Goal: Task Accomplishment & Management: Complete application form

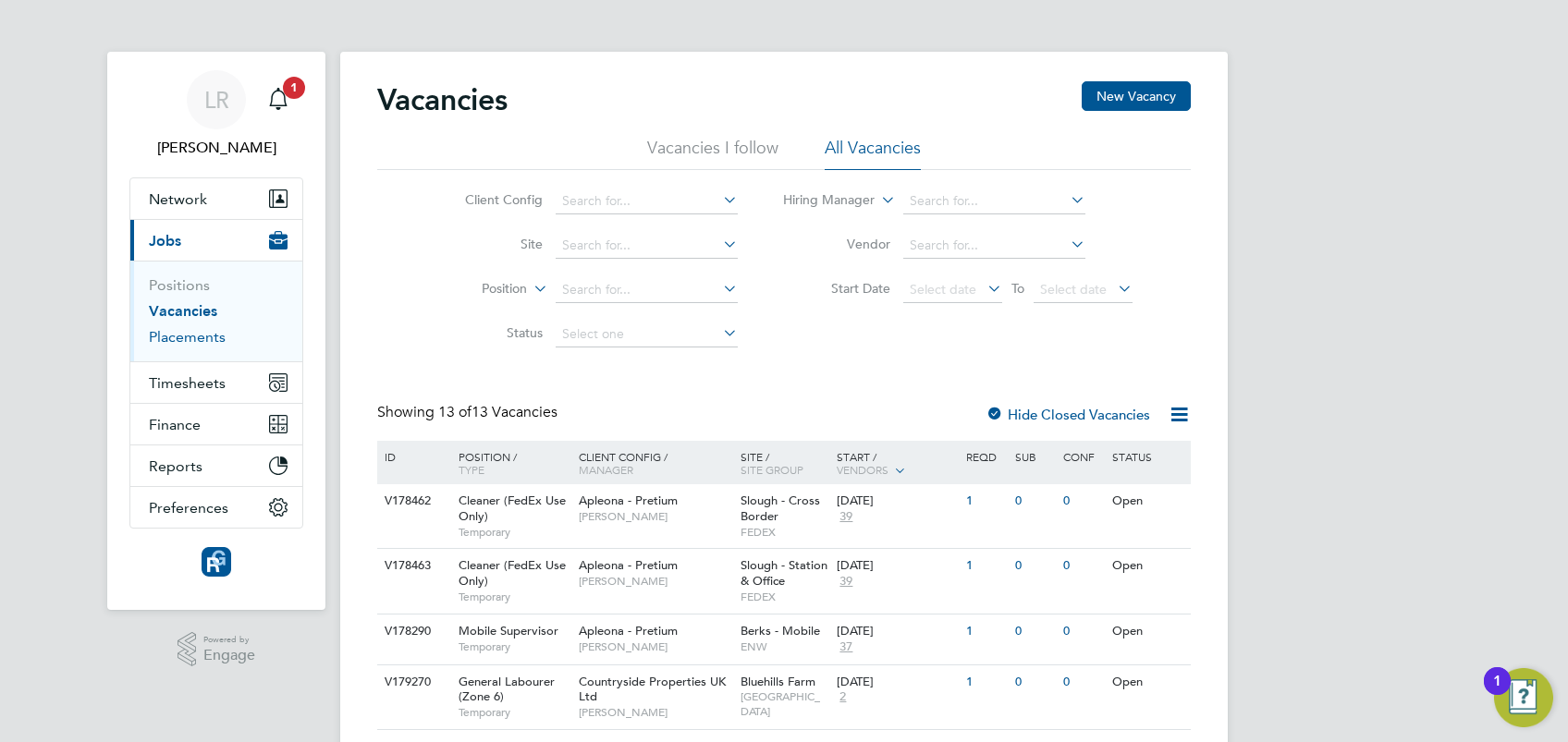
click at [196, 332] on link "Placements" at bounding box center [187, 337] width 76 height 18
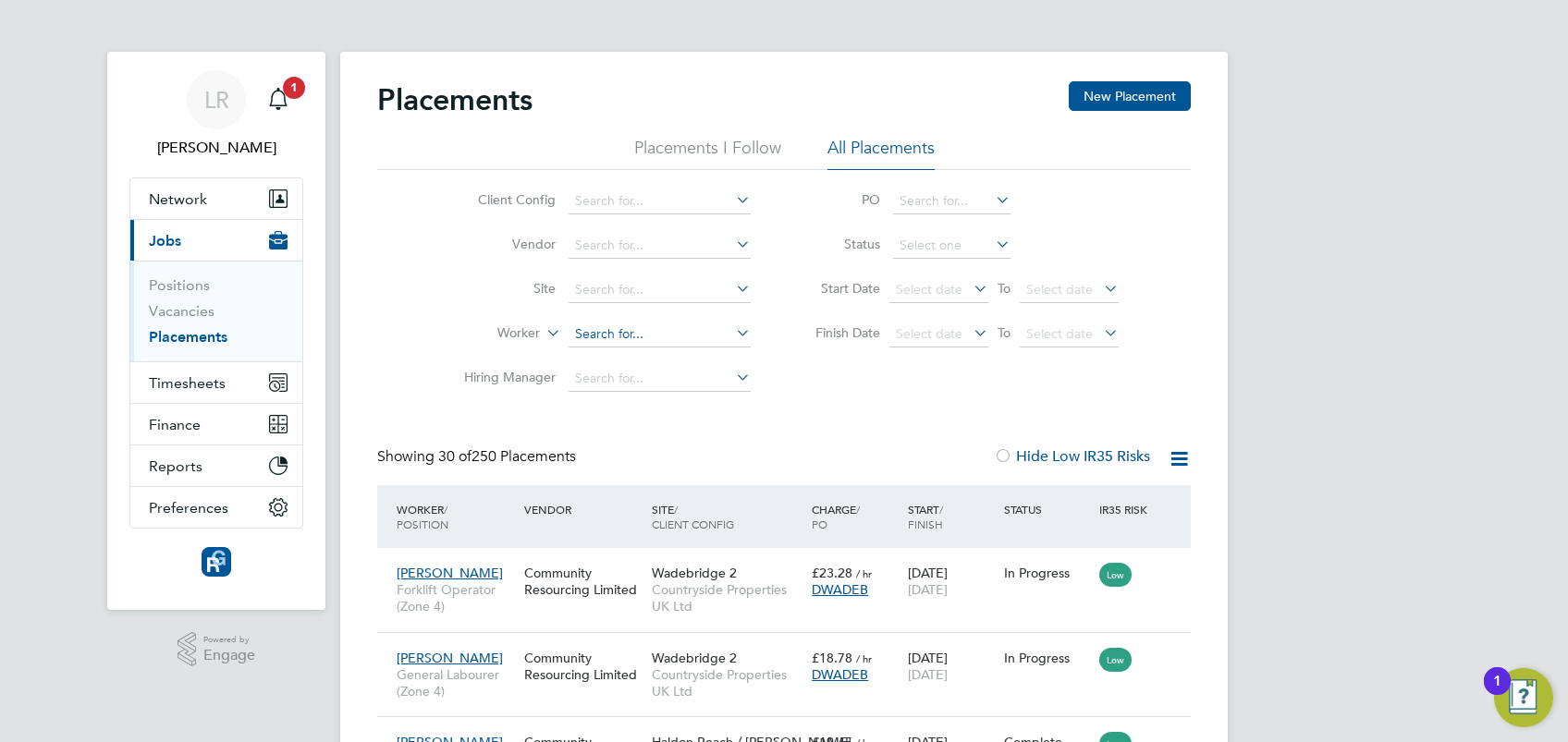
click at [602, 331] on input at bounding box center [660, 334] width 183 height 26
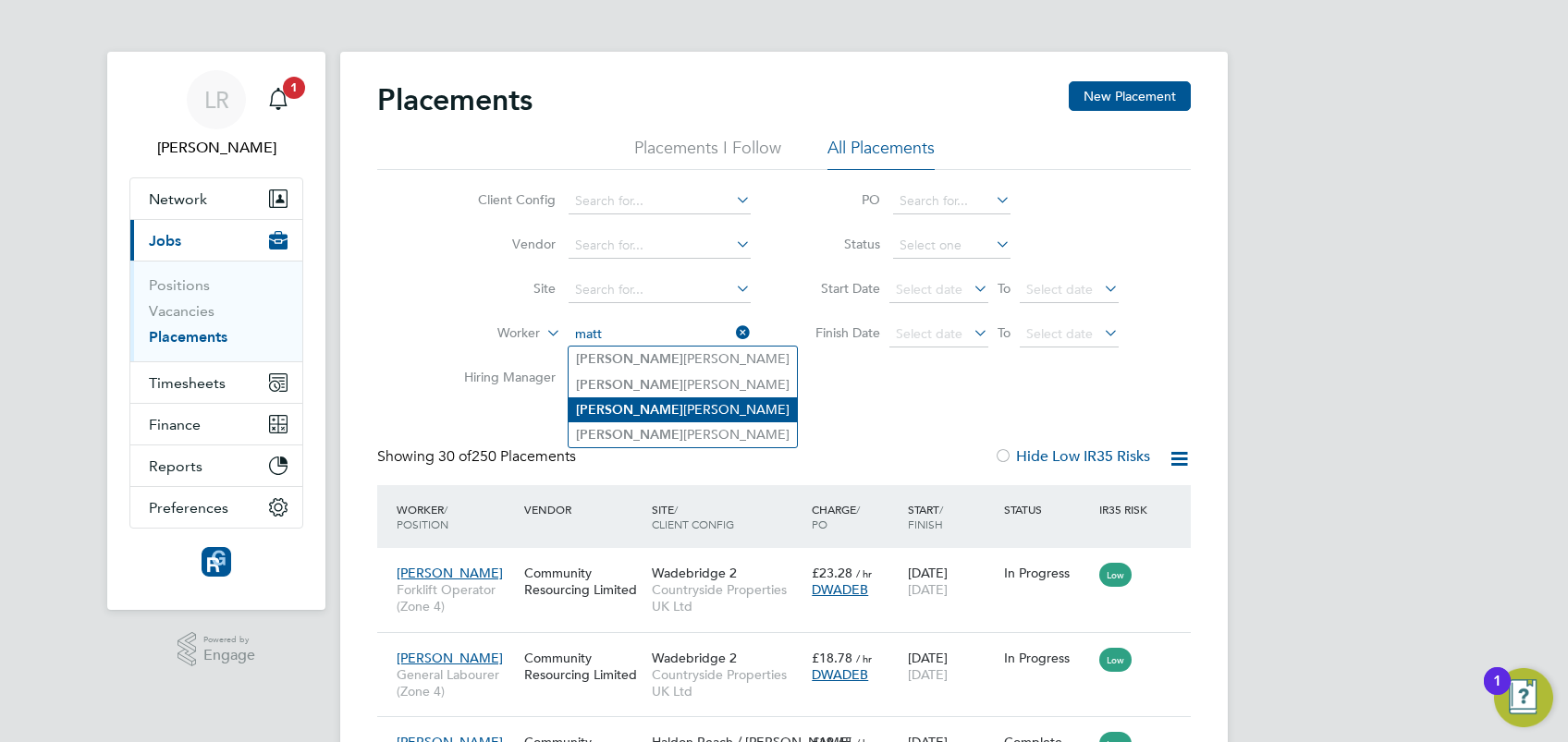
click at [647, 406] on li "Matt Walker" at bounding box center [683, 410] width 228 height 25
type input "Matt Walker"
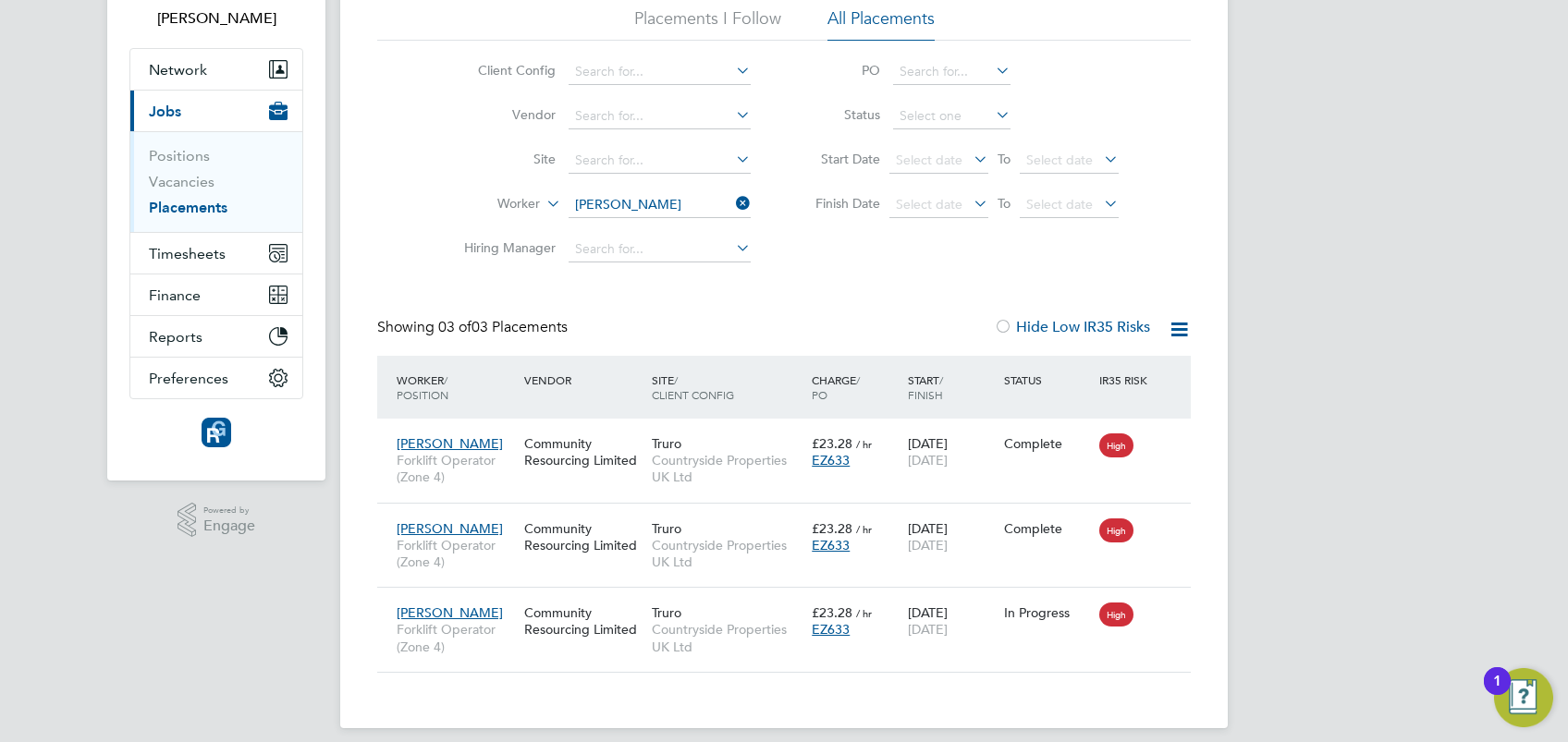
scroll to position [144, 0]
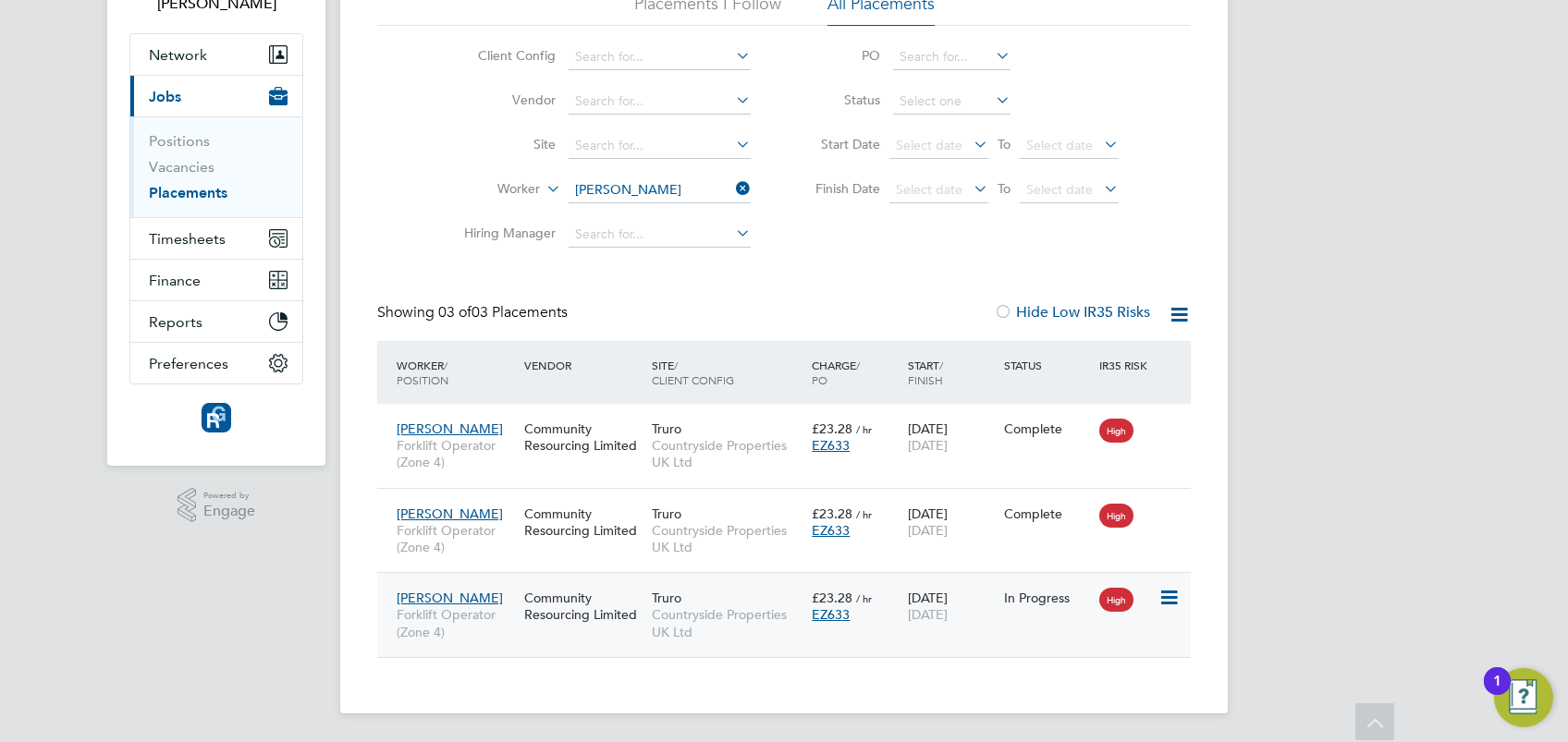
click at [430, 596] on span "Matt Walker" at bounding box center [450, 597] width 106 height 17
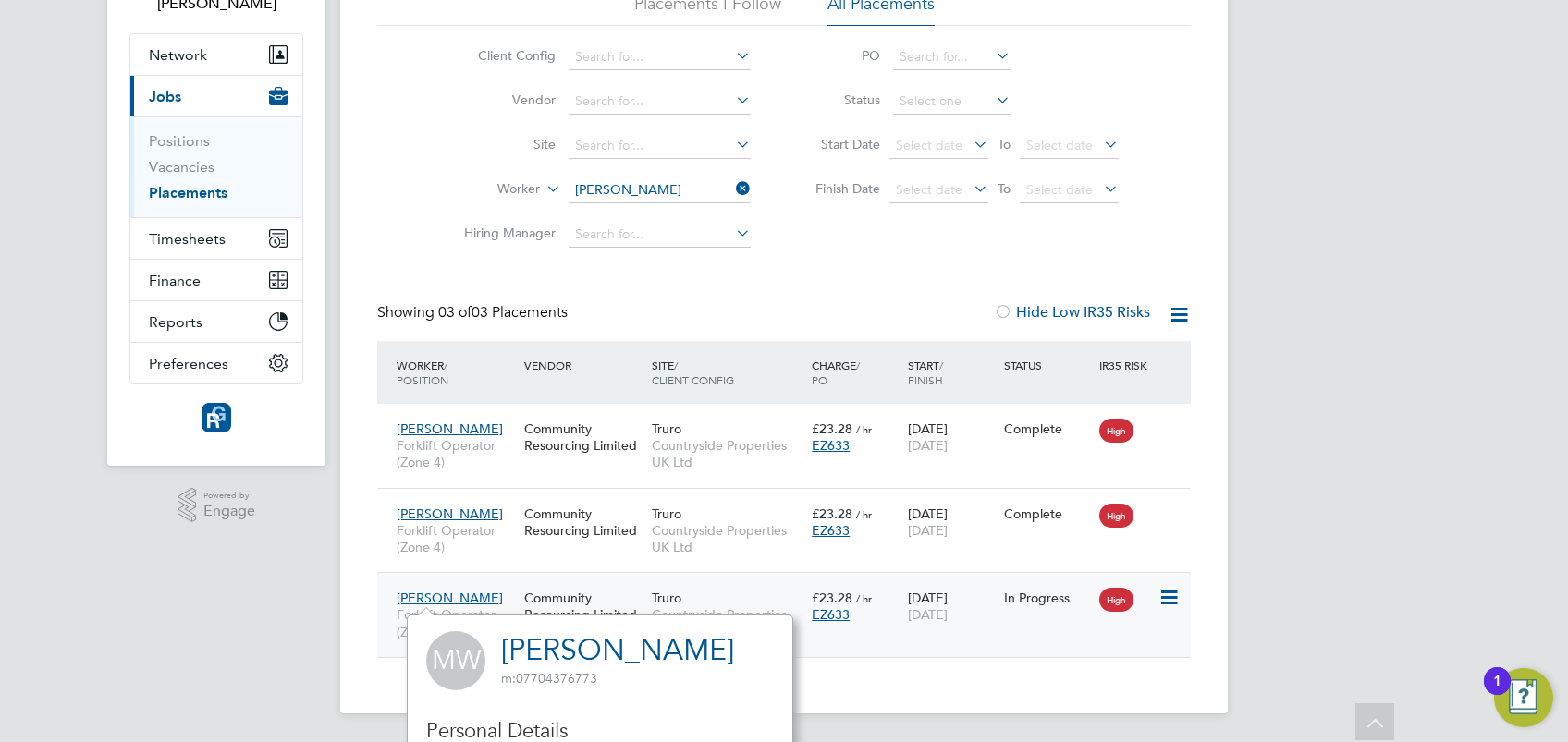
click at [499, 594] on div "Matt Walker Forklift Operator (Zone 4)" at bounding box center [456, 615] width 128 height 69
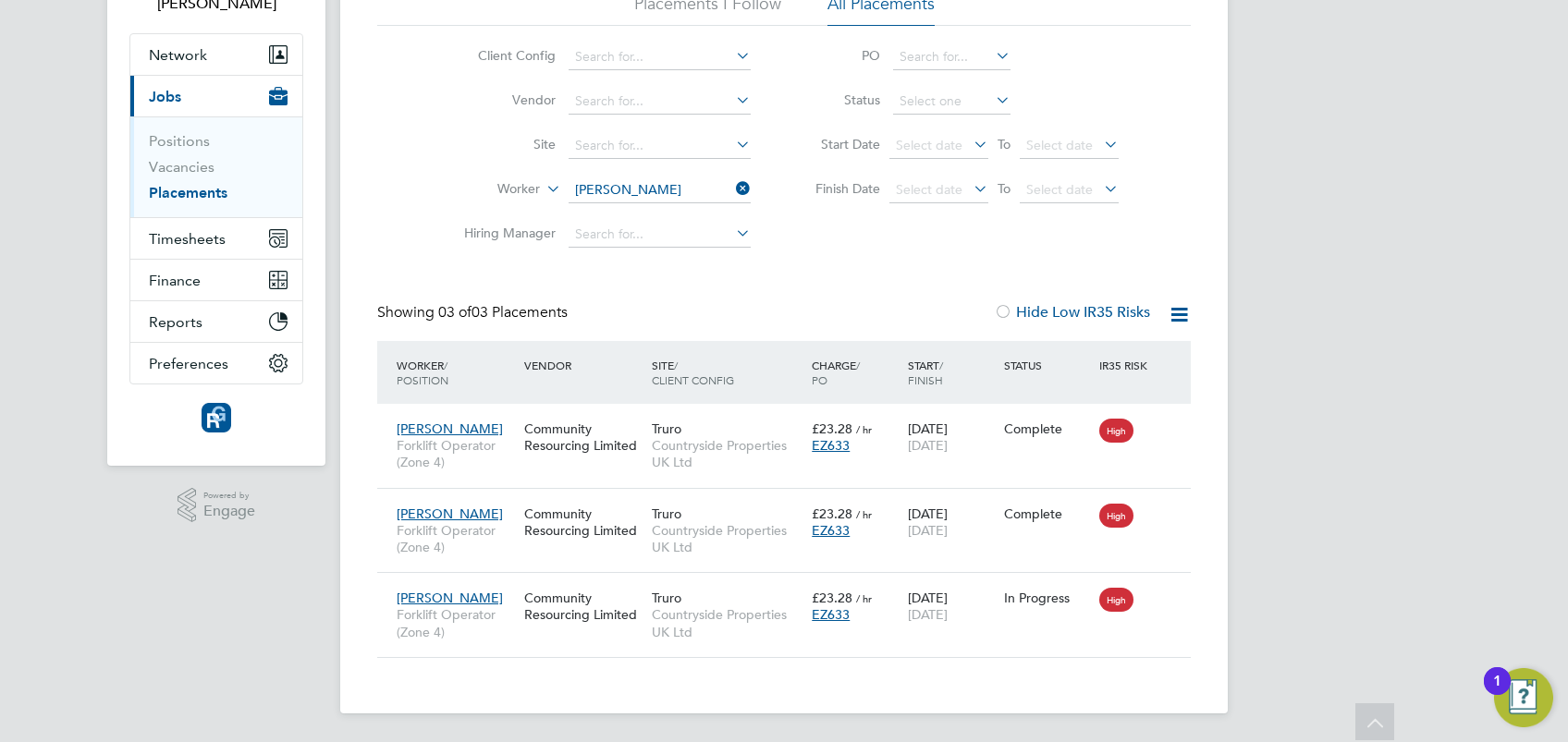
click at [732, 185] on icon at bounding box center [732, 188] width 0 height 26
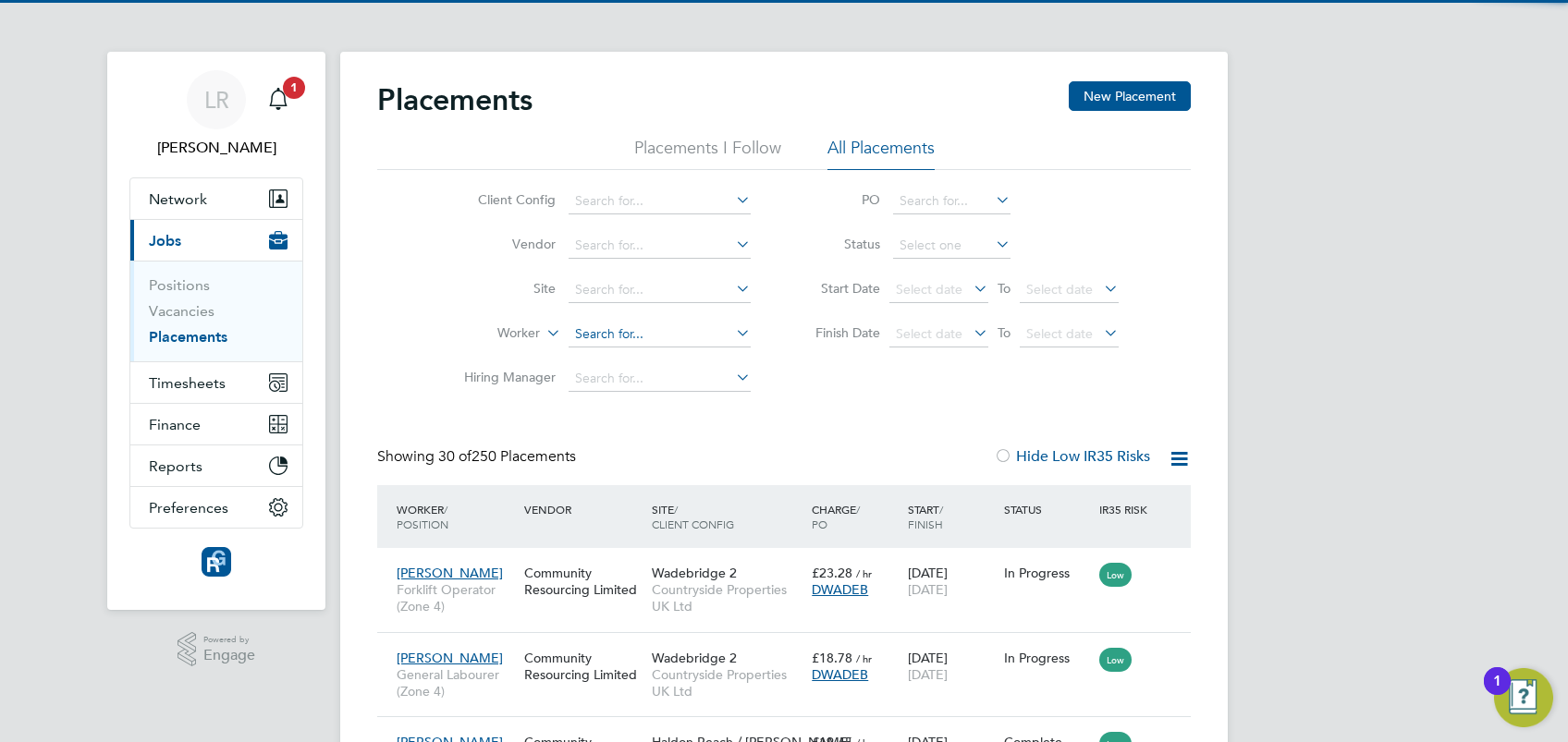
scroll to position [69, 160]
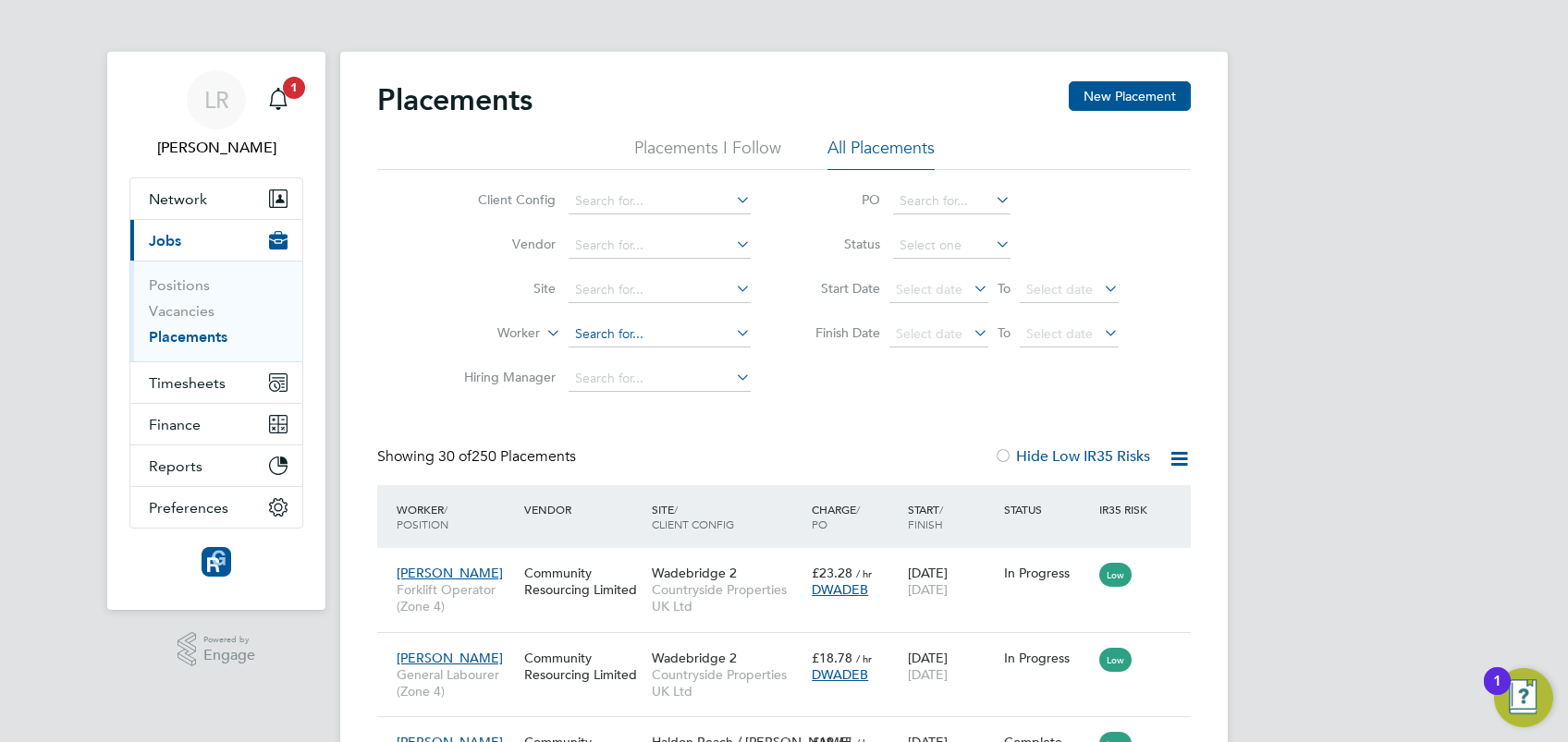
click at [616, 332] on input at bounding box center [660, 334] width 183 height 26
type input "dave"
click at [643, 358] on li "Dave Marcos" at bounding box center [683, 358] width 228 height 25
type input "Dave Marcos"
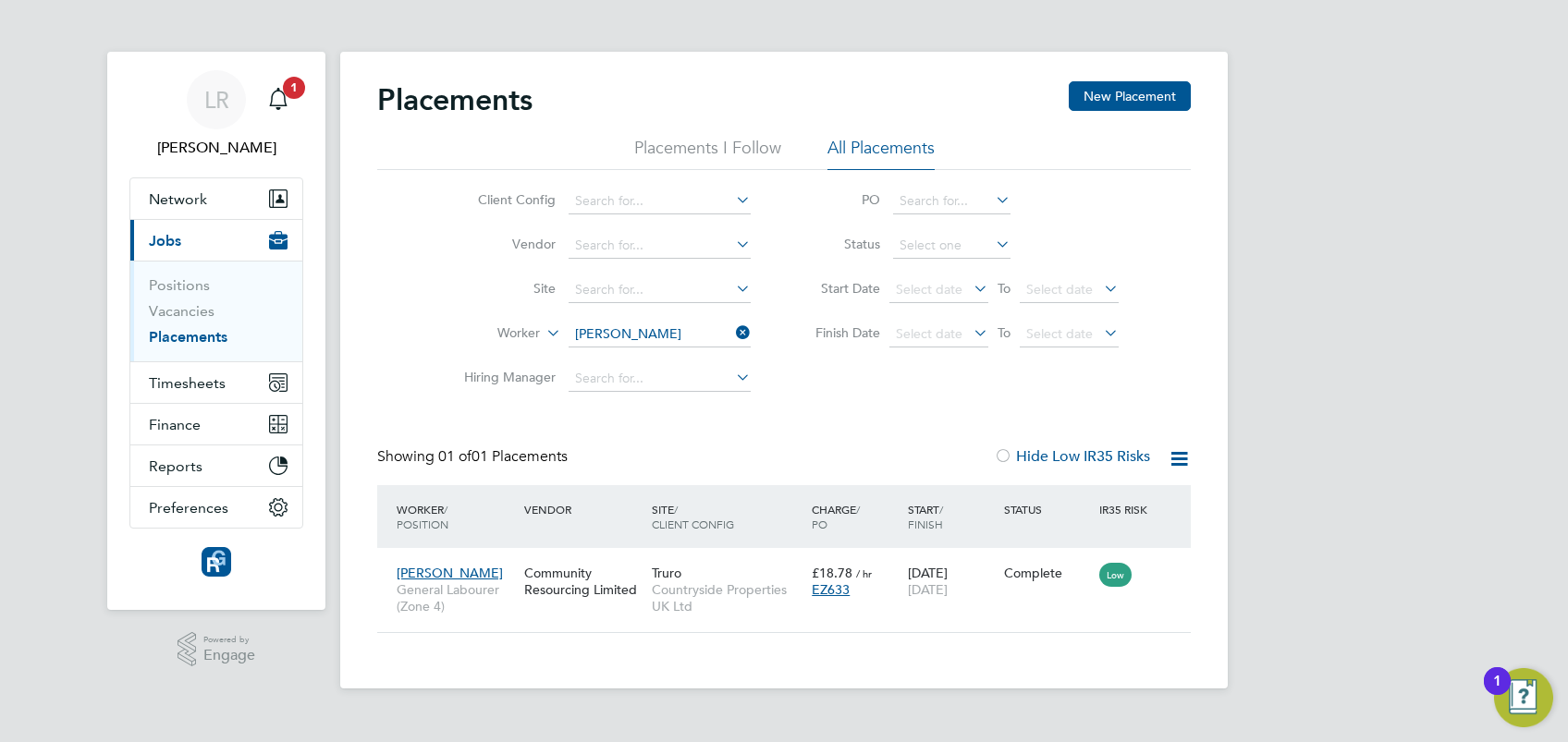
click at [186, 240] on button "Current page: Jobs" at bounding box center [215, 240] width 172 height 41
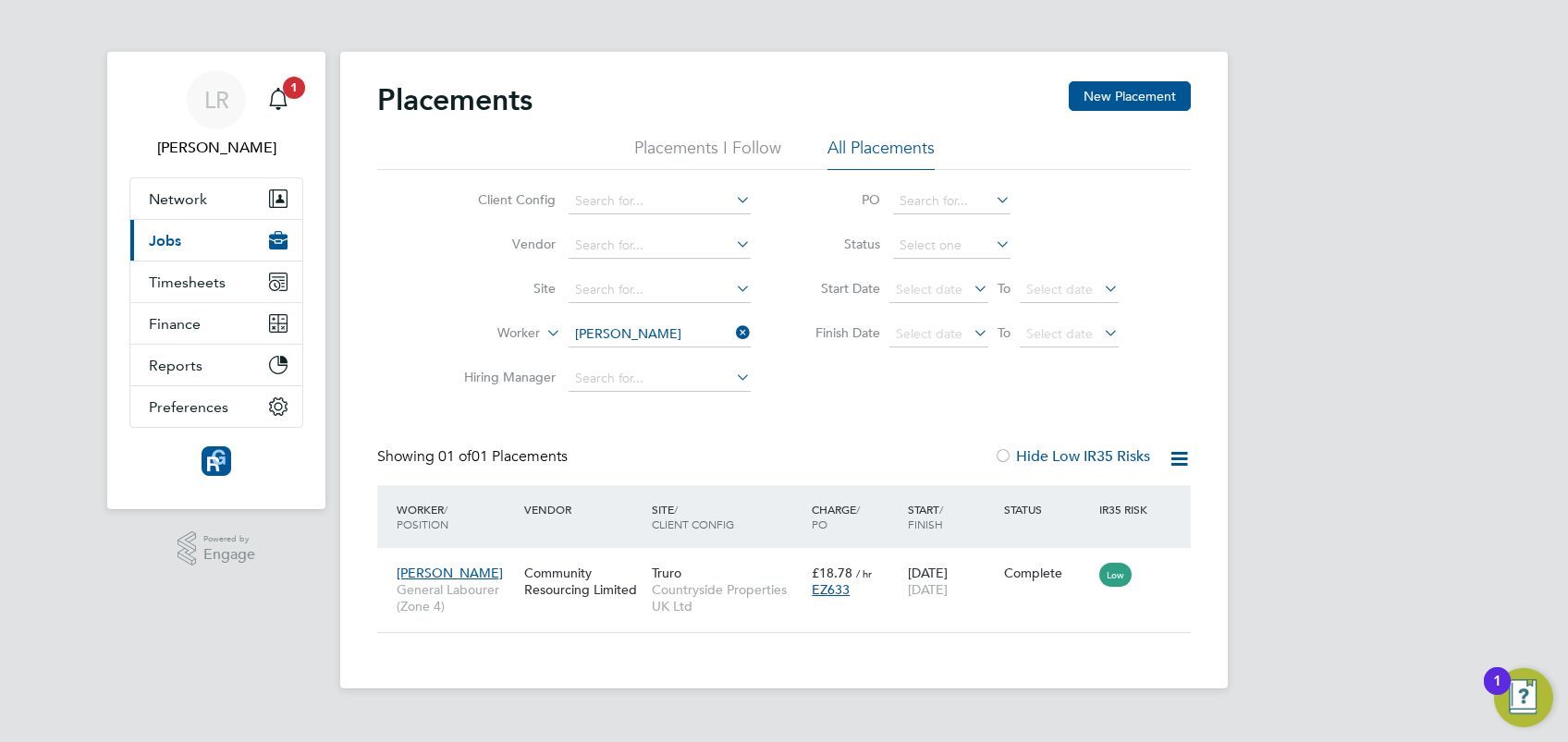
click at [170, 238] on span "Jobs" at bounding box center [165, 241] width 33 height 18
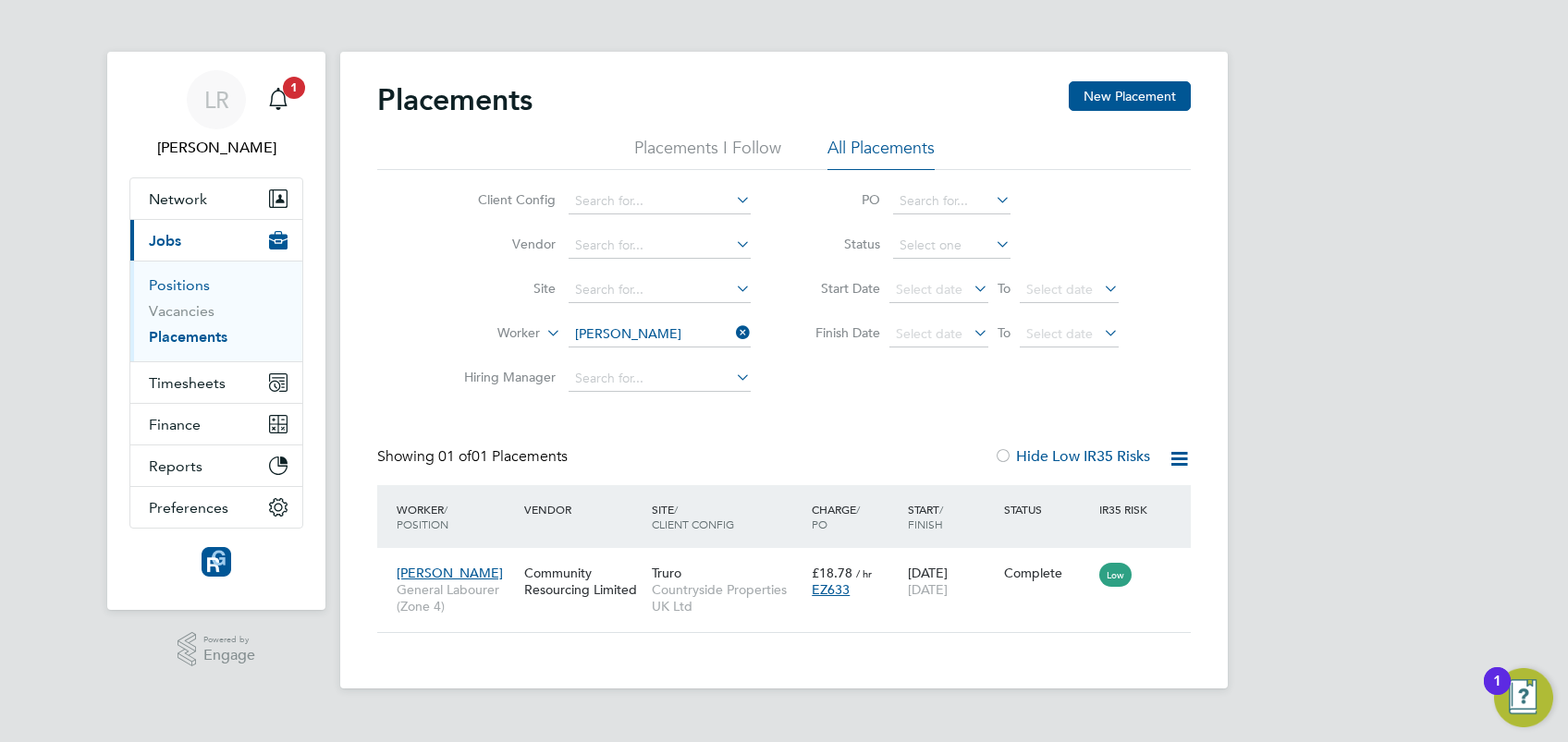
click at [186, 283] on link "Positions" at bounding box center [179, 286] width 61 height 18
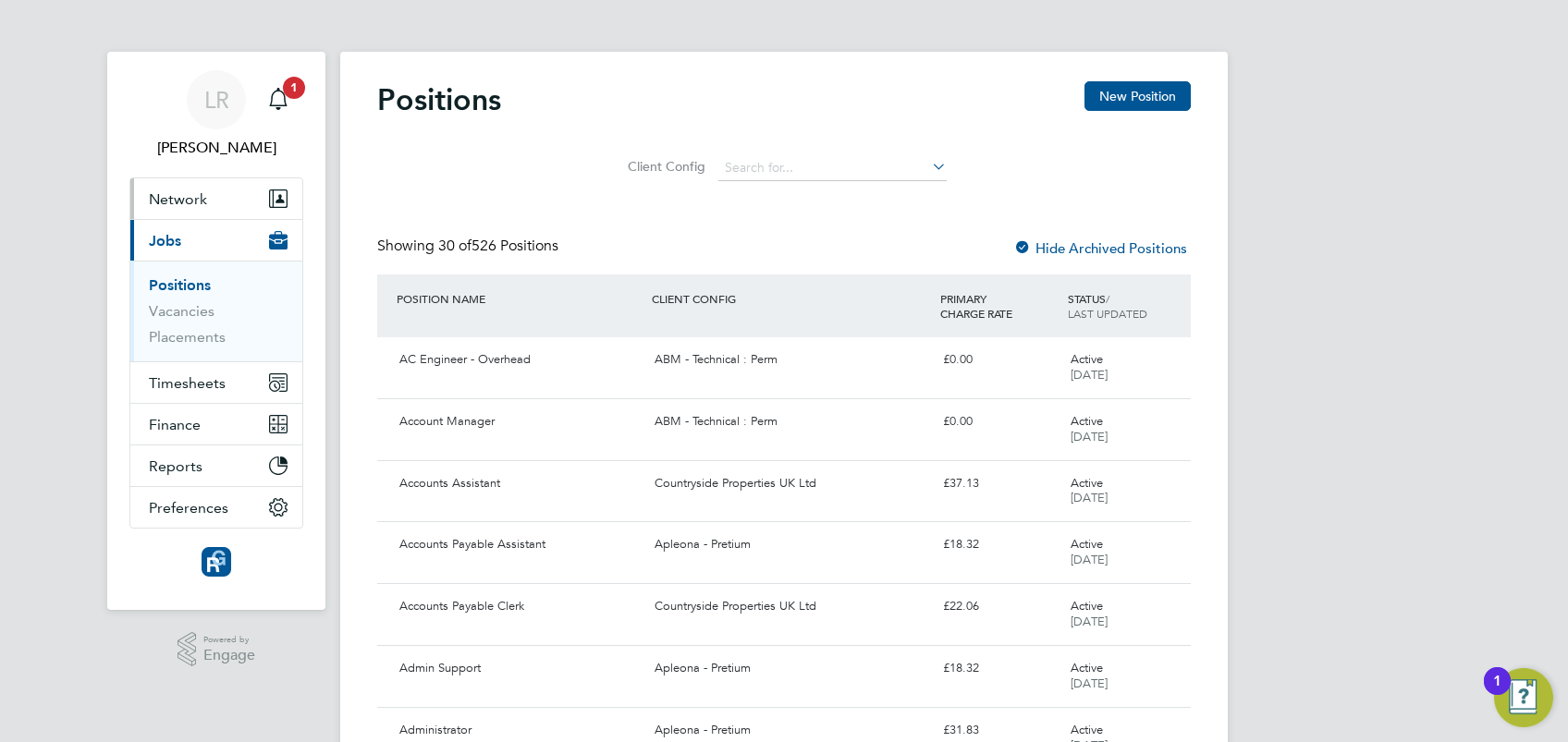
click at [174, 185] on button "Network" at bounding box center [215, 198] width 172 height 41
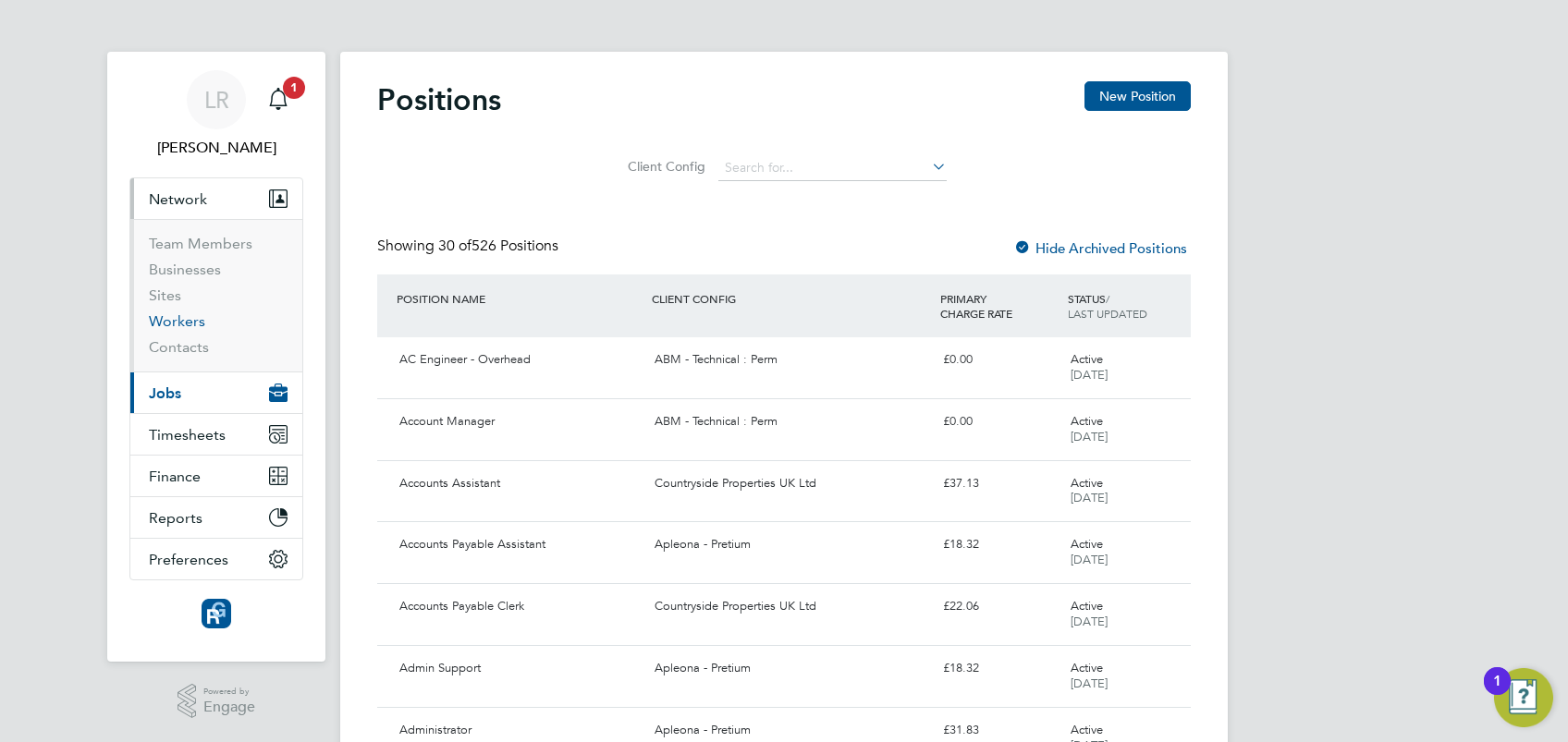
click at [178, 320] on link "Workers" at bounding box center [177, 321] width 57 height 18
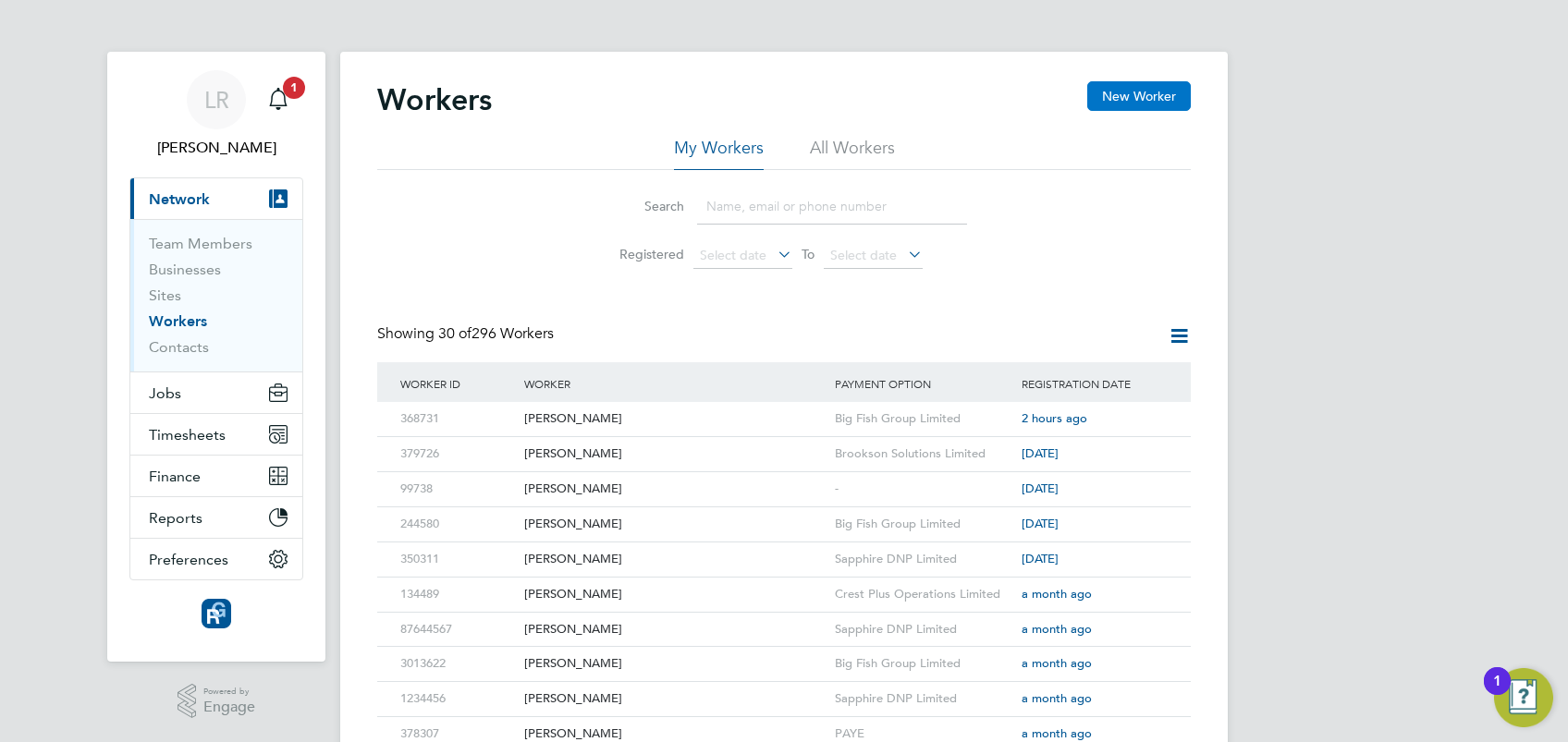
click at [1144, 93] on button "New Worker" at bounding box center [1139, 96] width 103 height 30
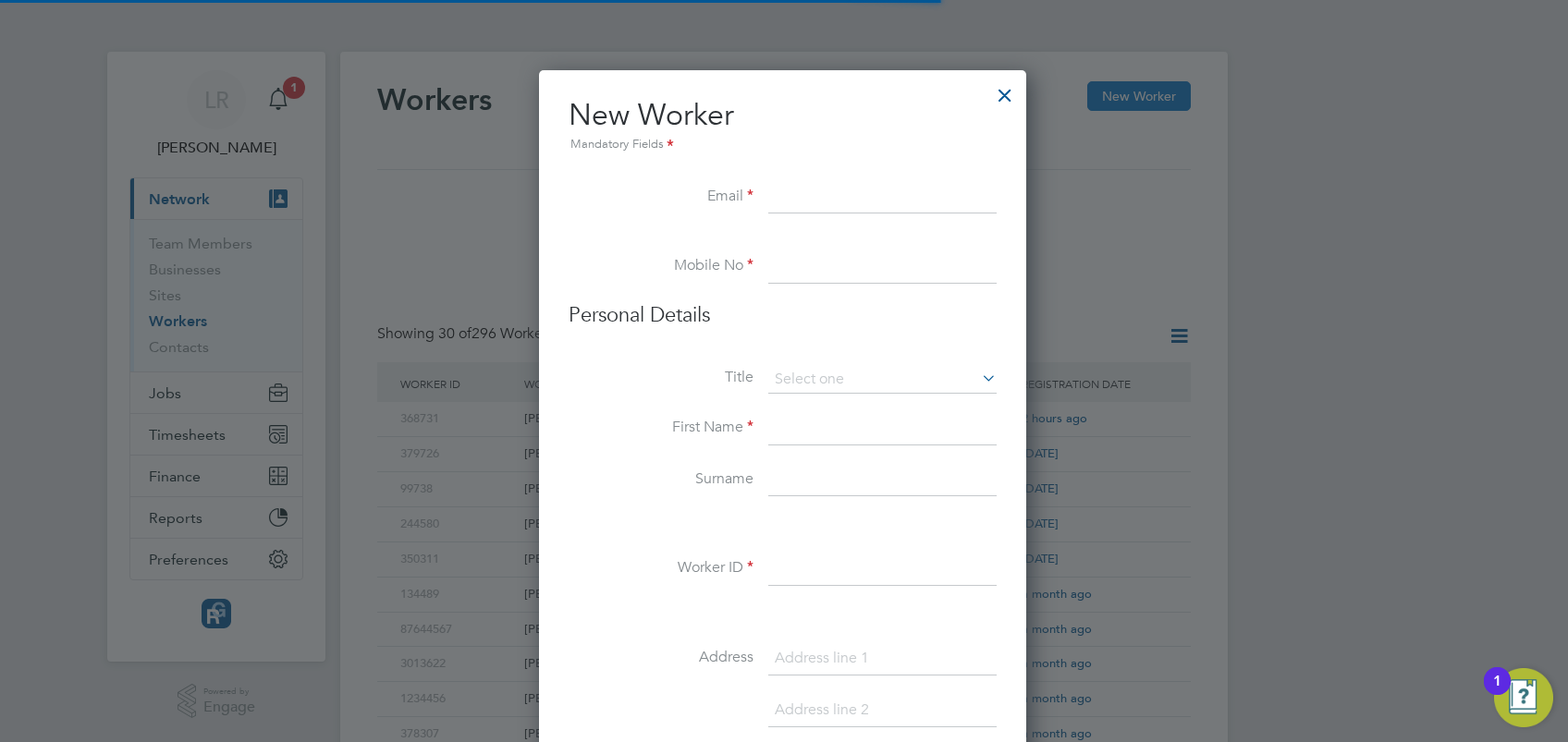
scroll to position [1568, 490]
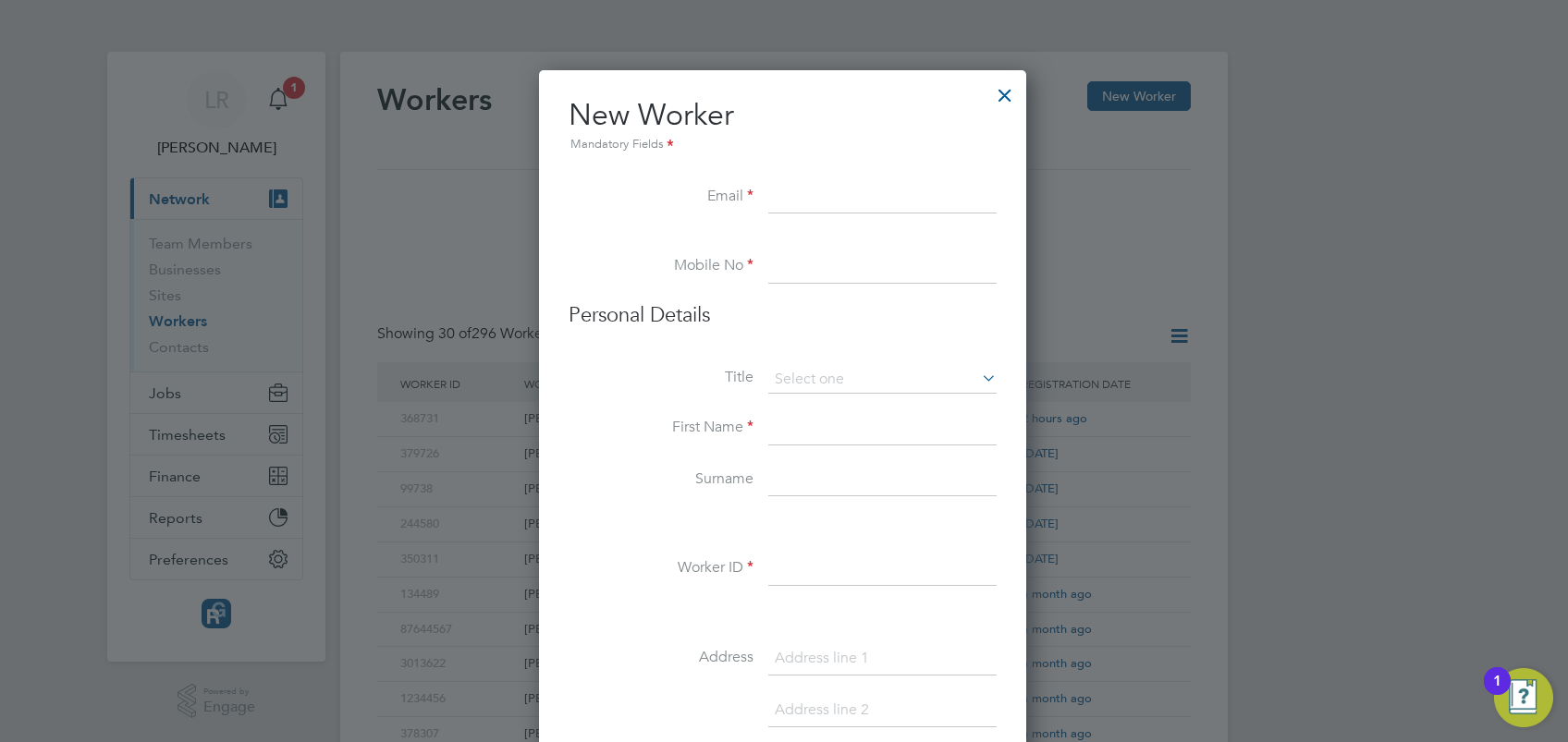
click at [786, 199] on input at bounding box center [882, 198] width 228 height 34
paste input "mrpiranblyth@gmail.com"
click at [806, 197] on input "mrpiranblyth@gmail.com" at bounding box center [882, 198] width 228 height 34
type input "mrpiranblyth@gmail.com"
click at [786, 275] on input at bounding box center [882, 267] width 228 height 34
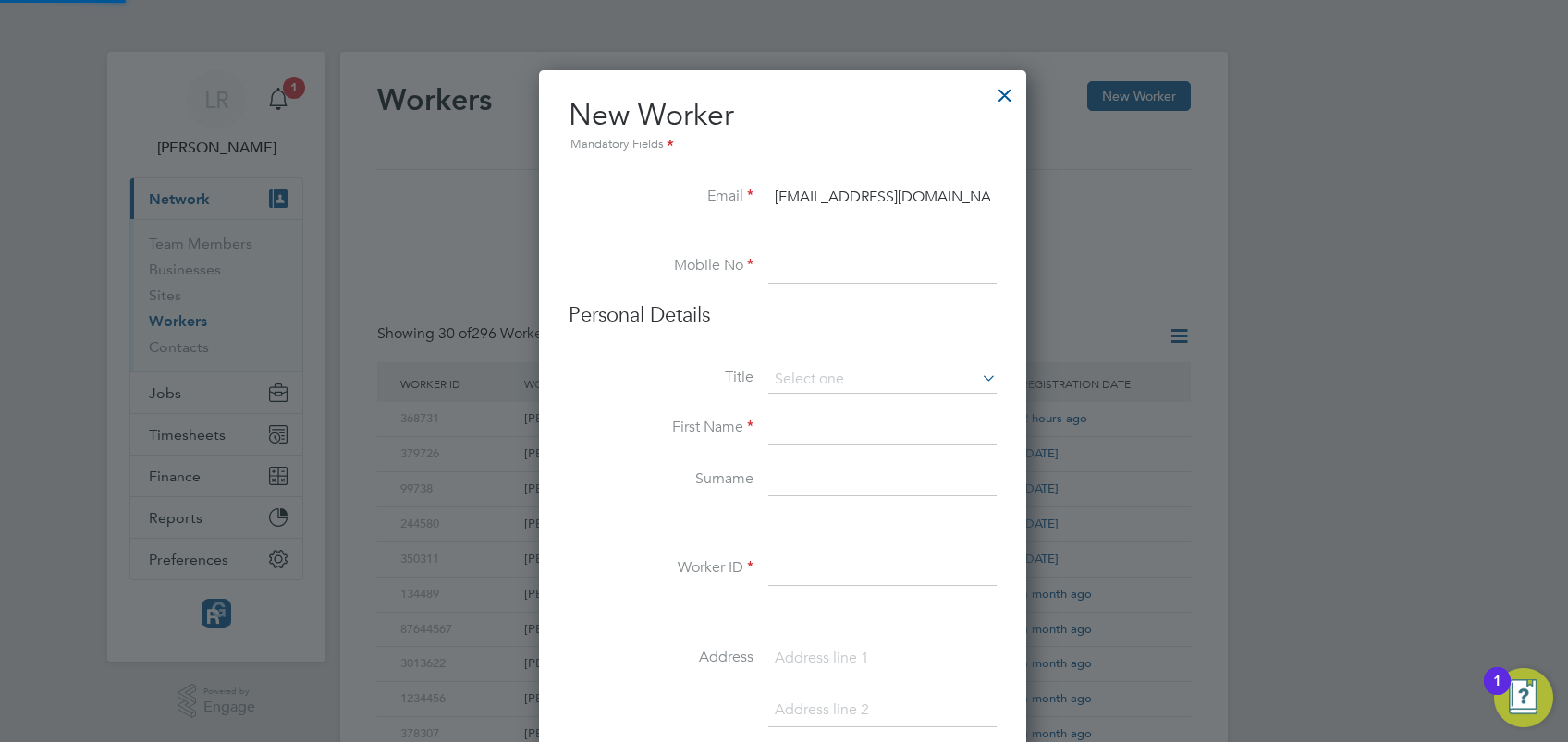
paste input "07395045509"
click at [806, 265] on input "07395045509" at bounding box center [882, 267] width 228 height 34
type input "07395045509"
click at [836, 381] on input at bounding box center [882, 380] width 228 height 28
click at [804, 406] on li "Mr" at bounding box center [882, 405] width 229 height 24
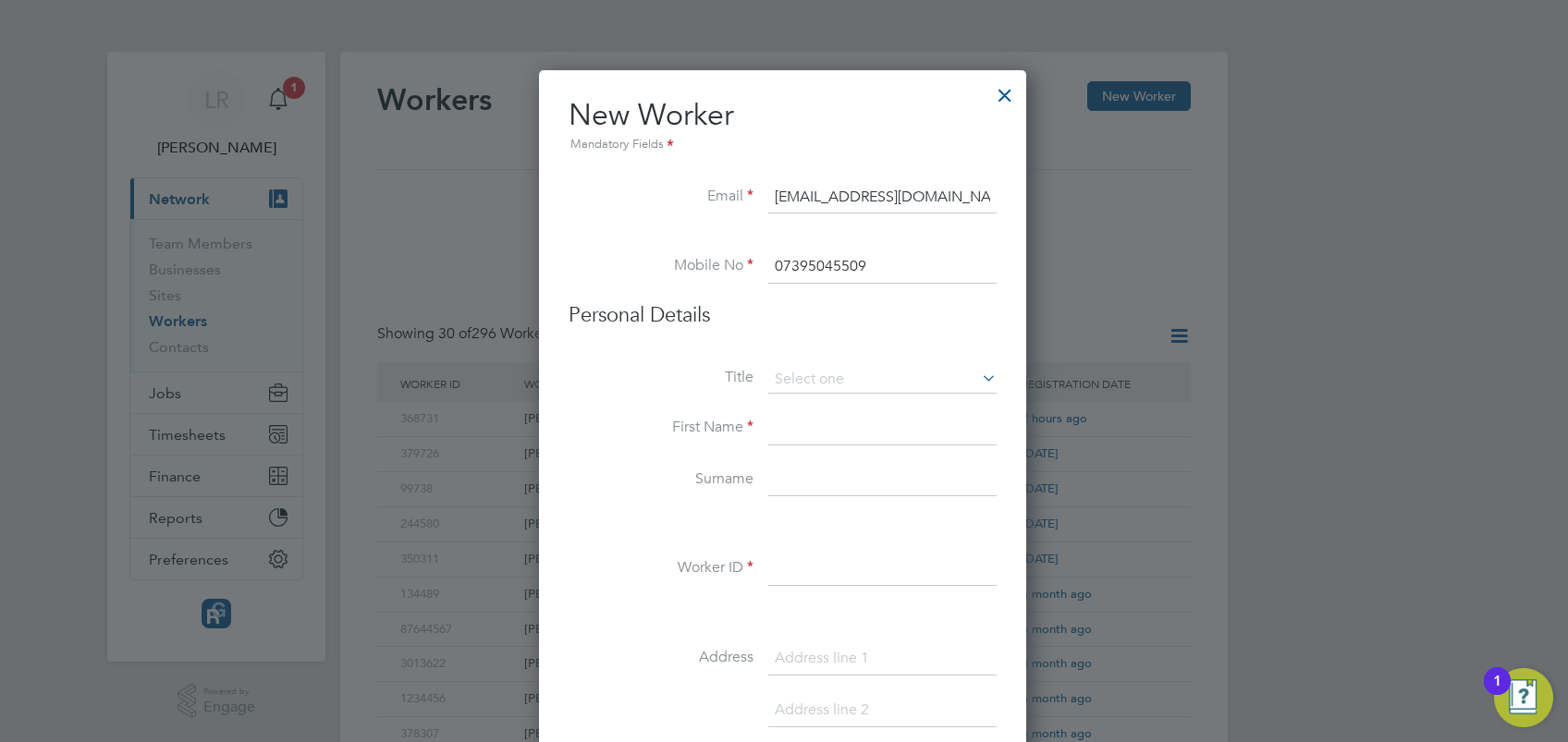
type input "Mr"
click at [793, 431] on input at bounding box center [882, 430] width 228 height 34
type input "piran"
type input "blyth"
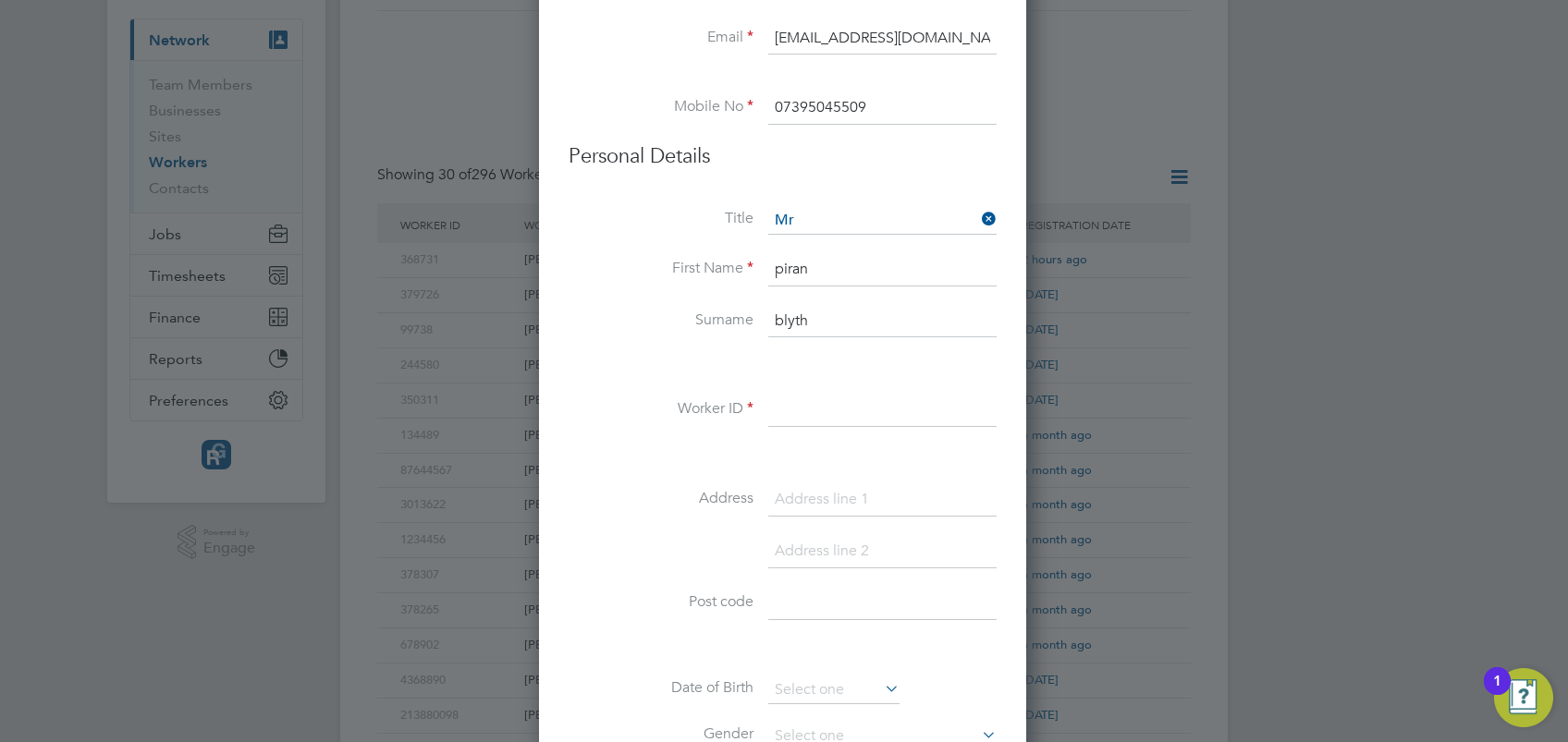
click at [789, 401] on input at bounding box center [882, 411] width 228 height 34
type input "LR39"
click at [823, 497] on input at bounding box center [882, 500] width 228 height 34
type input "9"
click at [822, 549] on input at bounding box center [882, 552] width 228 height 34
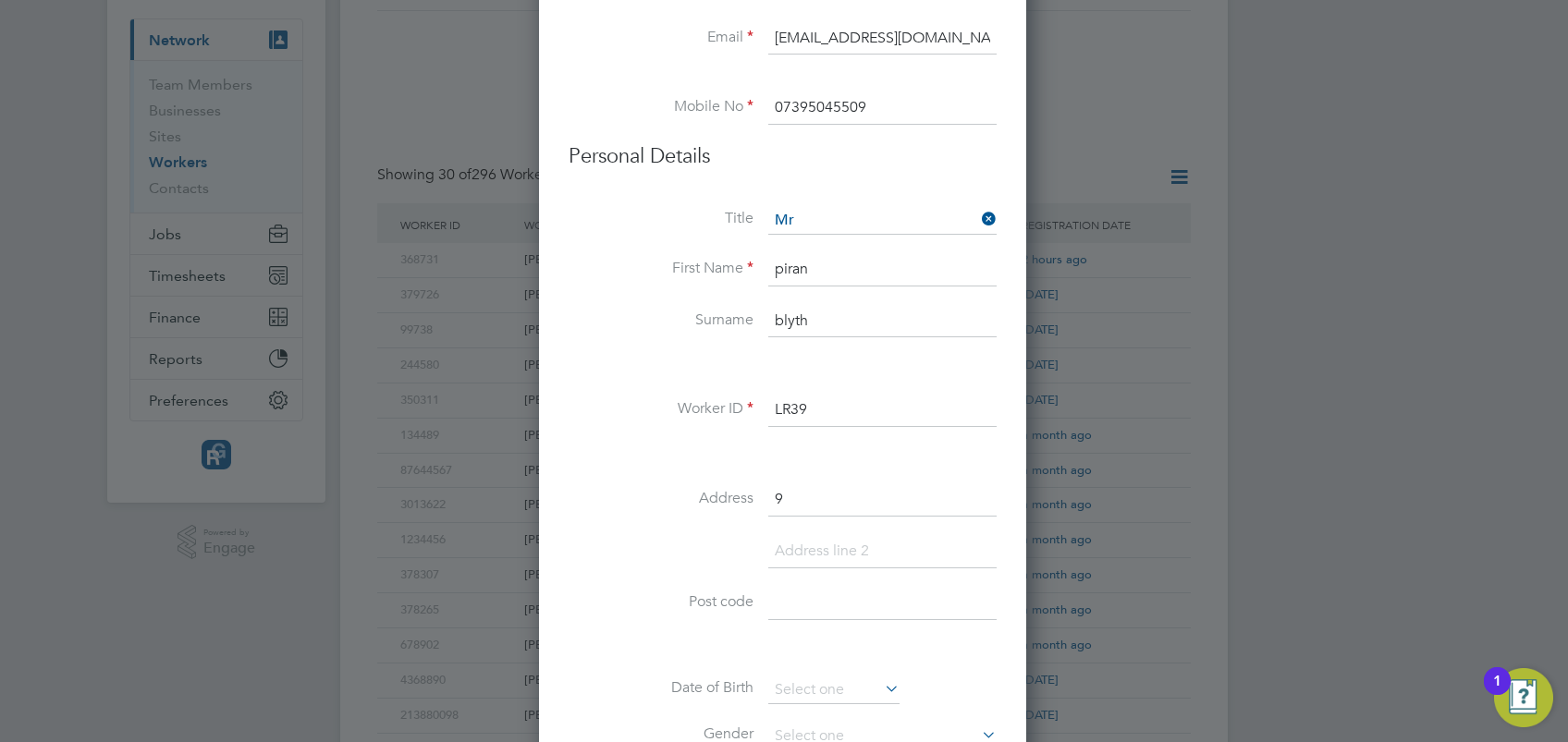
paste input "Truro Vean Terrace"
type input "Truro Vean Terrace"
click at [830, 599] on input at bounding box center [882, 604] width 228 height 34
type input "Cornwall"
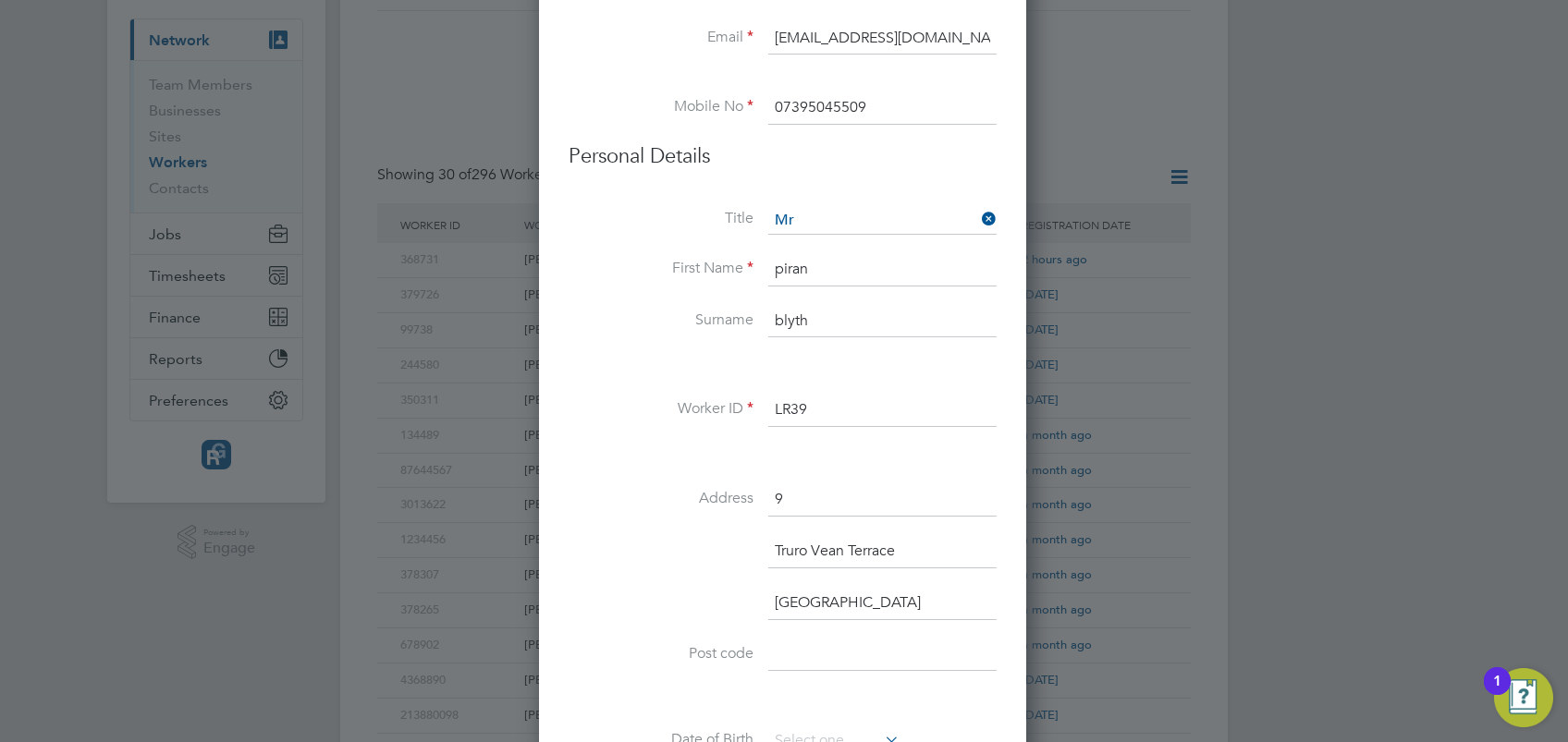
click at [814, 651] on input at bounding box center [882, 656] width 228 height 34
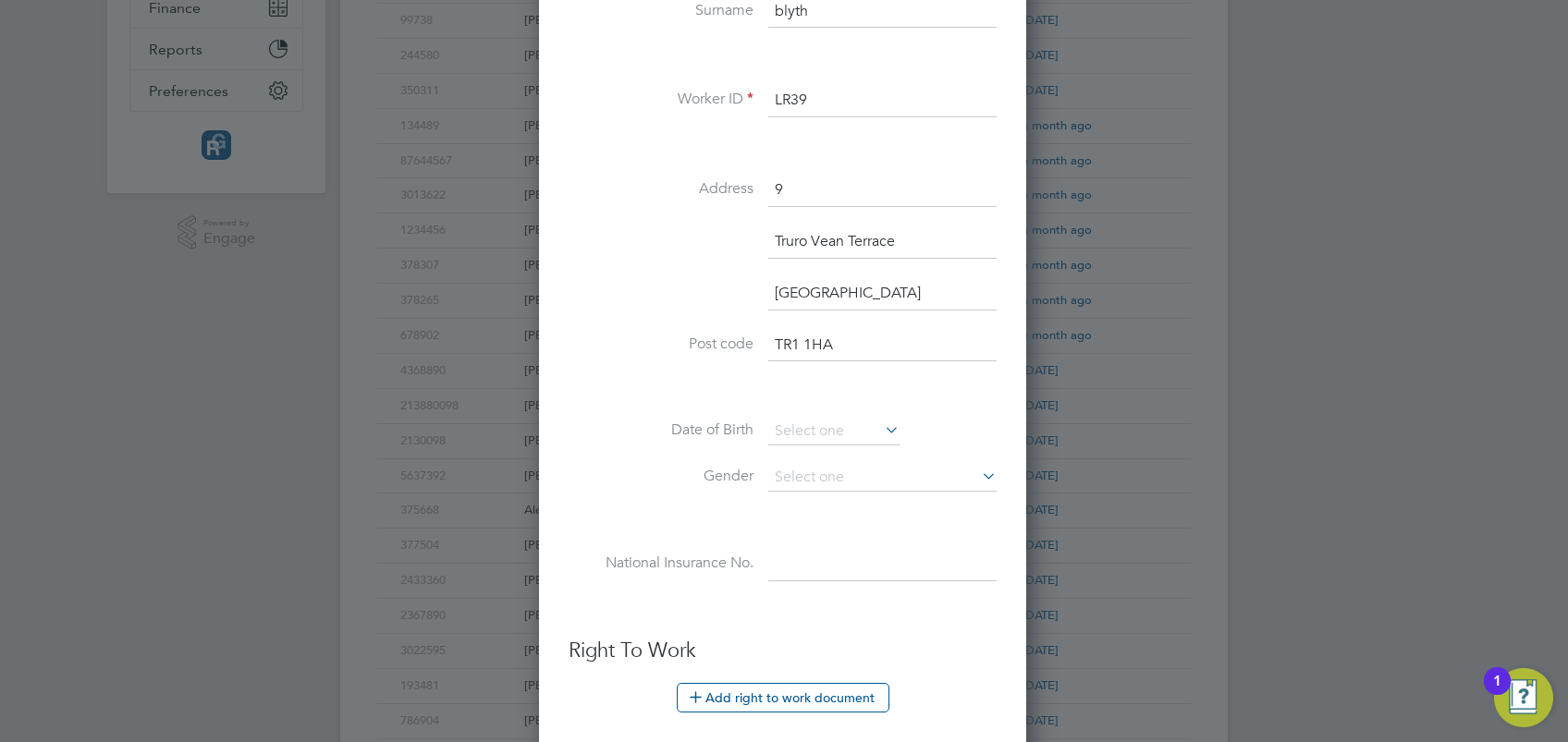
scroll to position [643, 0]
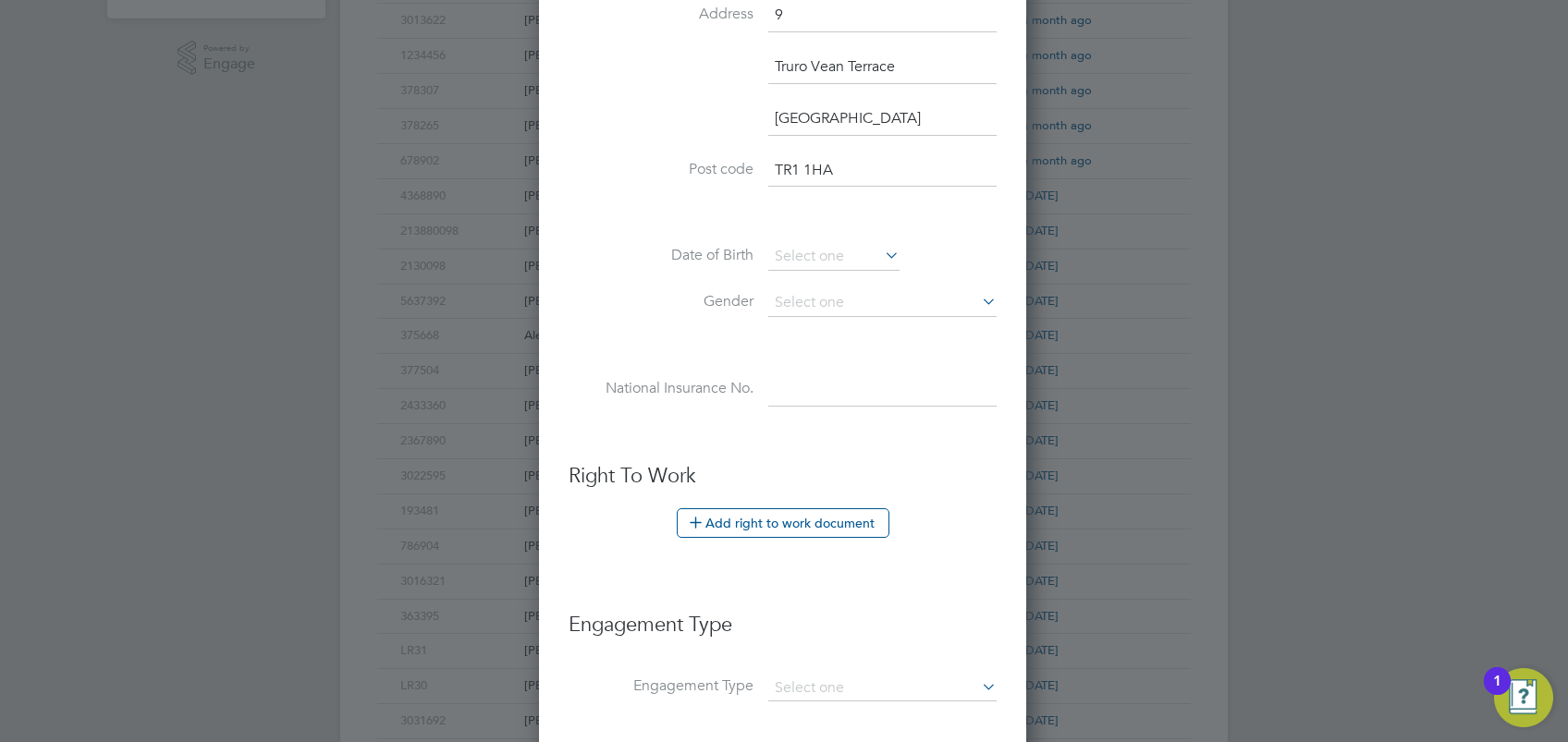
type input "TR1 1HA"
click at [815, 240] on div "Title Mr First Name piran Surname blyth Worker ID LR39 Address 9 Truro Vean Ter…" at bounding box center [782, 83] width 428 height 722
click at [881, 253] on icon at bounding box center [881, 255] width 0 height 26
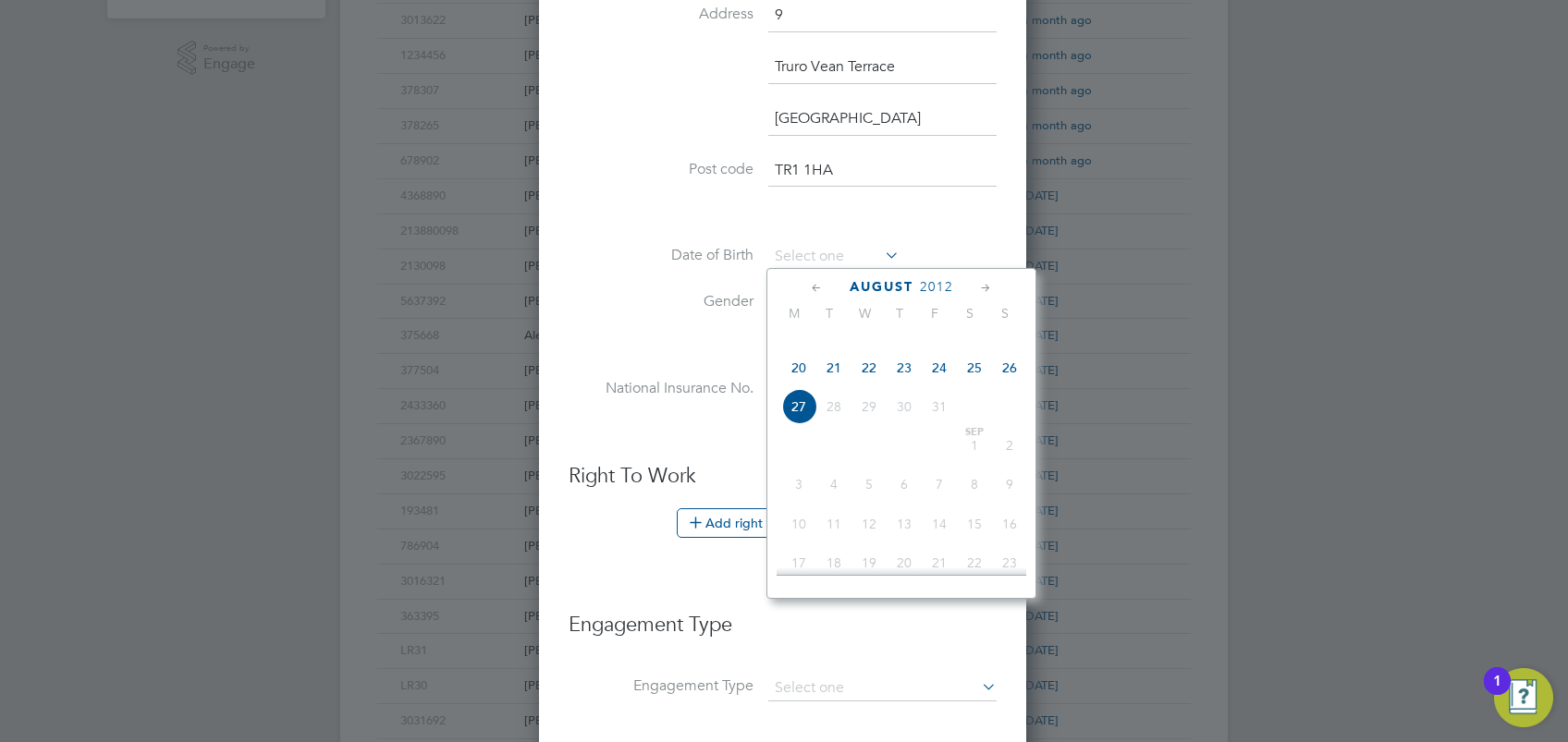
click at [936, 279] on span "2012" at bounding box center [937, 287] width 34 height 16
click at [799, 379] on span "1998" at bounding box center [798, 363] width 35 height 35
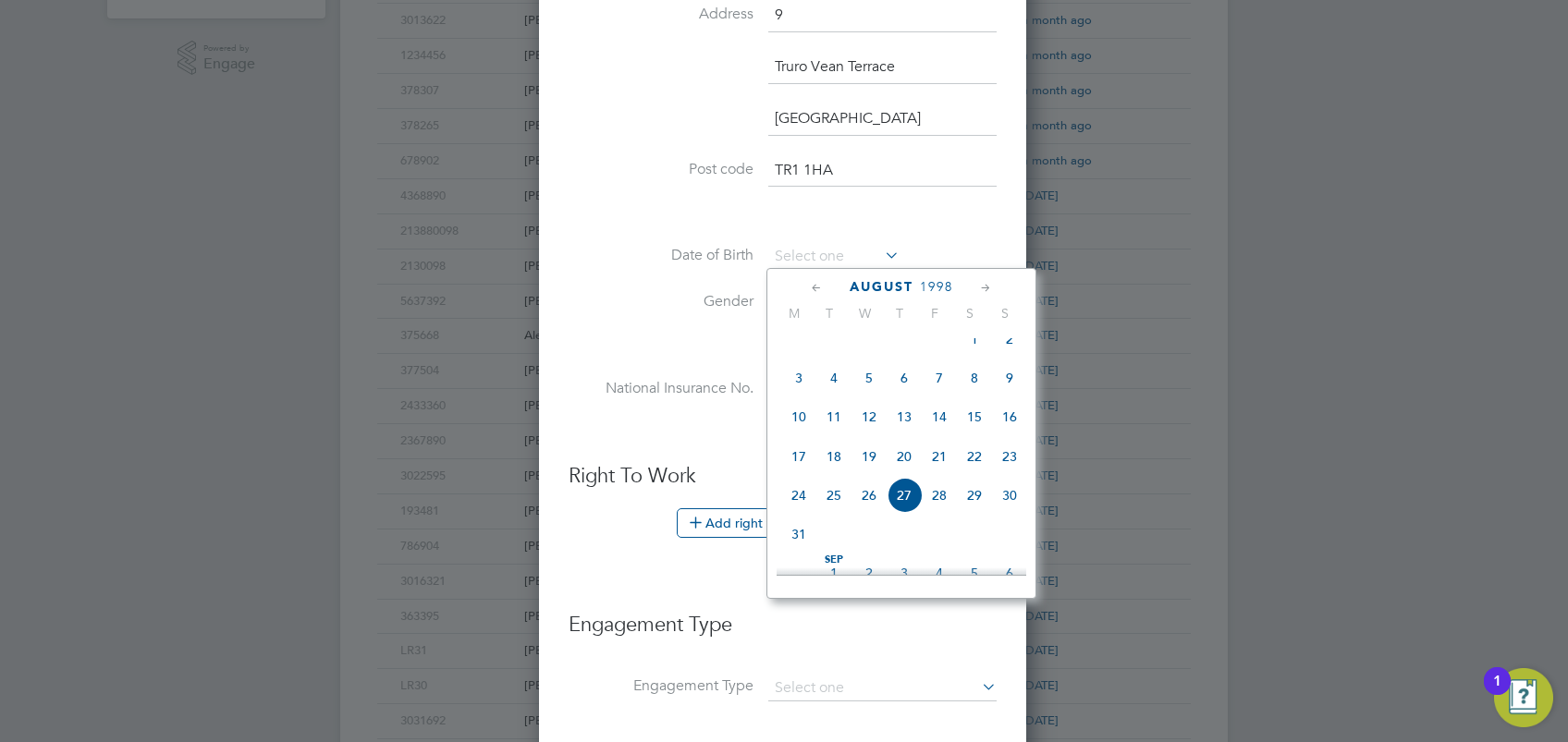
click at [904, 396] on span "6" at bounding box center [904, 377] width 35 height 35
type input "06 Aug 1998"
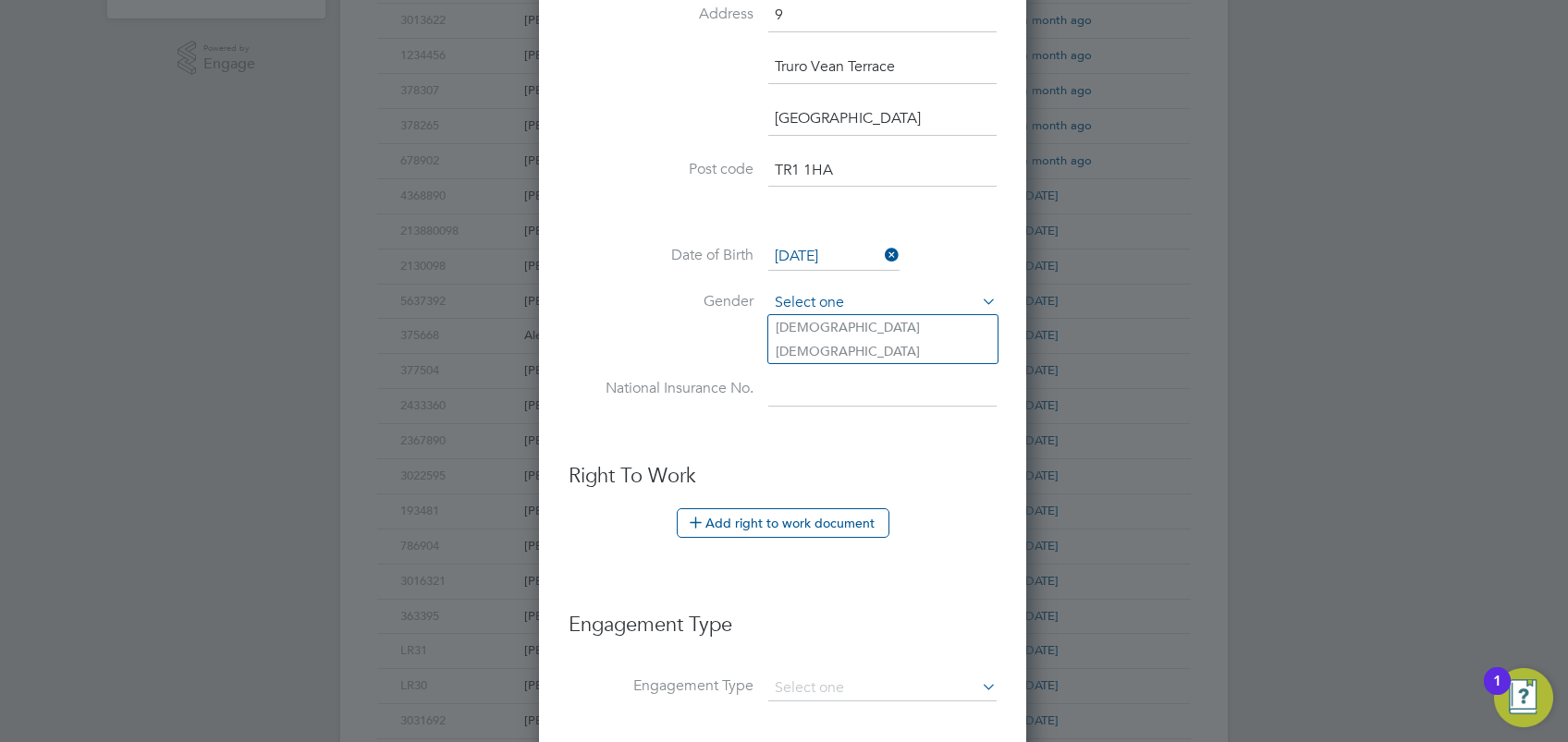
click at [831, 302] on input at bounding box center [882, 304] width 228 height 28
click at [804, 324] on li "Male" at bounding box center [882, 327] width 229 height 24
type input "Male"
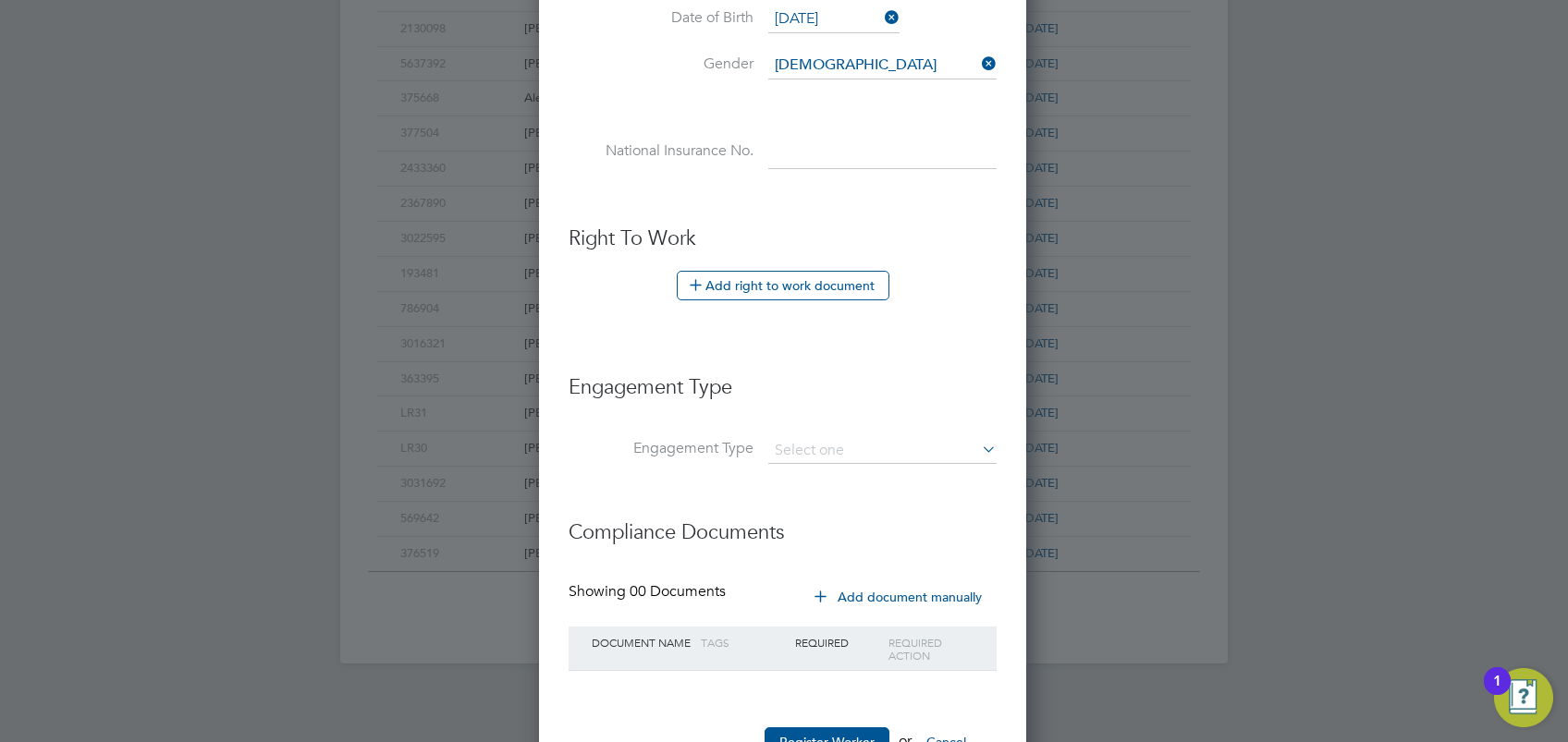
scroll to position [948, 0]
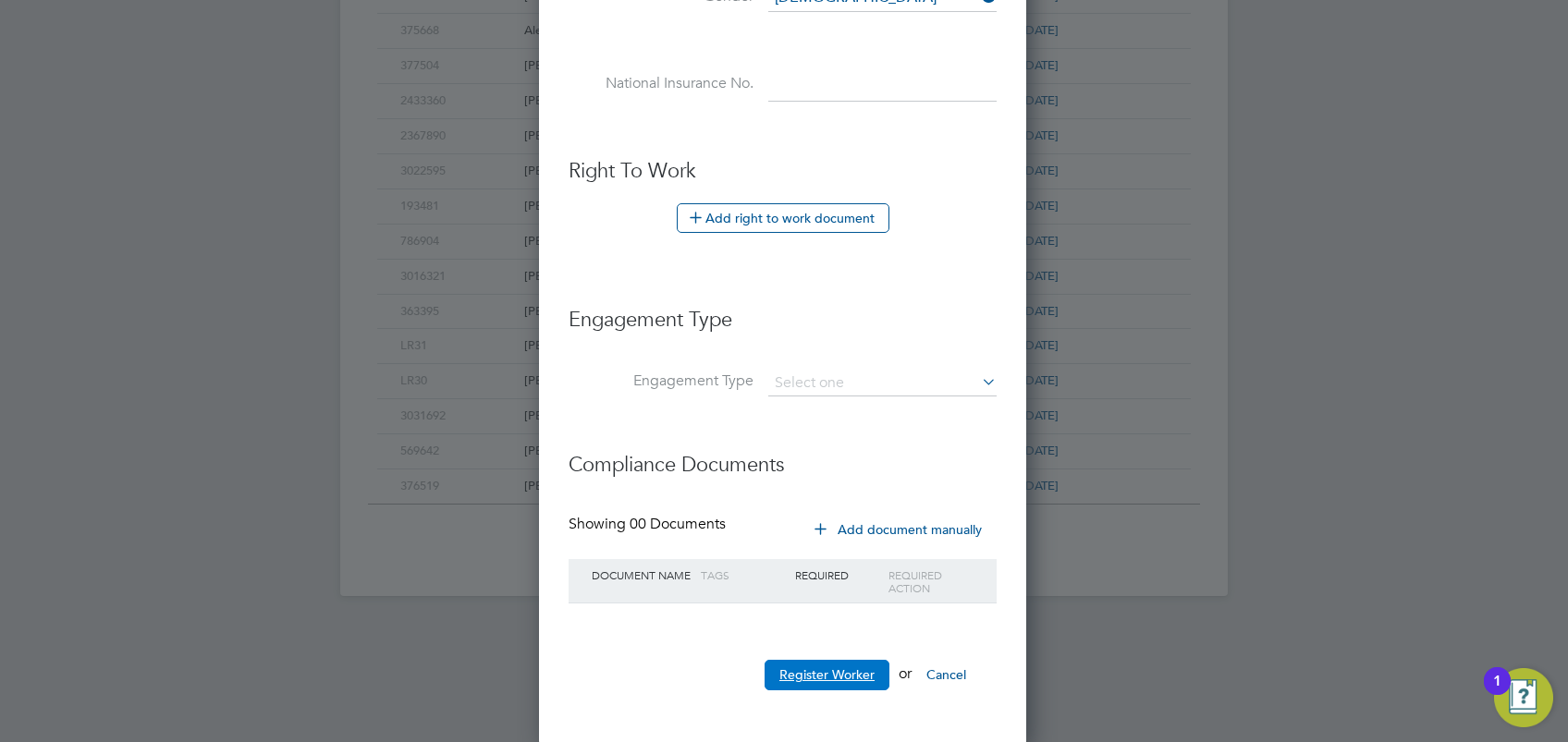
click at [842, 673] on button "Register Worker" at bounding box center [828, 675] width 125 height 30
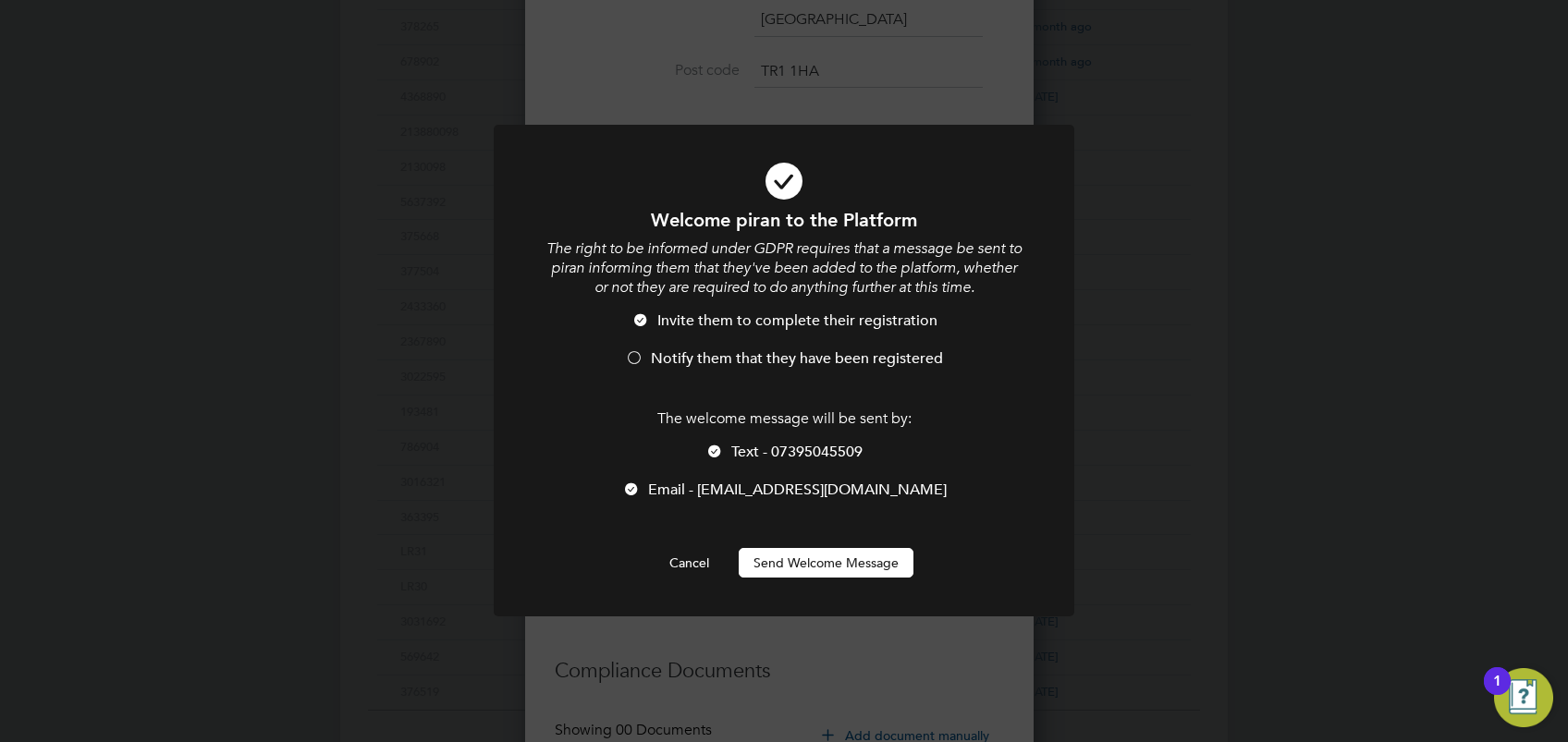
scroll to position [9, 9]
click at [634, 360] on div at bounding box center [634, 359] width 19 height 19
click at [853, 557] on button "Send Welcome Message" at bounding box center [826, 563] width 175 height 30
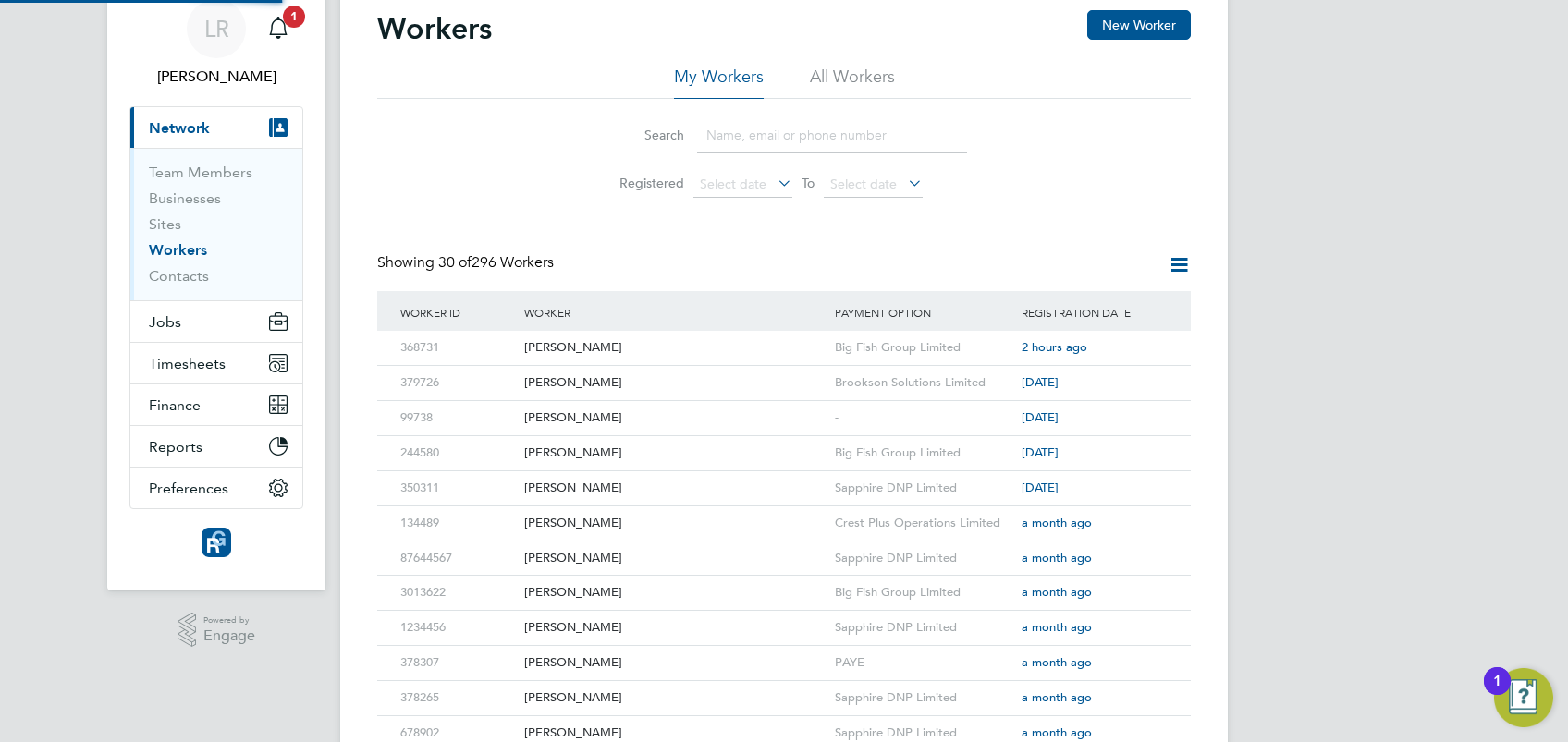
scroll to position [0, 0]
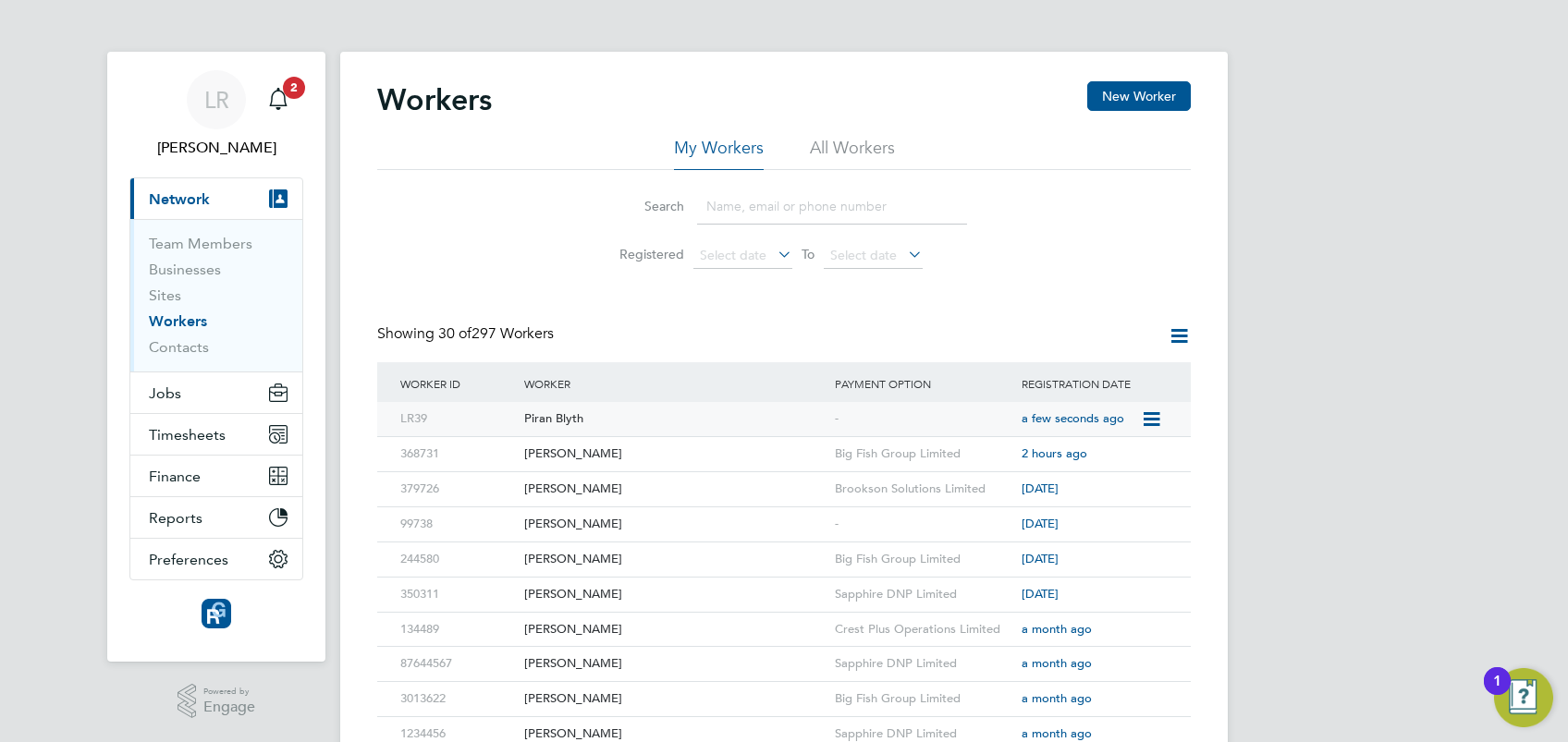
click at [559, 415] on div "Piran Blyth" at bounding box center [675, 419] width 311 height 34
click at [182, 407] on button "Jobs" at bounding box center [215, 392] width 172 height 41
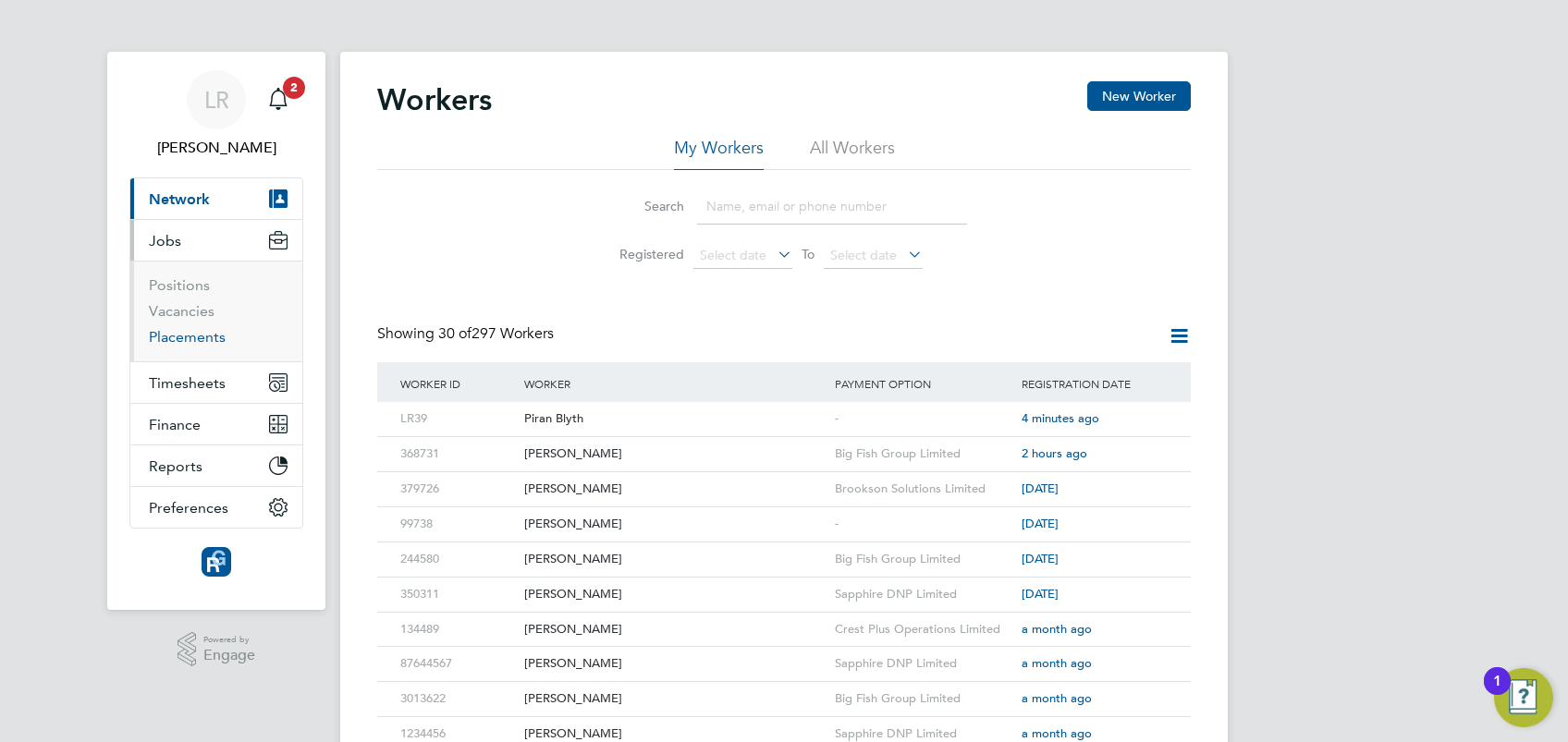
click at [185, 332] on link "Placements" at bounding box center [187, 337] width 76 height 18
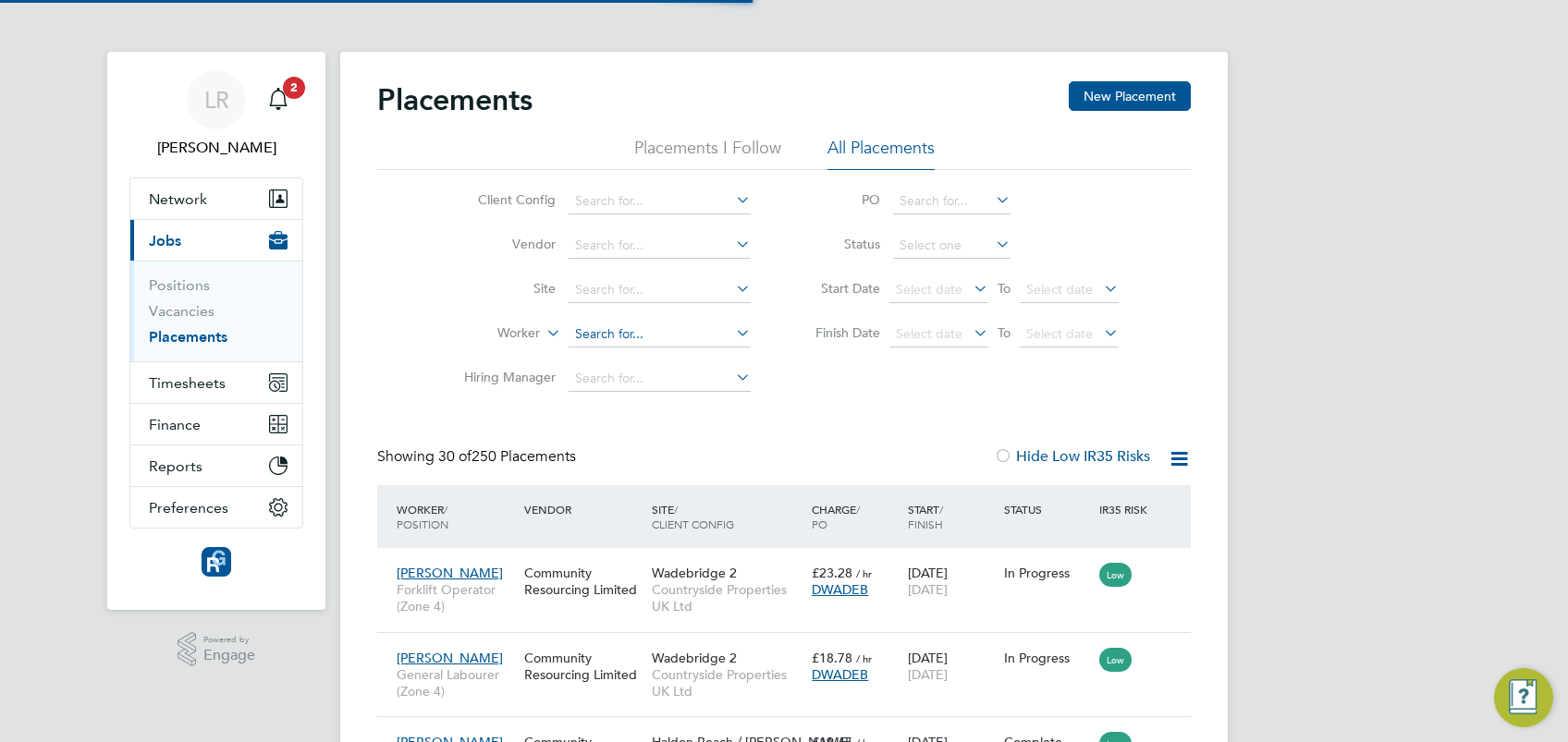
click at [630, 331] on input at bounding box center [660, 334] width 183 height 26
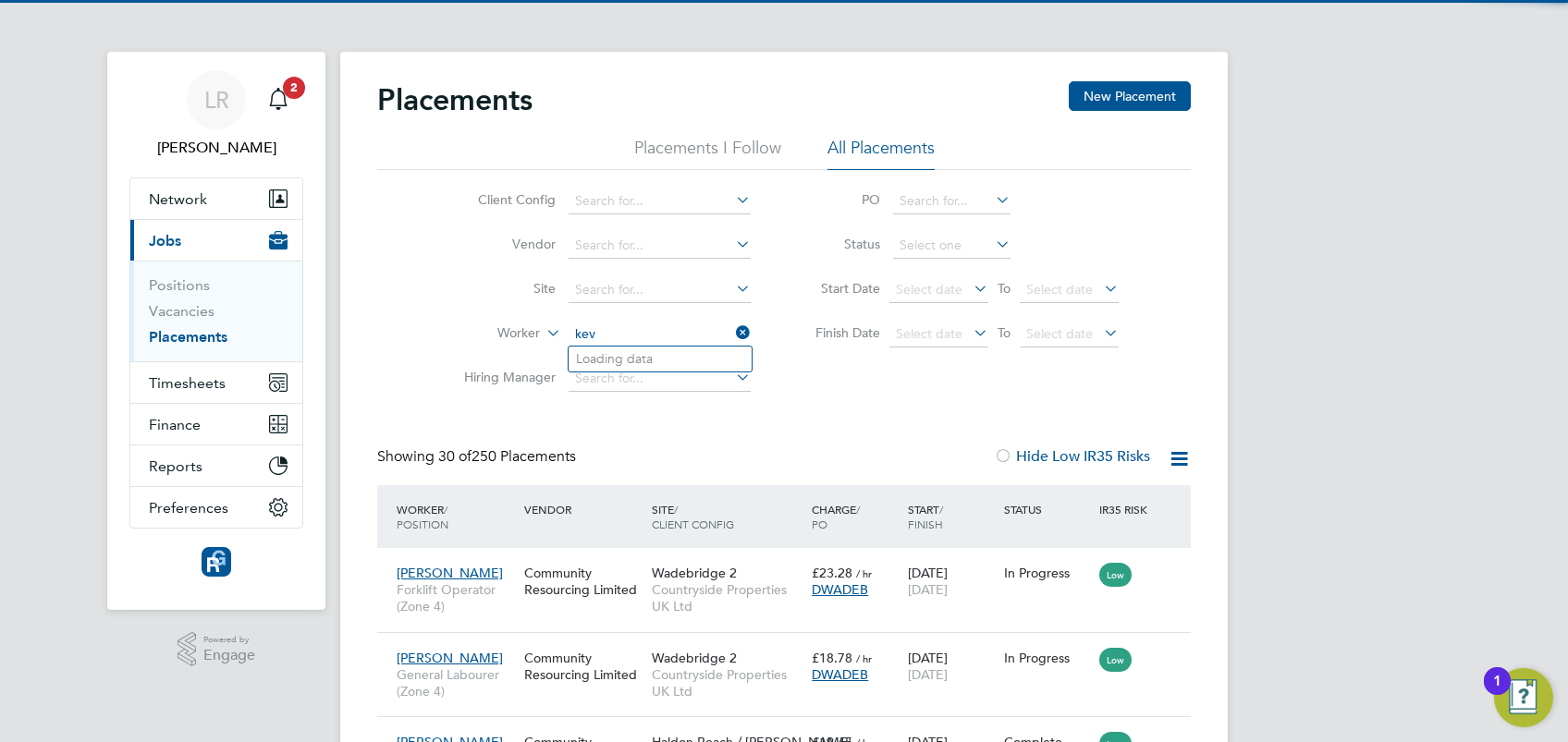
scroll to position [69, 160]
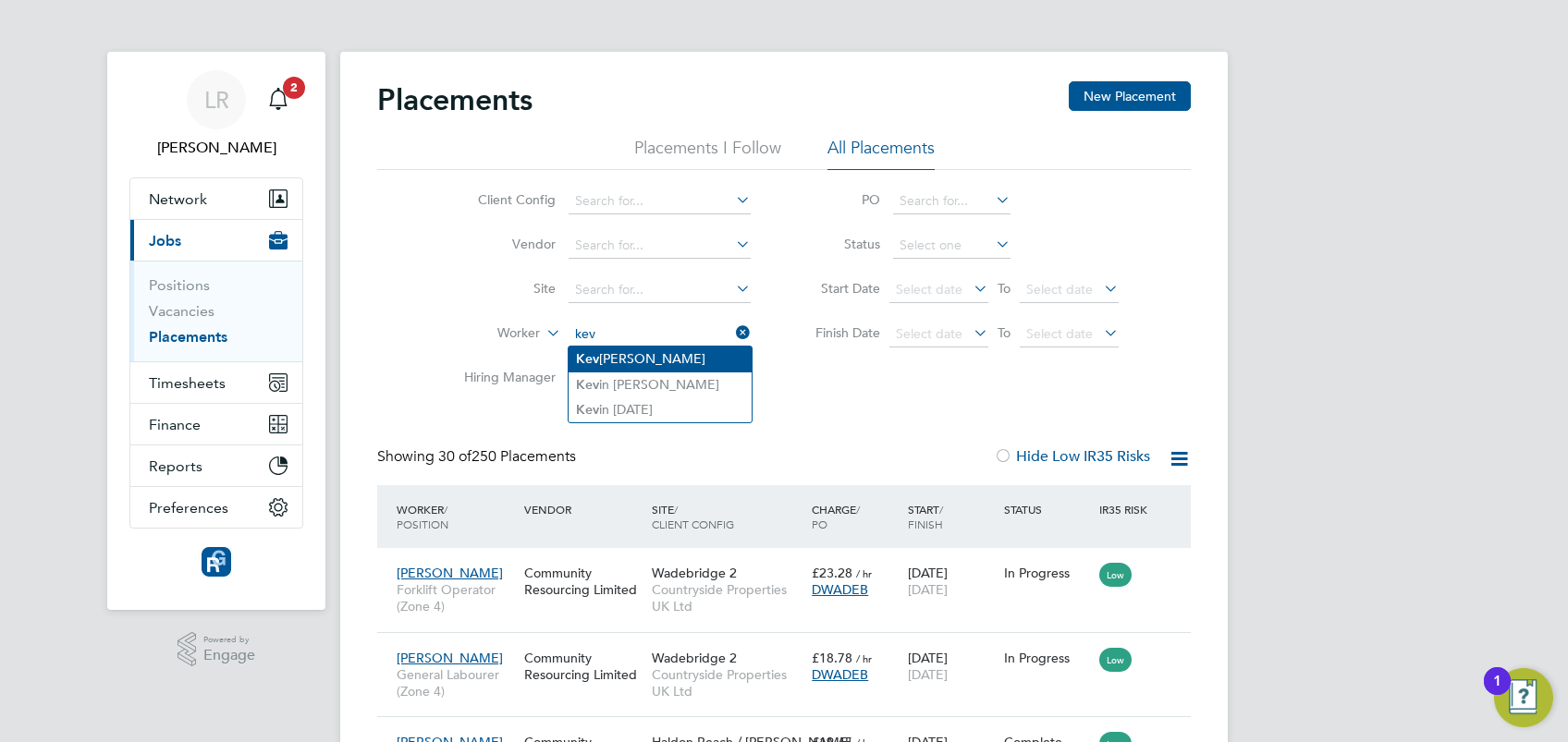
type input "kev"
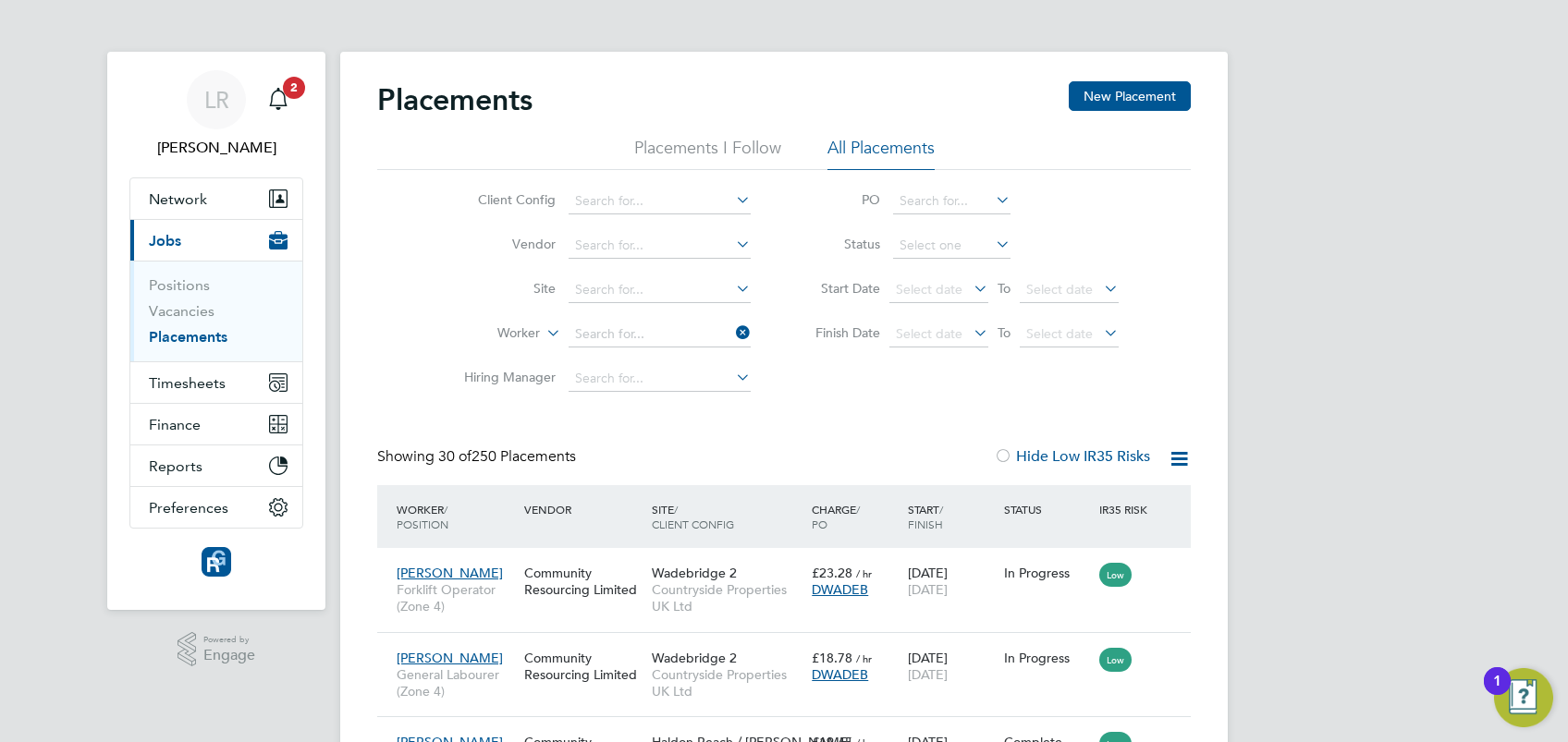
click at [654, 357] on li "Kev Wilkinson" at bounding box center [660, 358] width 183 height 25
type input "[PERSON_NAME]"
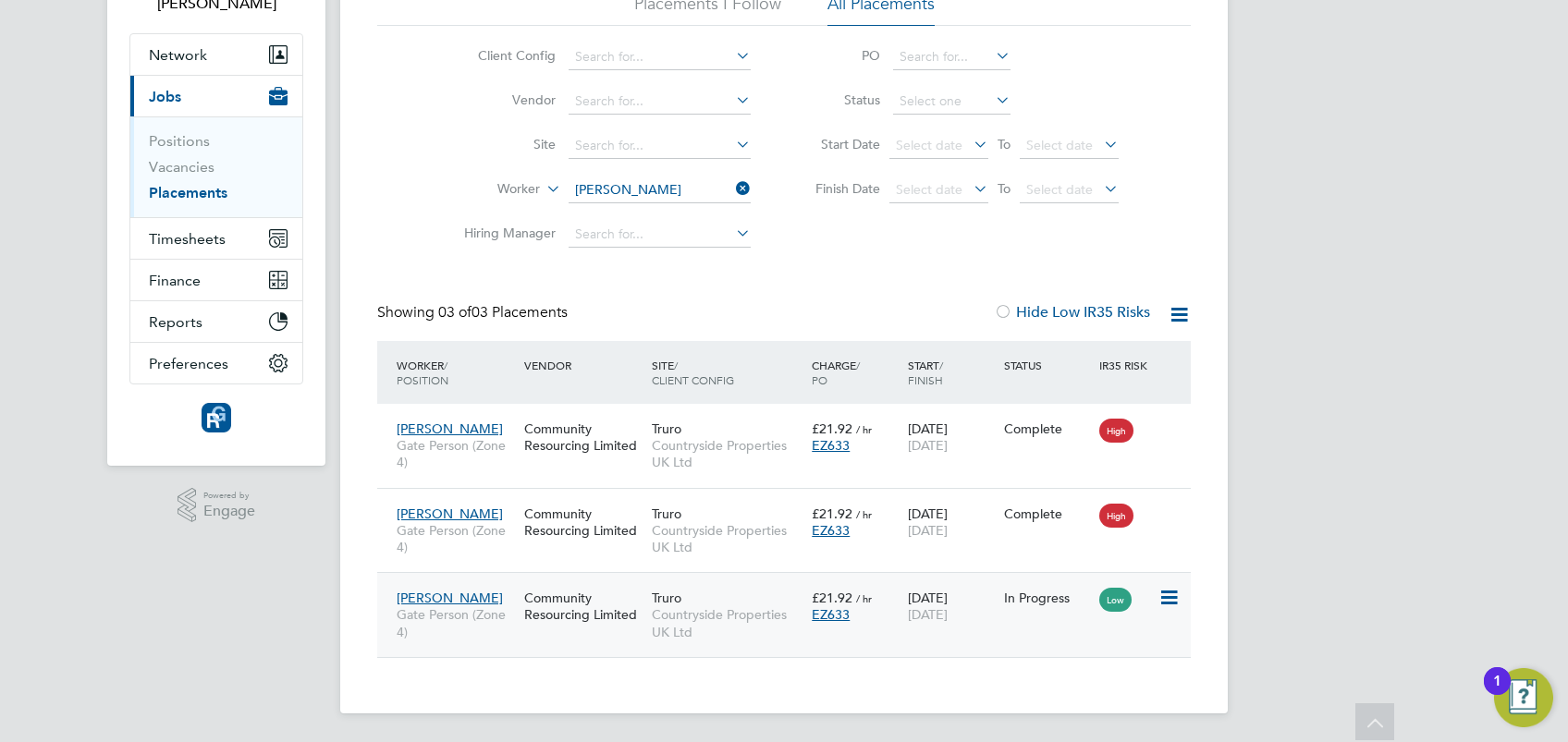
click at [439, 617] on span "Gate Person (Zone 4)" at bounding box center [456, 623] width 118 height 34
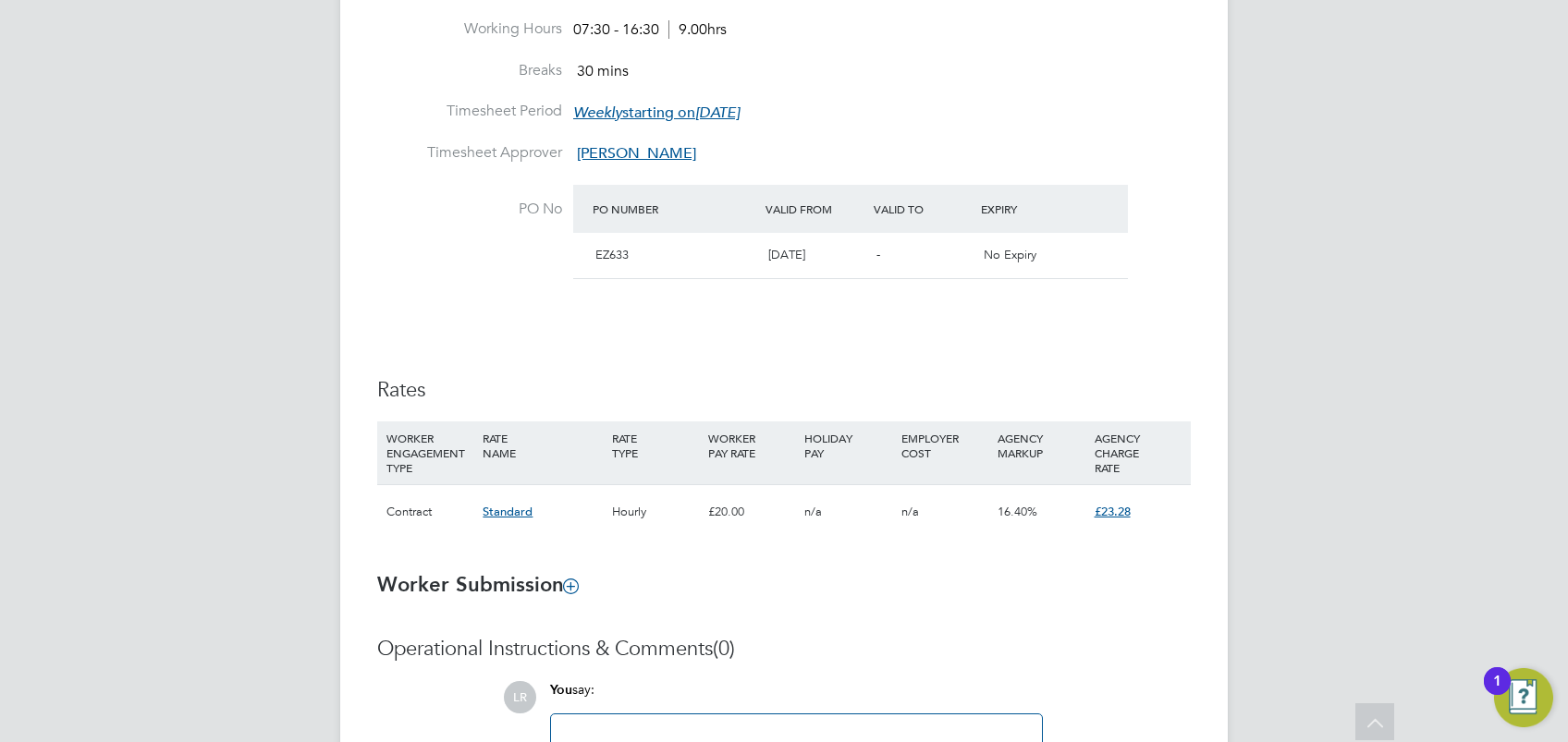
scroll to position [954, 0]
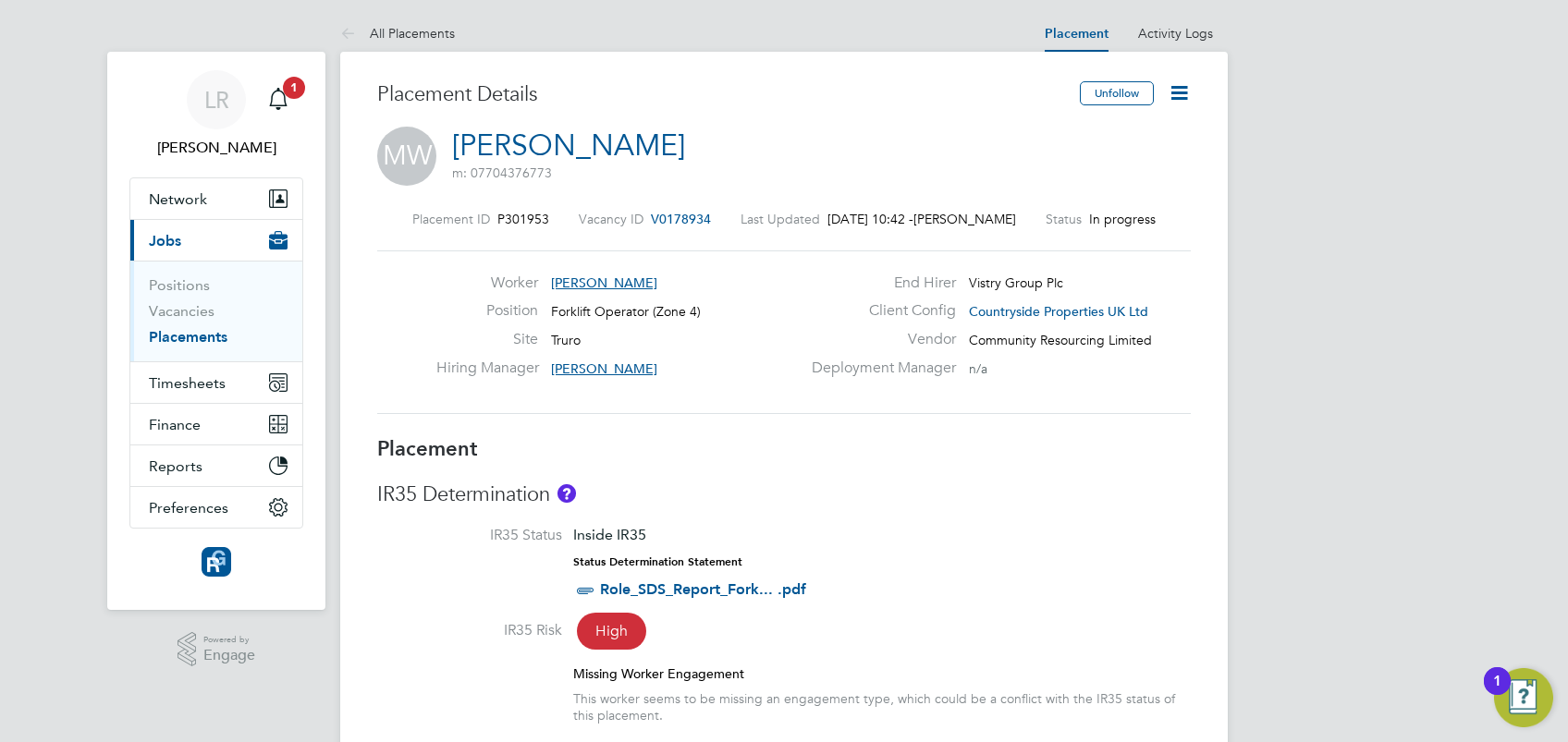
click at [1173, 100] on icon at bounding box center [1179, 92] width 23 height 23
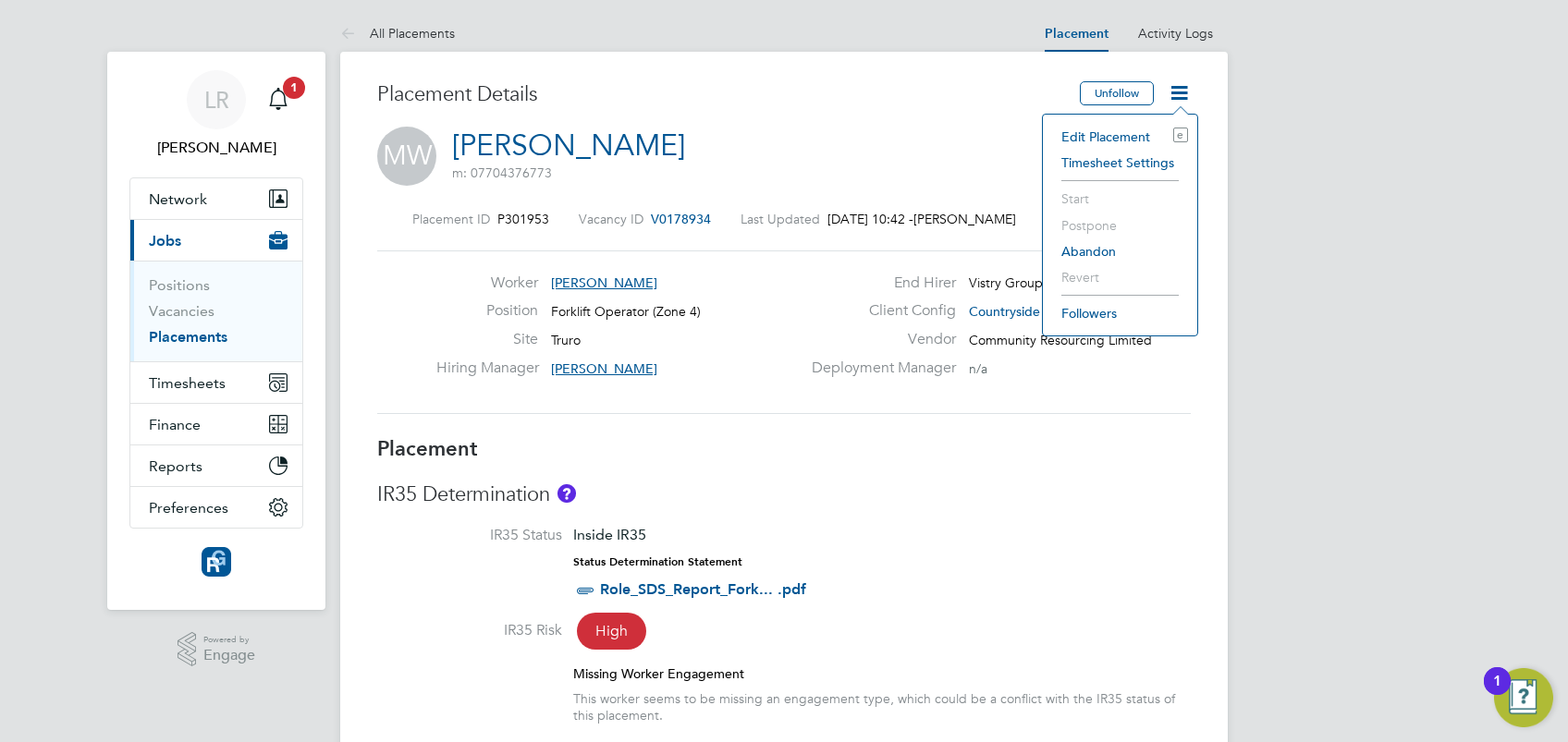
click at [928, 496] on h3 "IR35 Determination" at bounding box center [784, 494] width 814 height 27
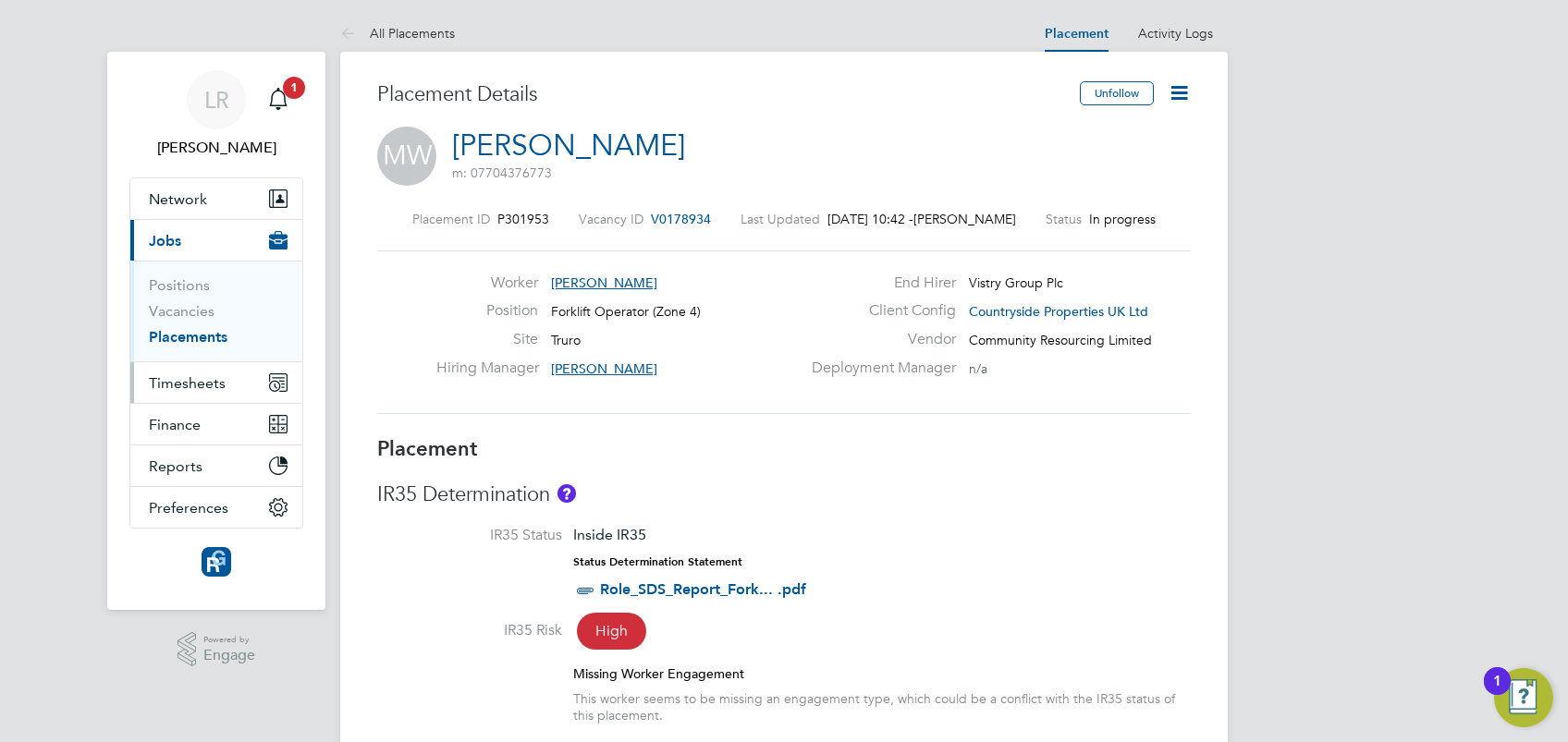
click at [201, 388] on span "Timesheets" at bounding box center [187, 383] width 76 height 18
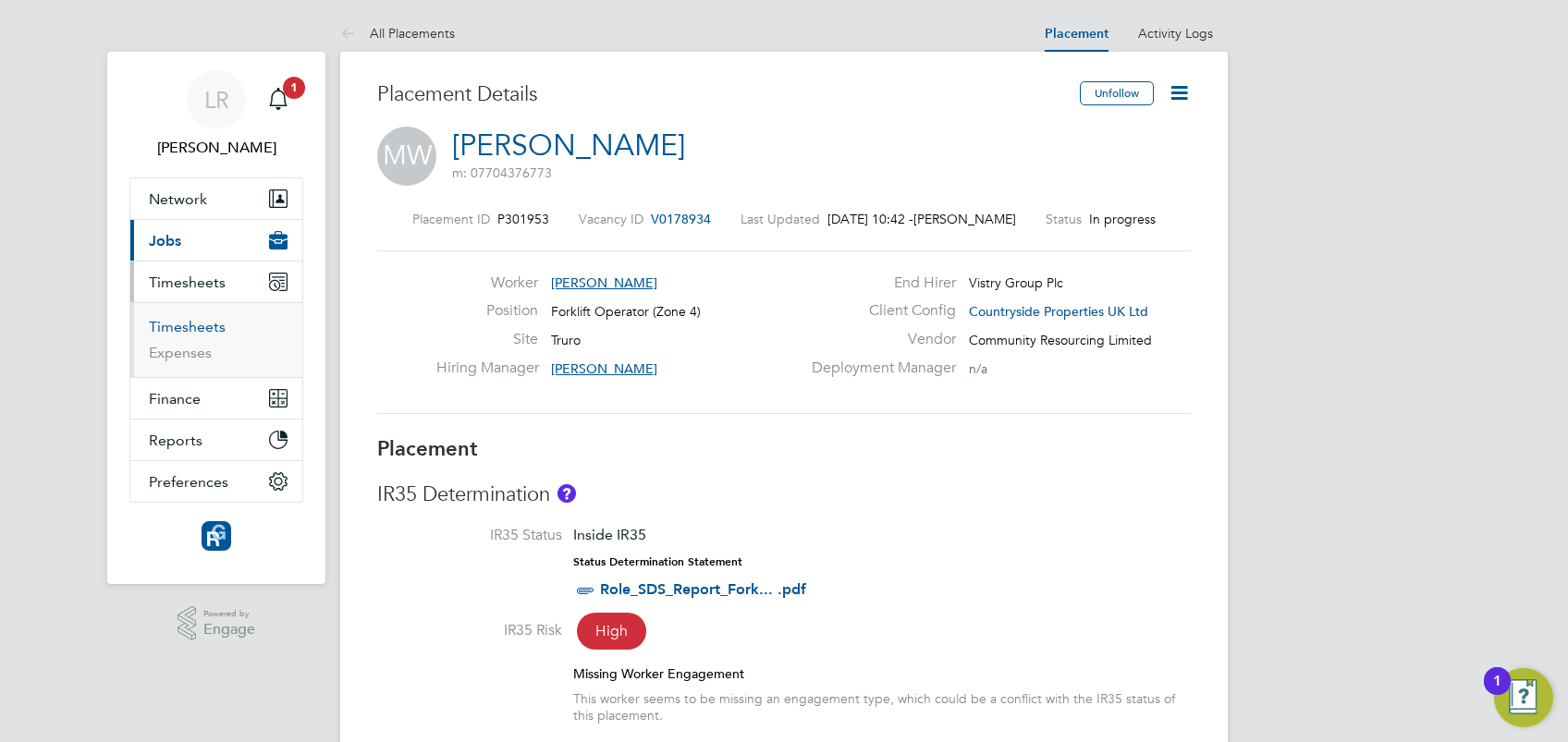
click at [190, 328] on link "Timesheets" at bounding box center [187, 327] width 76 height 18
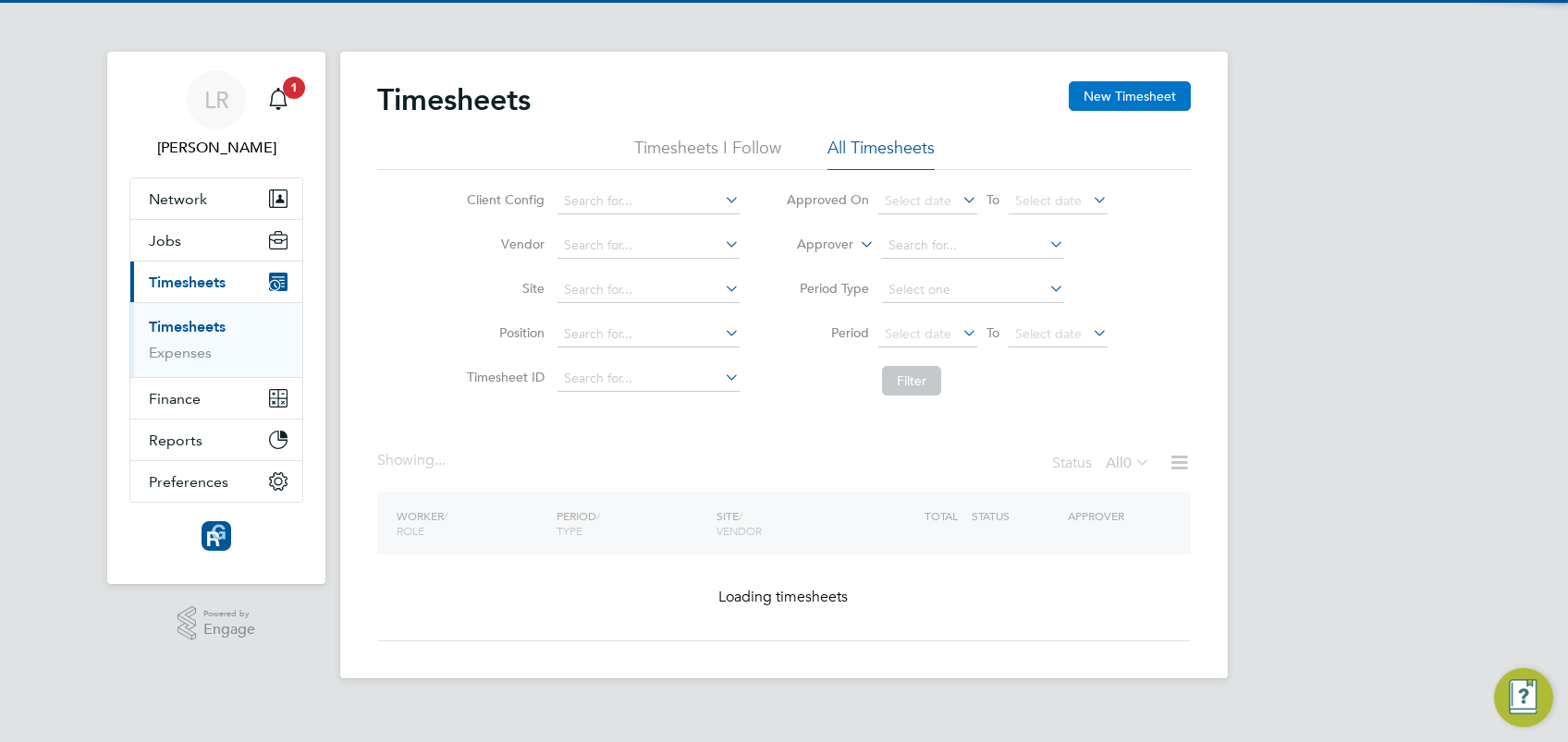
click at [1124, 96] on button "New Timesheet" at bounding box center [1129, 96] width 122 height 30
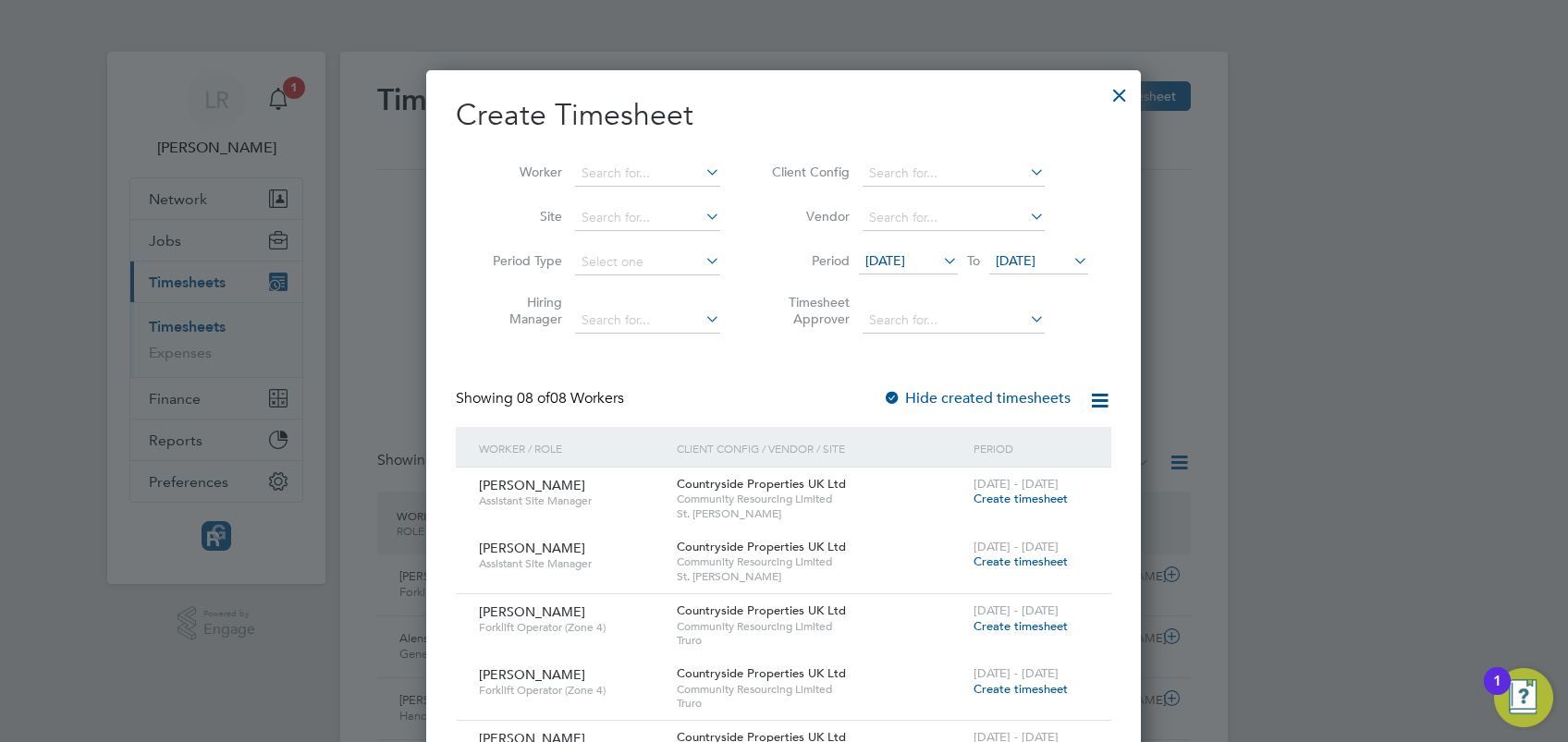
click at [1122, 90] on div at bounding box center [1120, 91] width 34 height 34
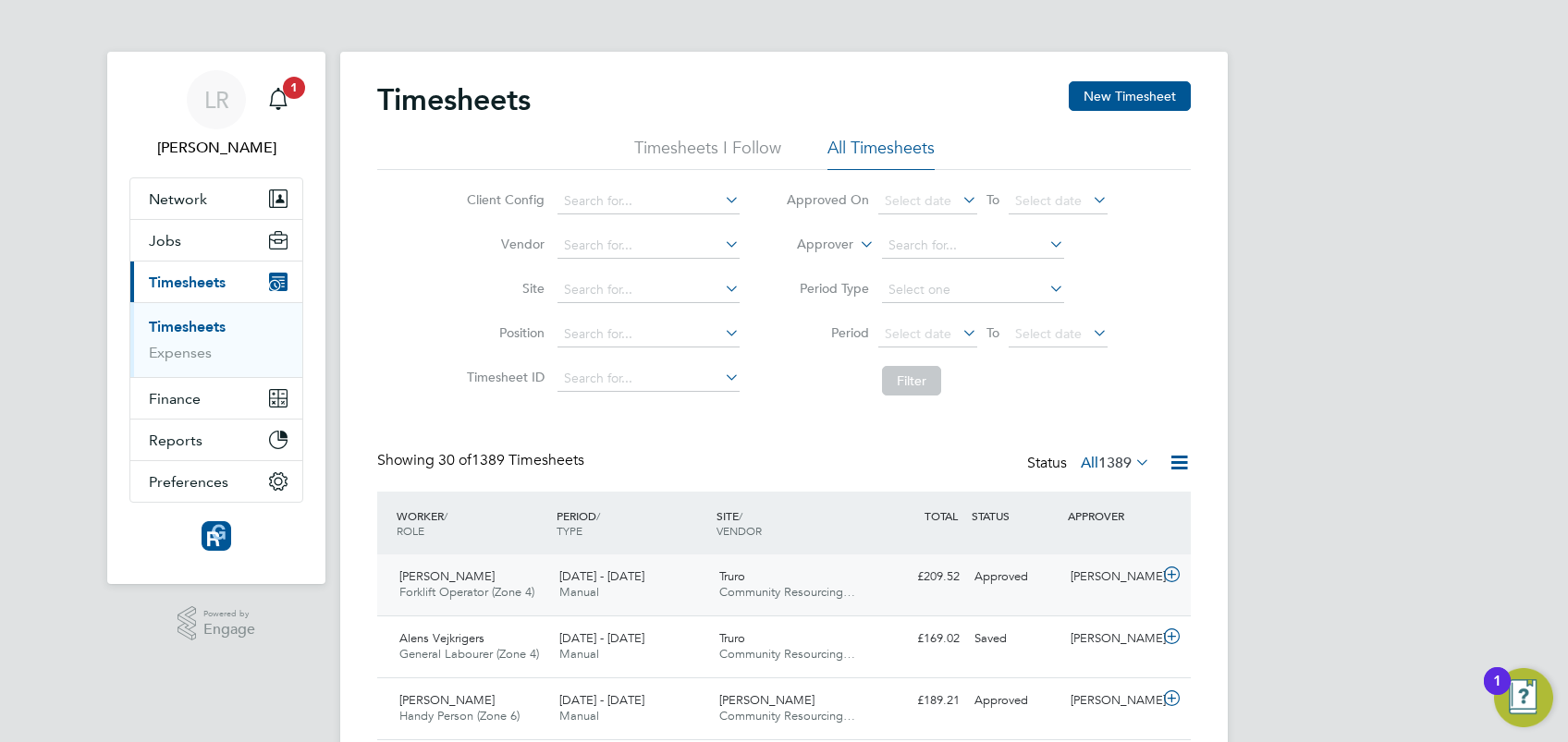
click at [440, 591] on span "Forklift Operator (Zone 4)" at bounding box center [466, 592] width 135 height 16
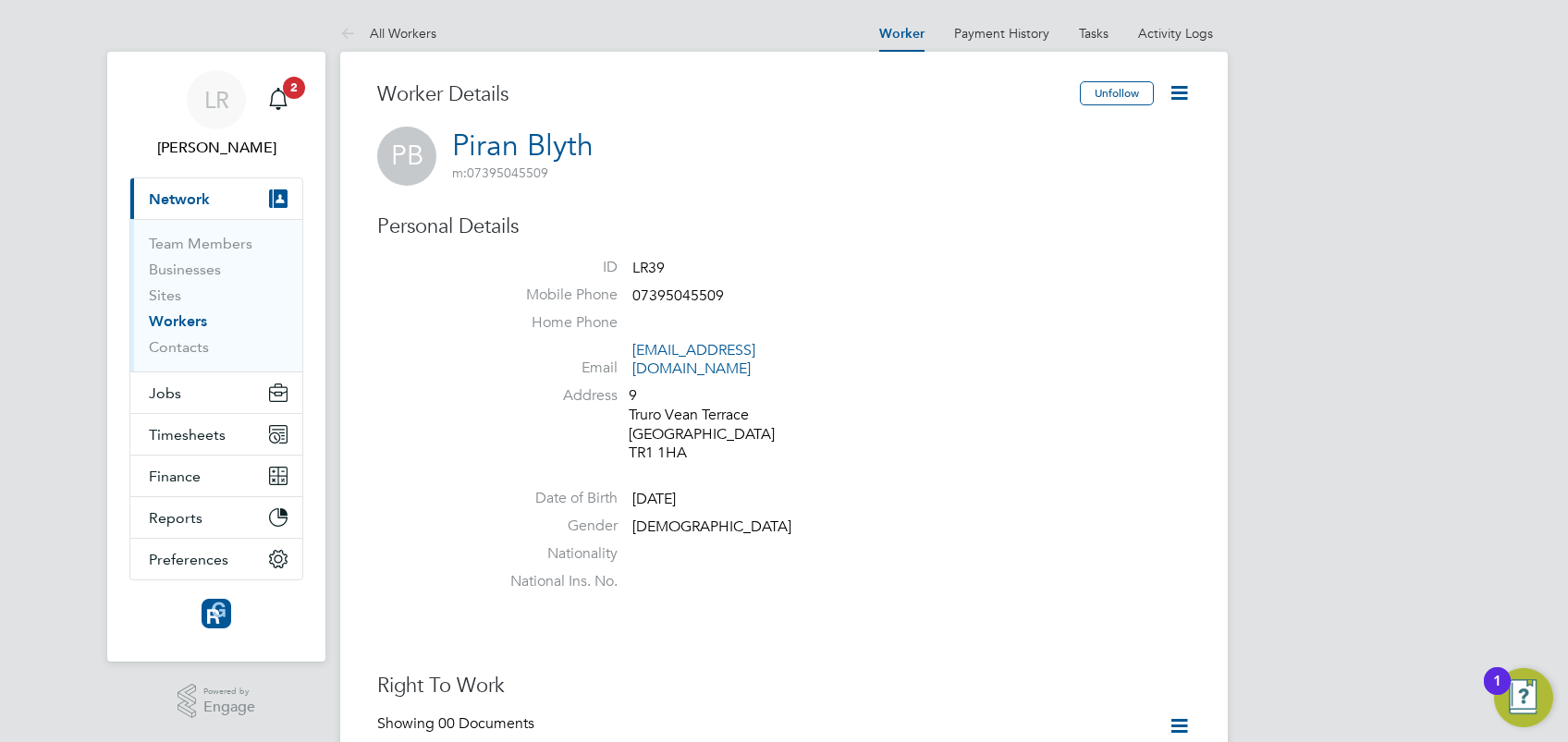
click at [883, 350] on li "Email [EMAIL_ADDRESS][DOMAIN_NAME]" at bounding box center [840, 364] width 703 height 46
click at [1173, 85] on icon at bounding box center [1179, 92] width 23 height 23
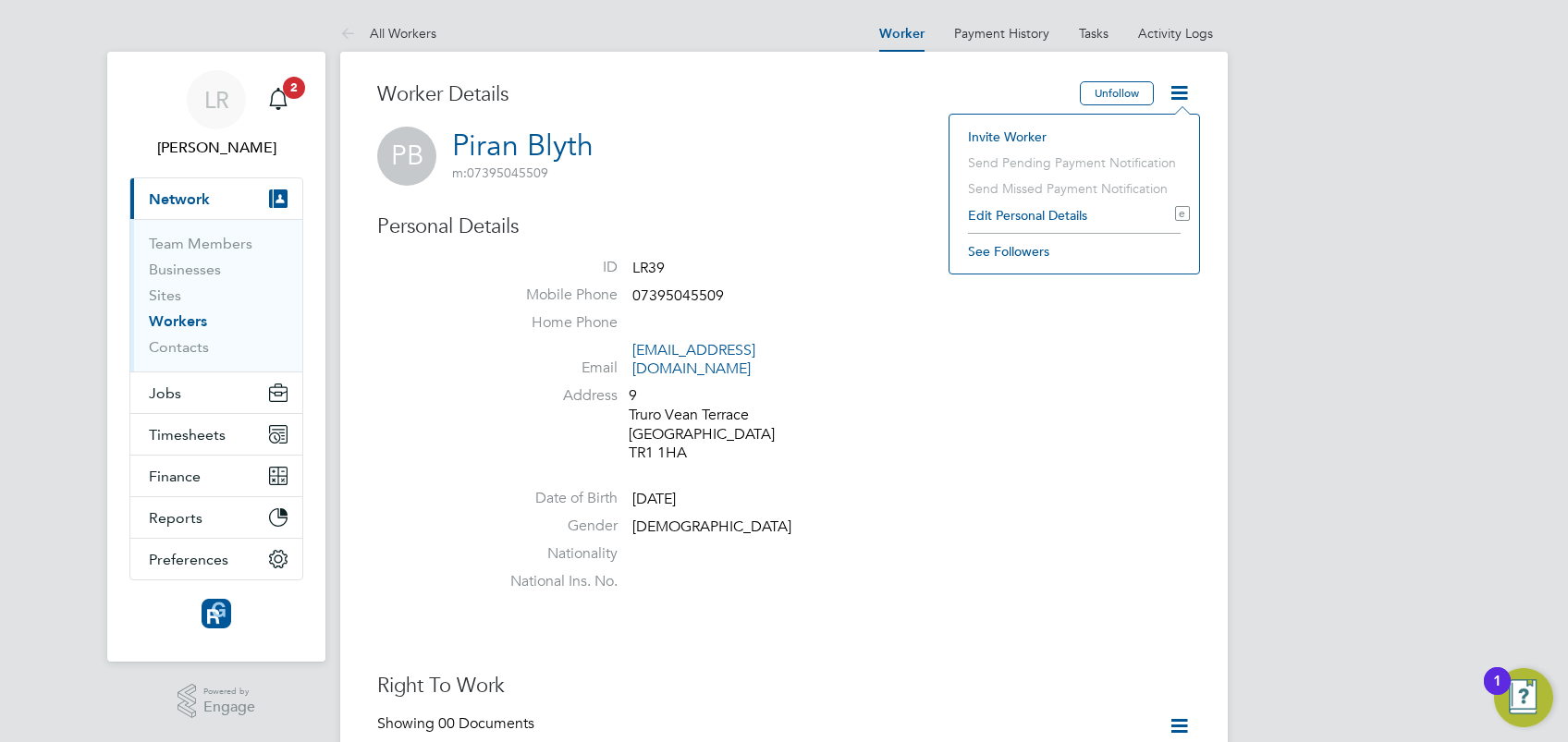
click at [951, 417] on li "Address 9 Truro Vean Terrace Cornwall TR1 1HA" at bounding box center [840, 427] width 703 height 81
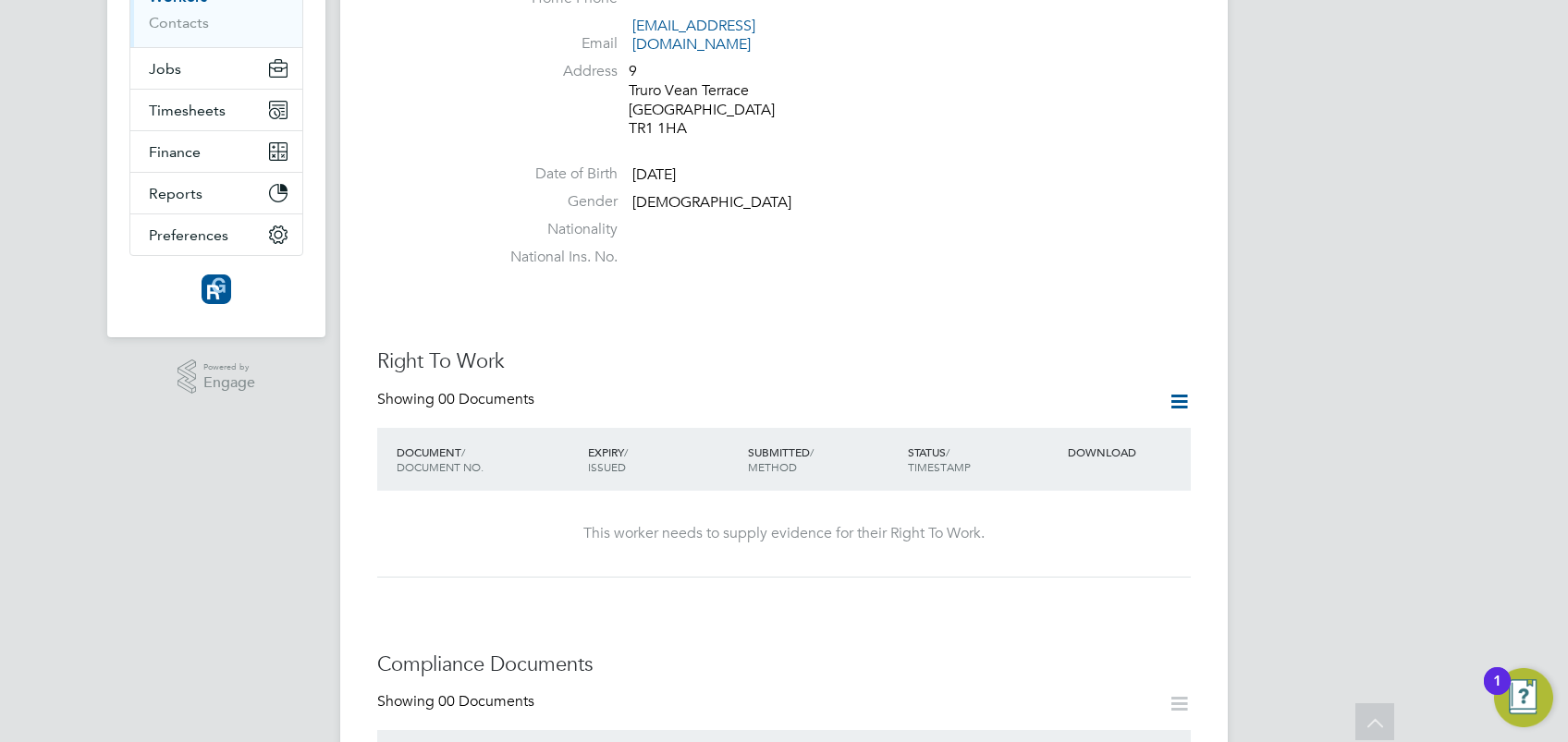
scroll to position [620, 0]
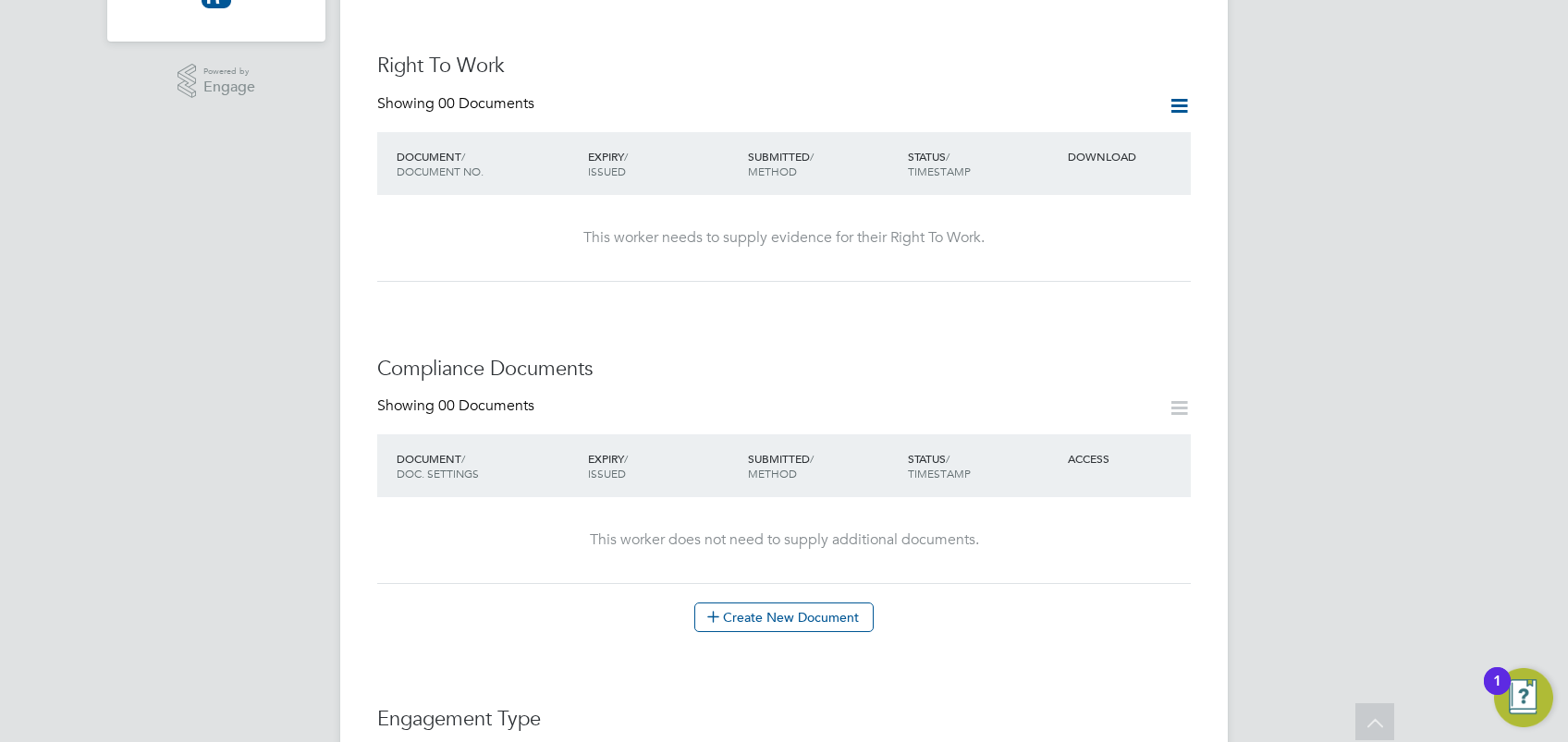
click at [1181, 94] on icon at bounding box center [1179, 105] width 23 height 23
click at [1078, 131] on li "Add Right To Work Document" at bounding box center [1077, 131] width 223 height 26
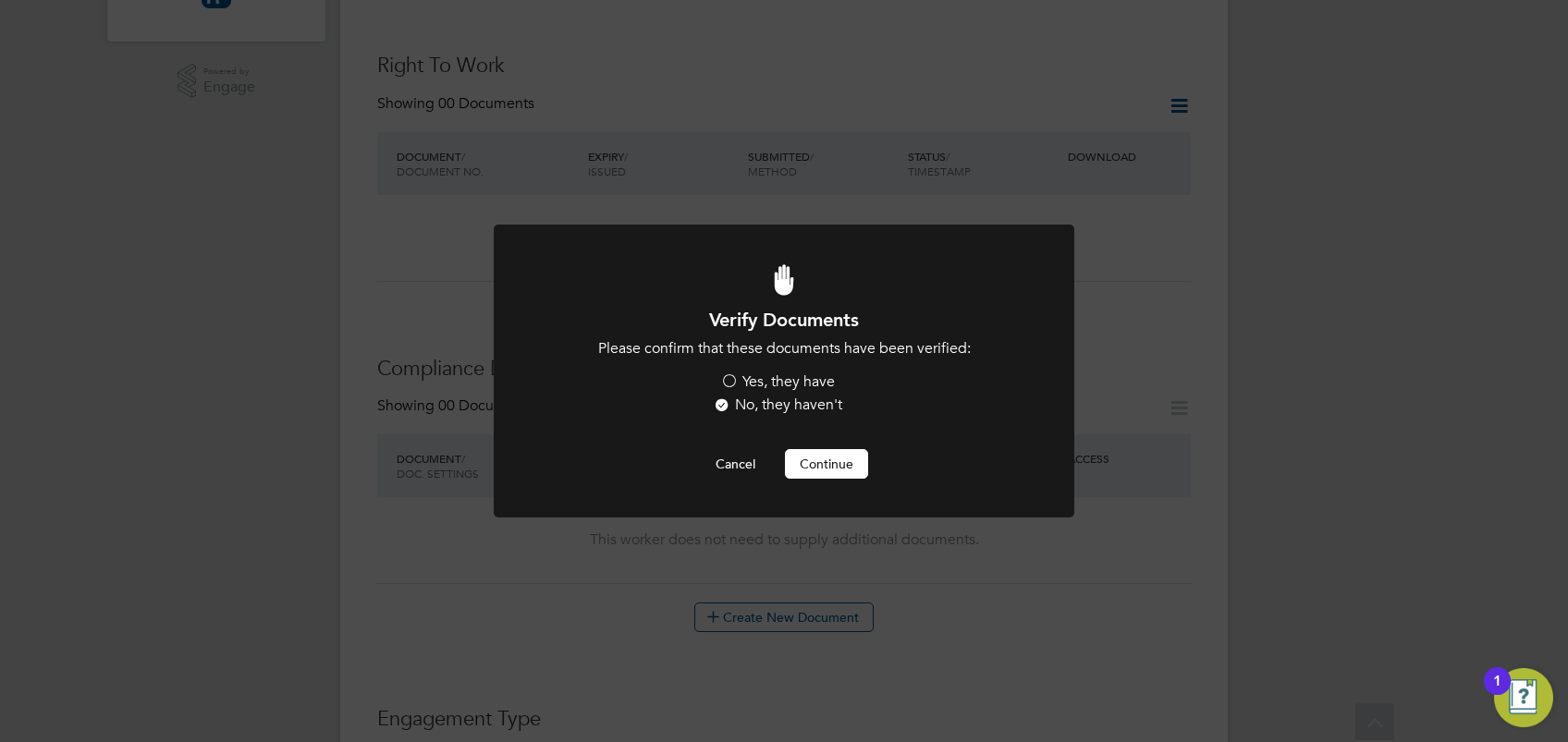
scroll to position [0, 0]
click at [725, 374] on label "Yes, they have" at bounding box center [778, 382] width 115 height 20
click at [0, 0] on input "Yes, they have" at bounding box center [0, 0] width 0 height 0
click at [850, 475] on button "Continue" at bounding box center [827, 464] width 83 height 30
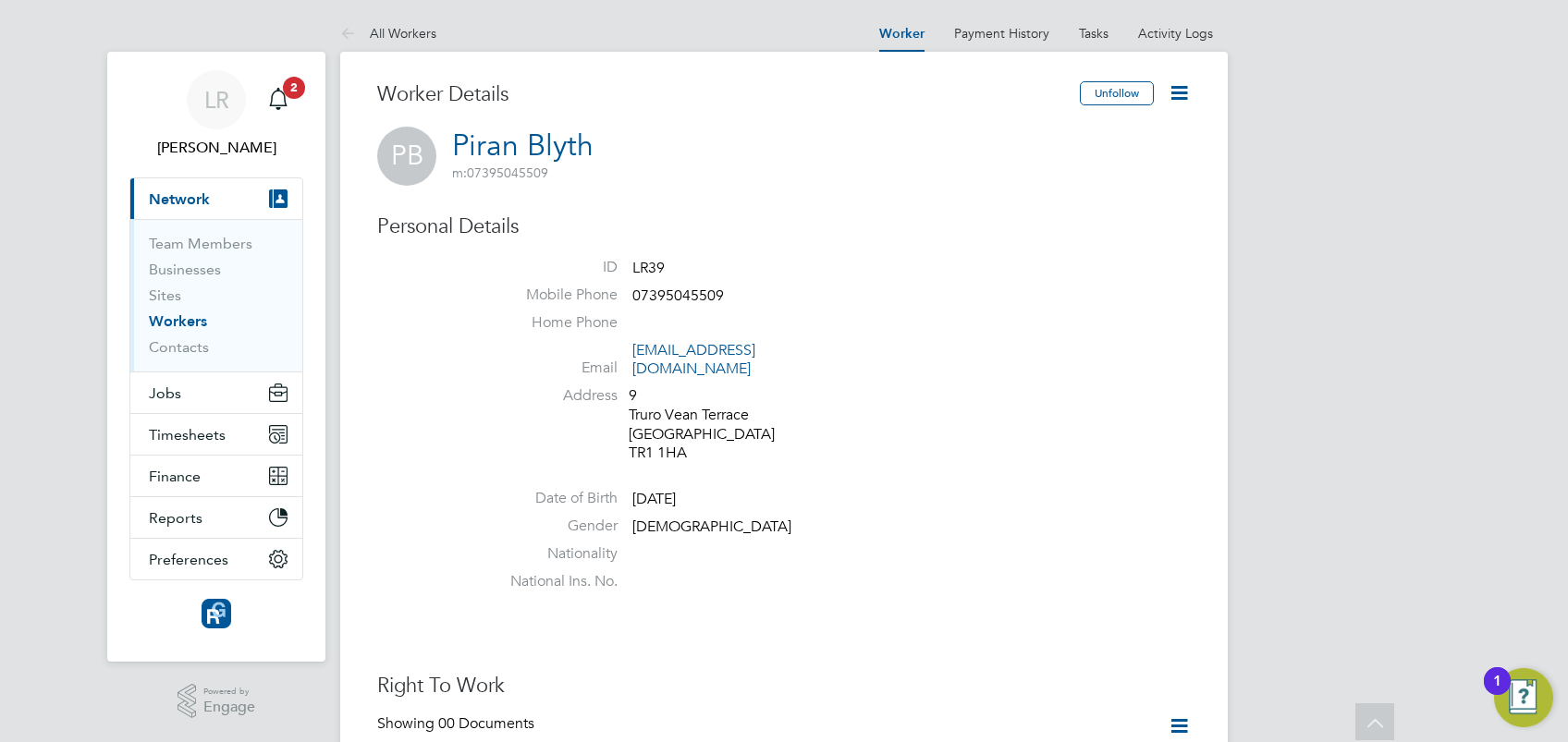
scroll to position [620, 0]
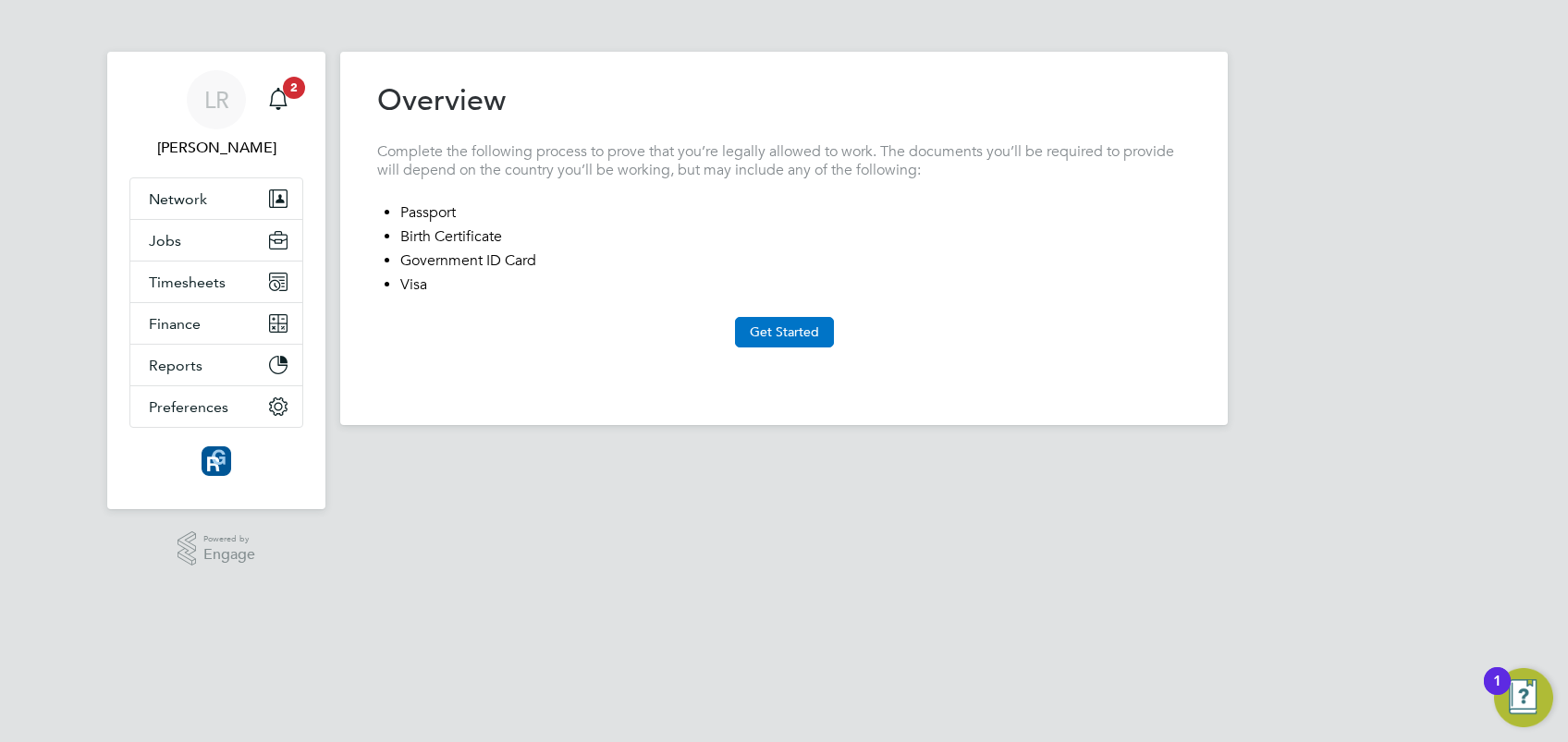
click at [764, 332] on button "Get Started" at bounding box center [785, 332] width 99 height 30
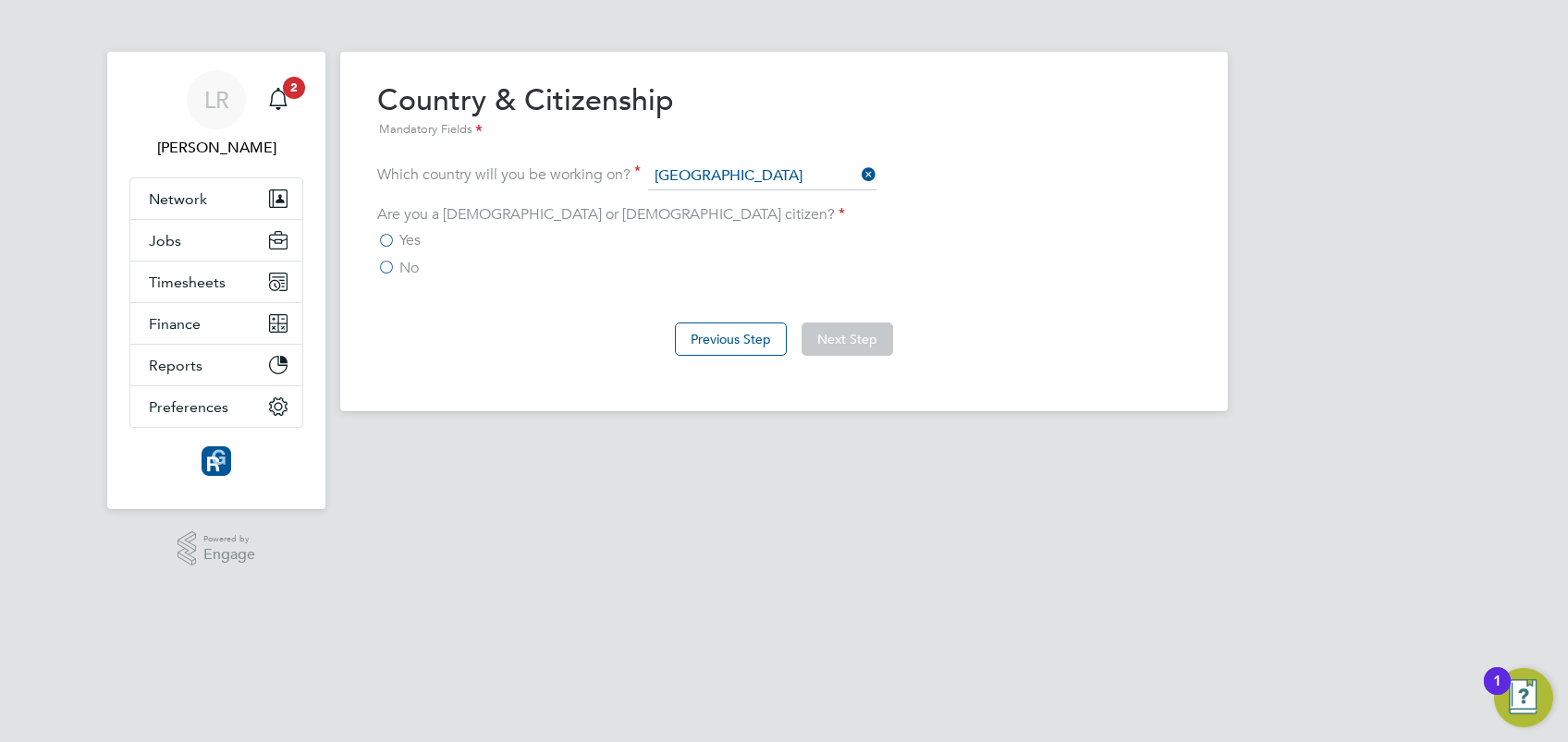
click at [392, 244] on label "Yes" at bounding box center [399, 240] width 44 height 19
click at [0, 0] on input "Yes" at bounding box center [0, 0] width 0 height 0
click at [846, 338] on button "Next Step" at bounding box center [848, 339] width 91 height 34
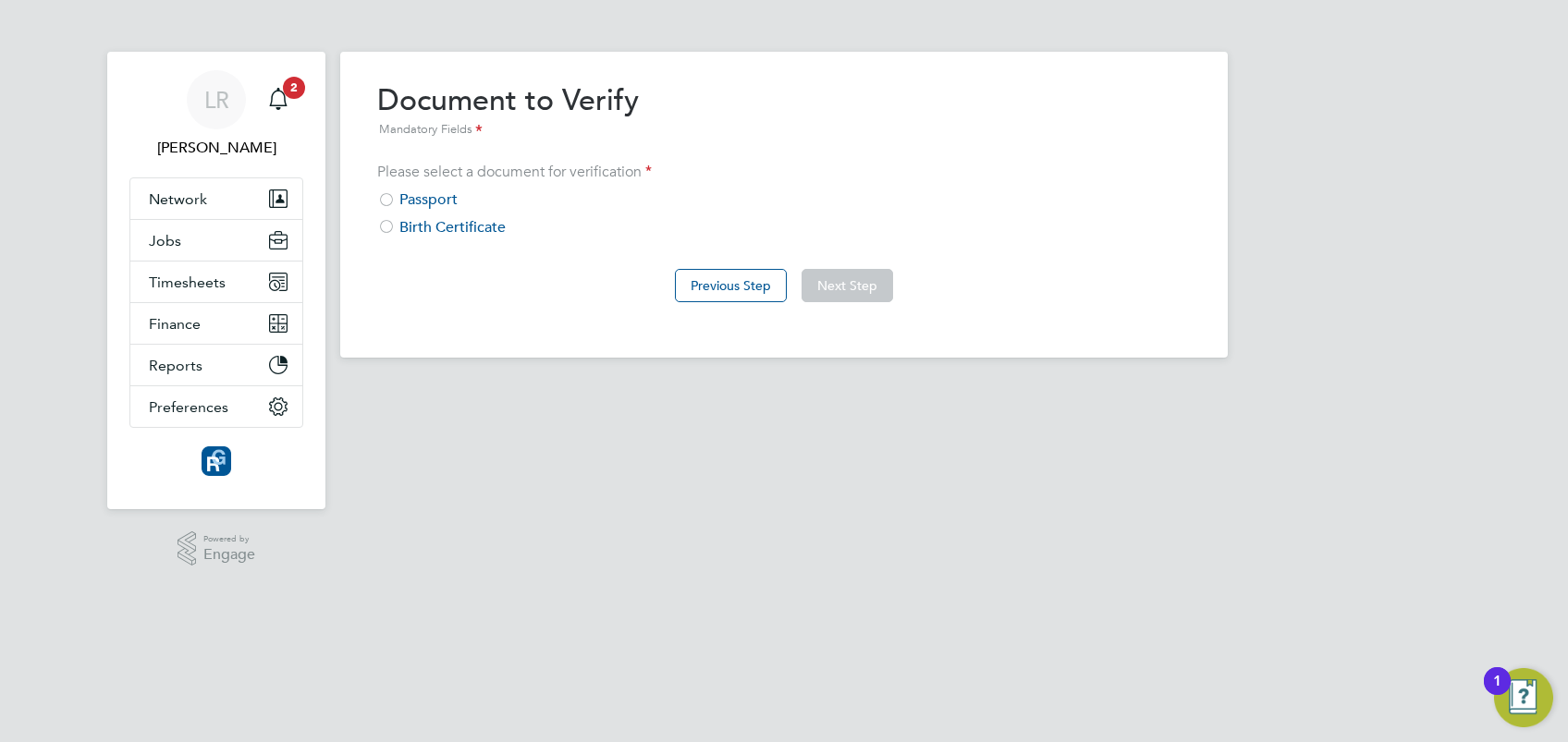
click at [389, 192] on div at bounding box center [386, 201] width 19 height 19
click at [813, 287] on button "Next Step" at bounding box center [848, 286] width 91 height 34
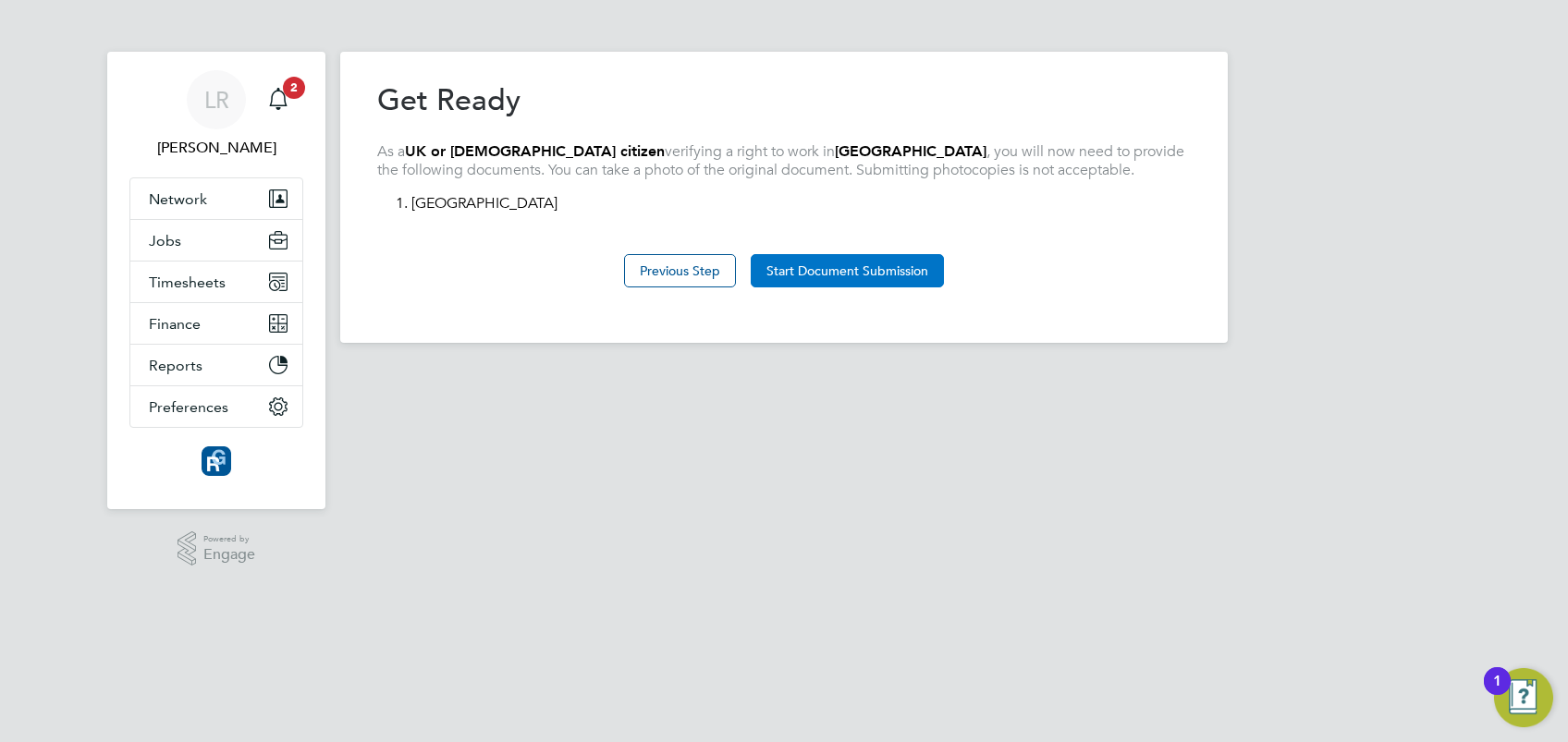
click at [801, 267] on button "Start Document Submission" at bounding box center [848, 271] width 194 height 34
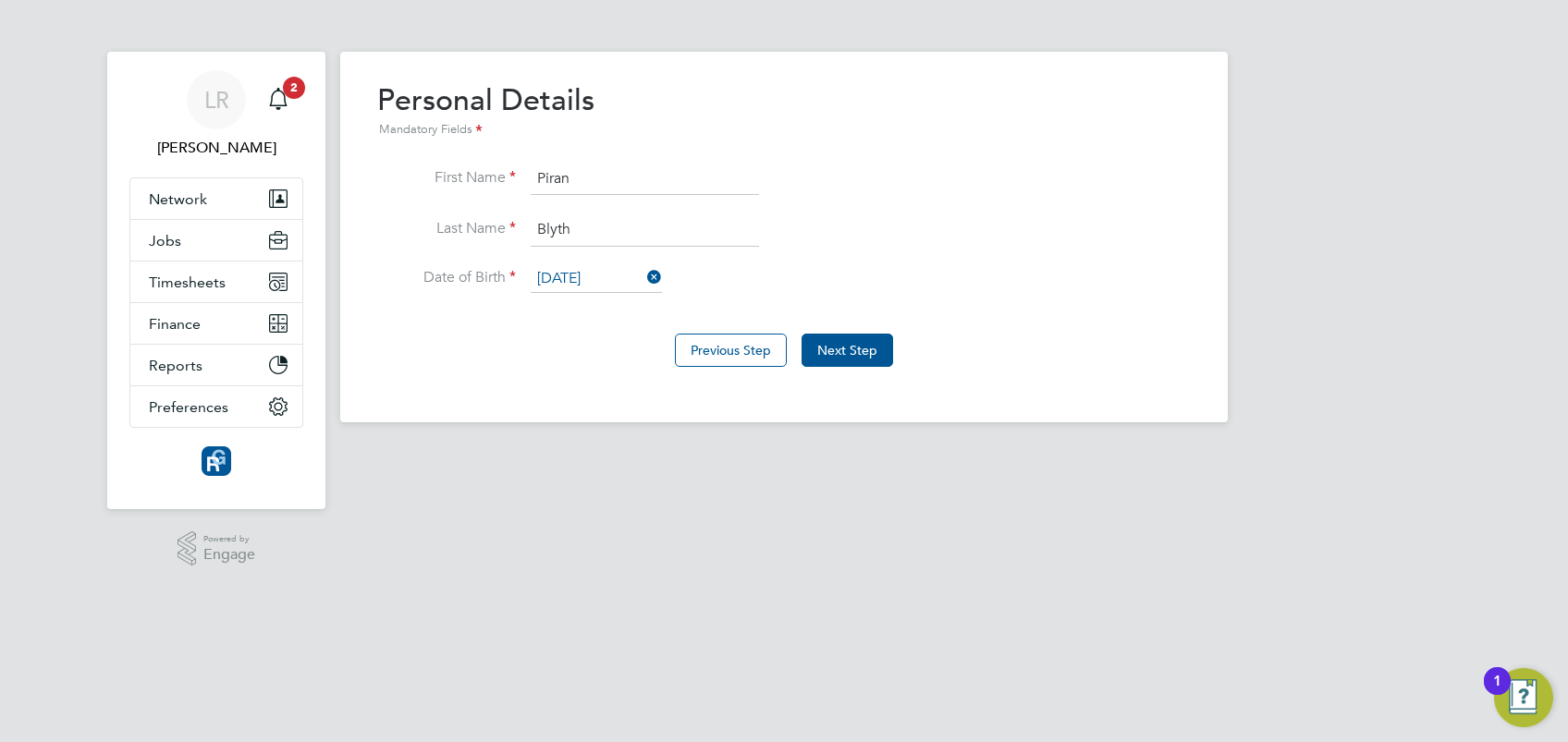
click at [513, 365] on div "Previous Step Next Step" at bounding box center [784, 348] width 814 height 74
click at [844, 350] on button "Next Step" at bounding box center [848, 350] width 91 height 34
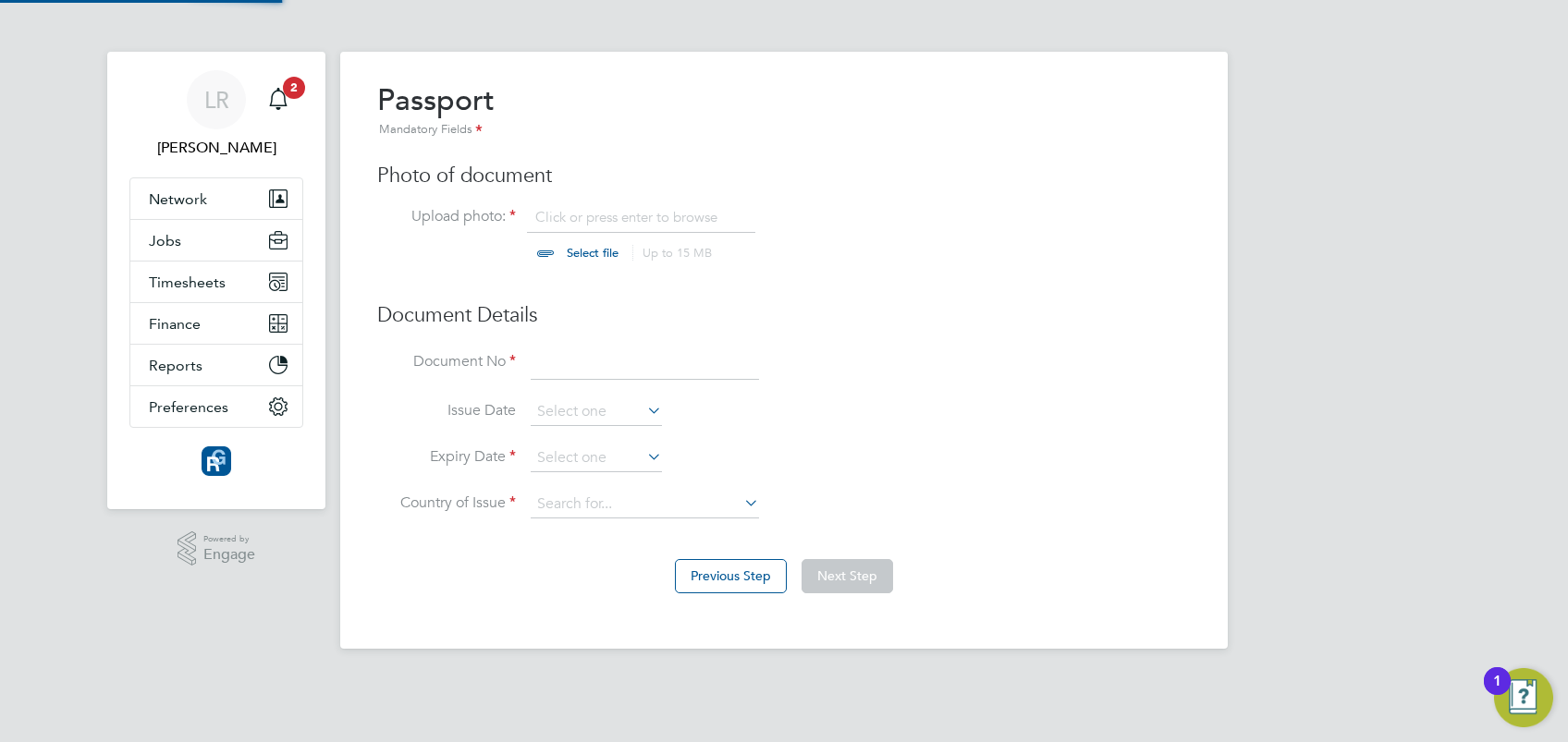
scroll to position [24, 229]
click at [590, 250] on input "file" at bounding box center [610, 236] width 291 height 56
type input "C:\fakepath\Piran blyth passport.jpg"
click at [547, 353] on input at bounding box center [645, 364] width 228 height 34
type input "550649897"
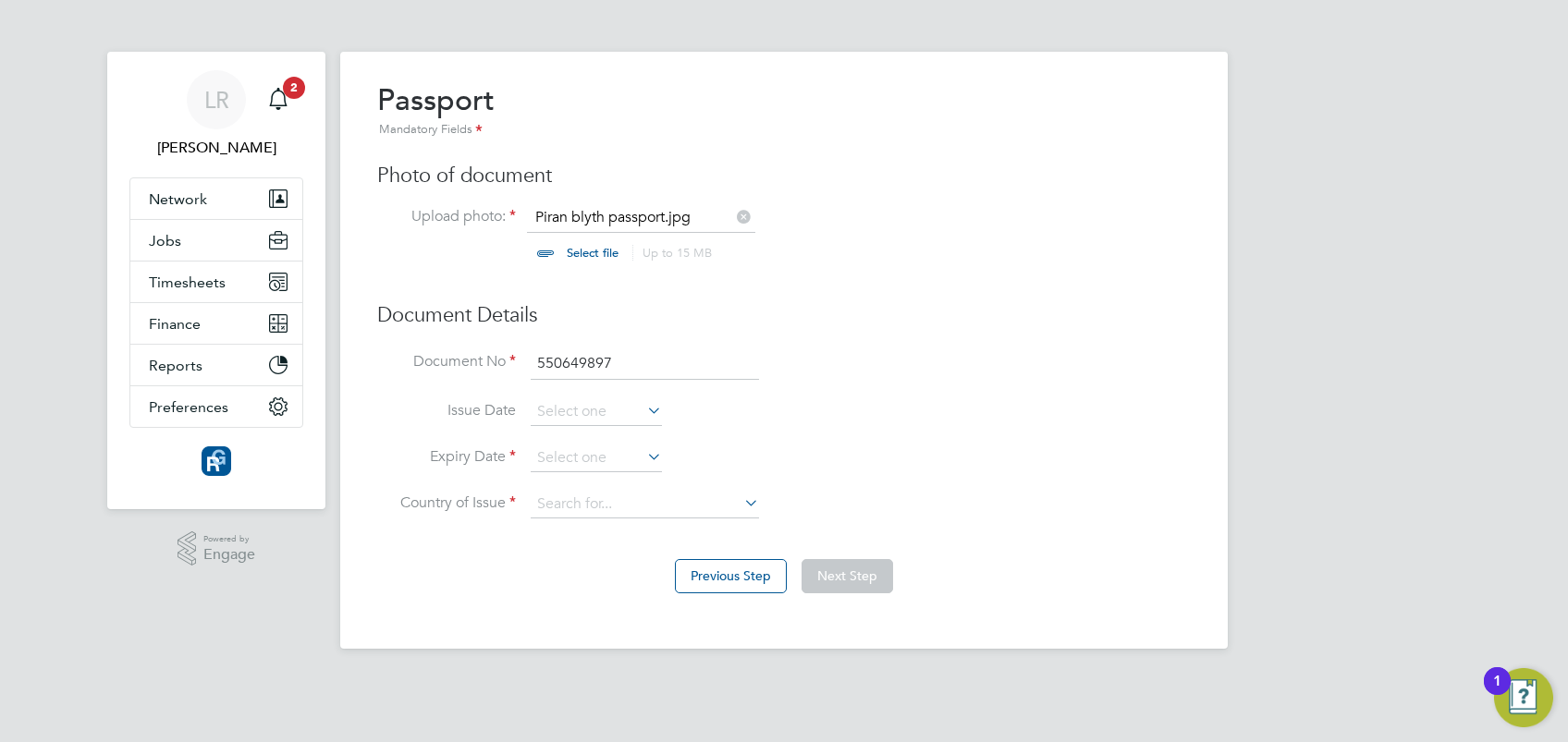
click at [643, 451] on icon at bounding box center [643, 456] width 0 height 26
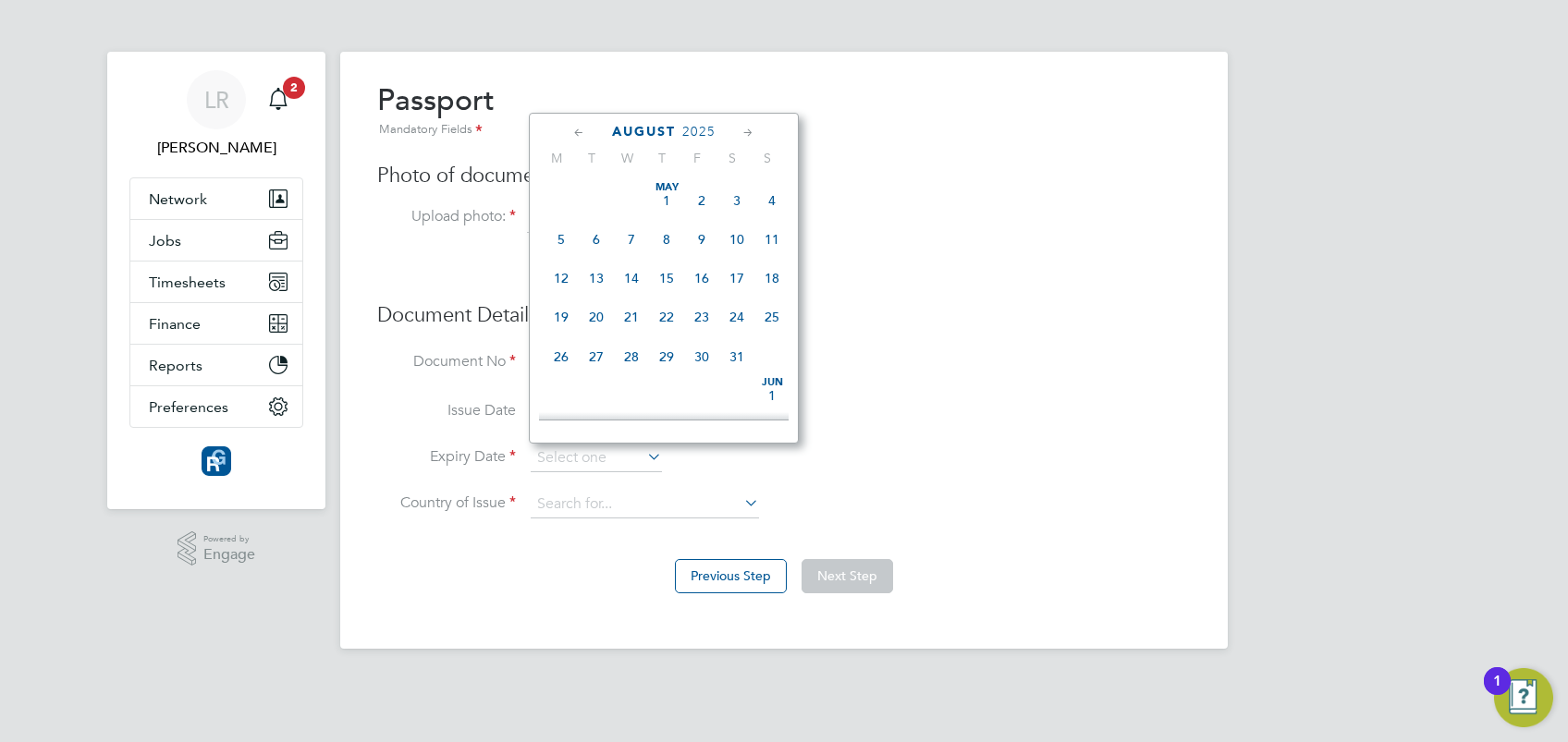
scroll to position [729, 0]
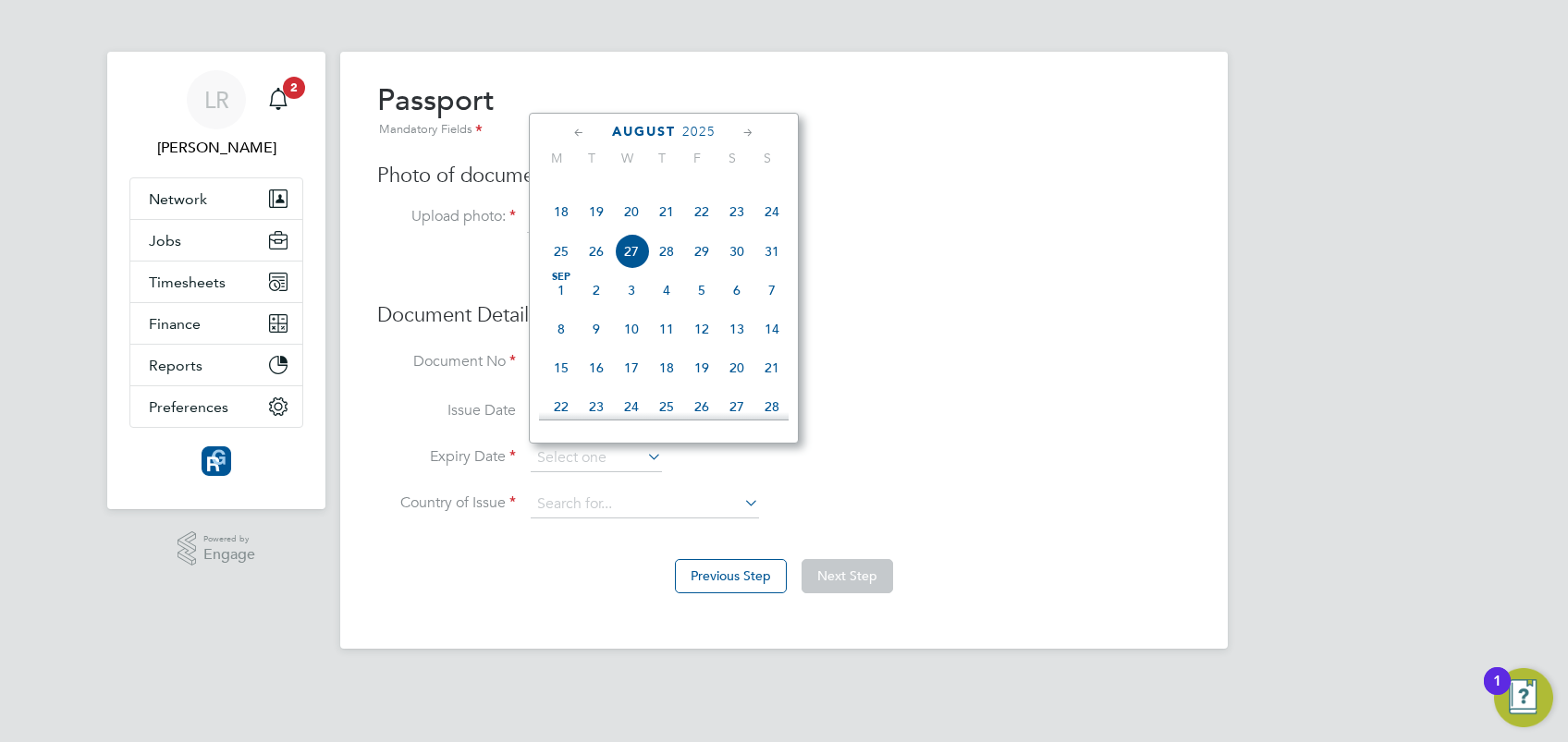
click at [696, 128] on span "2025" at bounding box center [700, 132] width 34 height 16
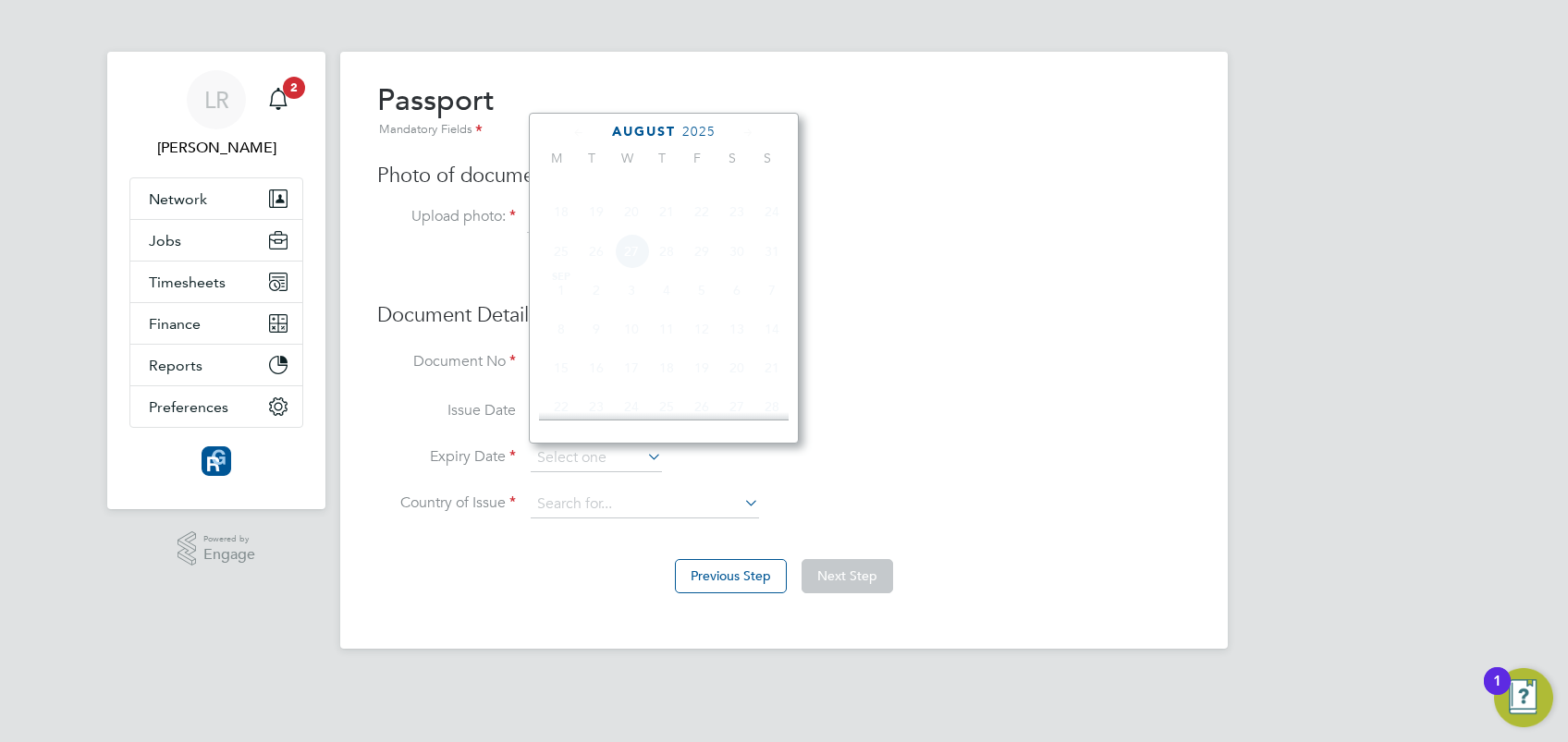
scroll to position [499, 0]
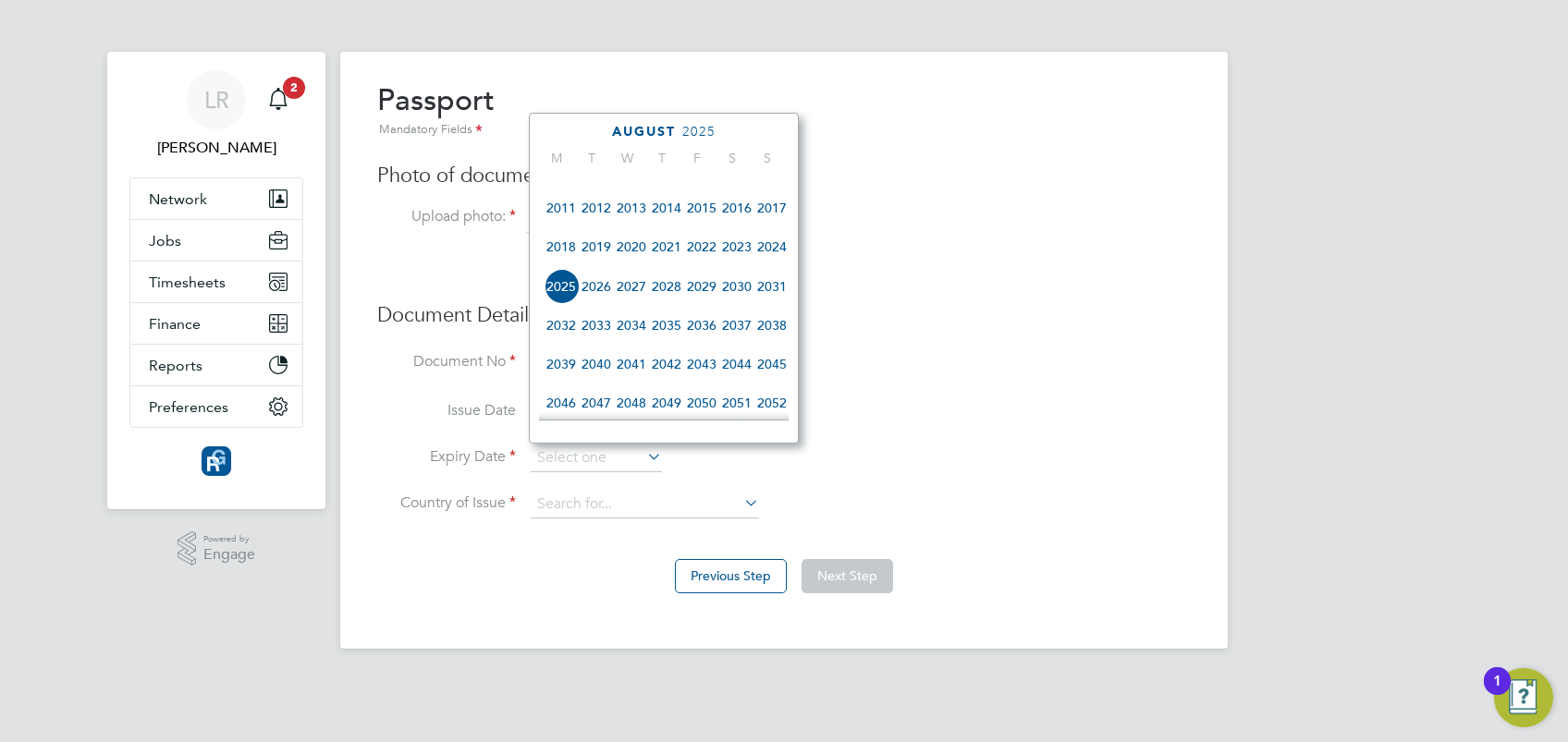
click at [673, 305] on span "2028" at bounding box center [666, 286] width 35 height 35
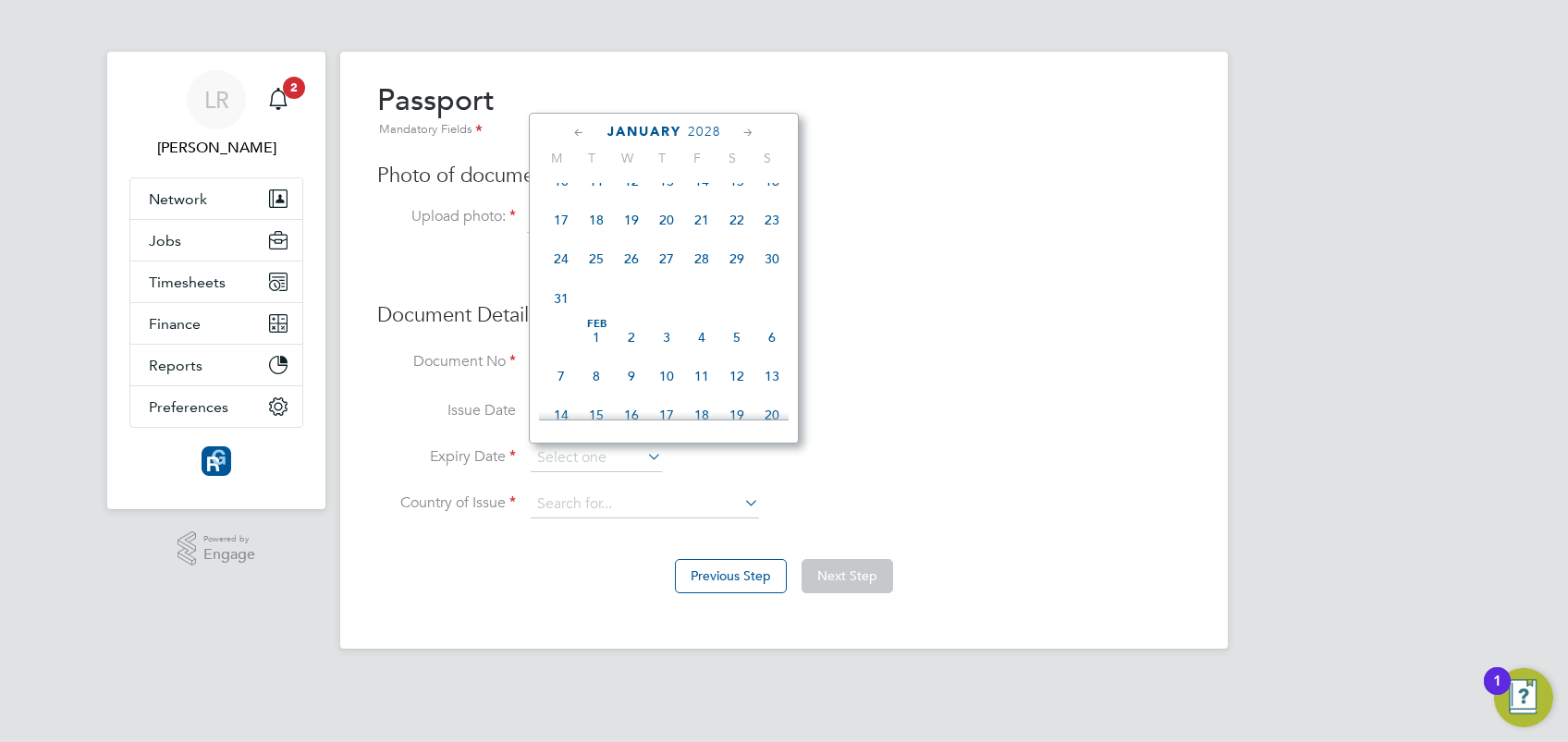
scroll to position [664, 0]
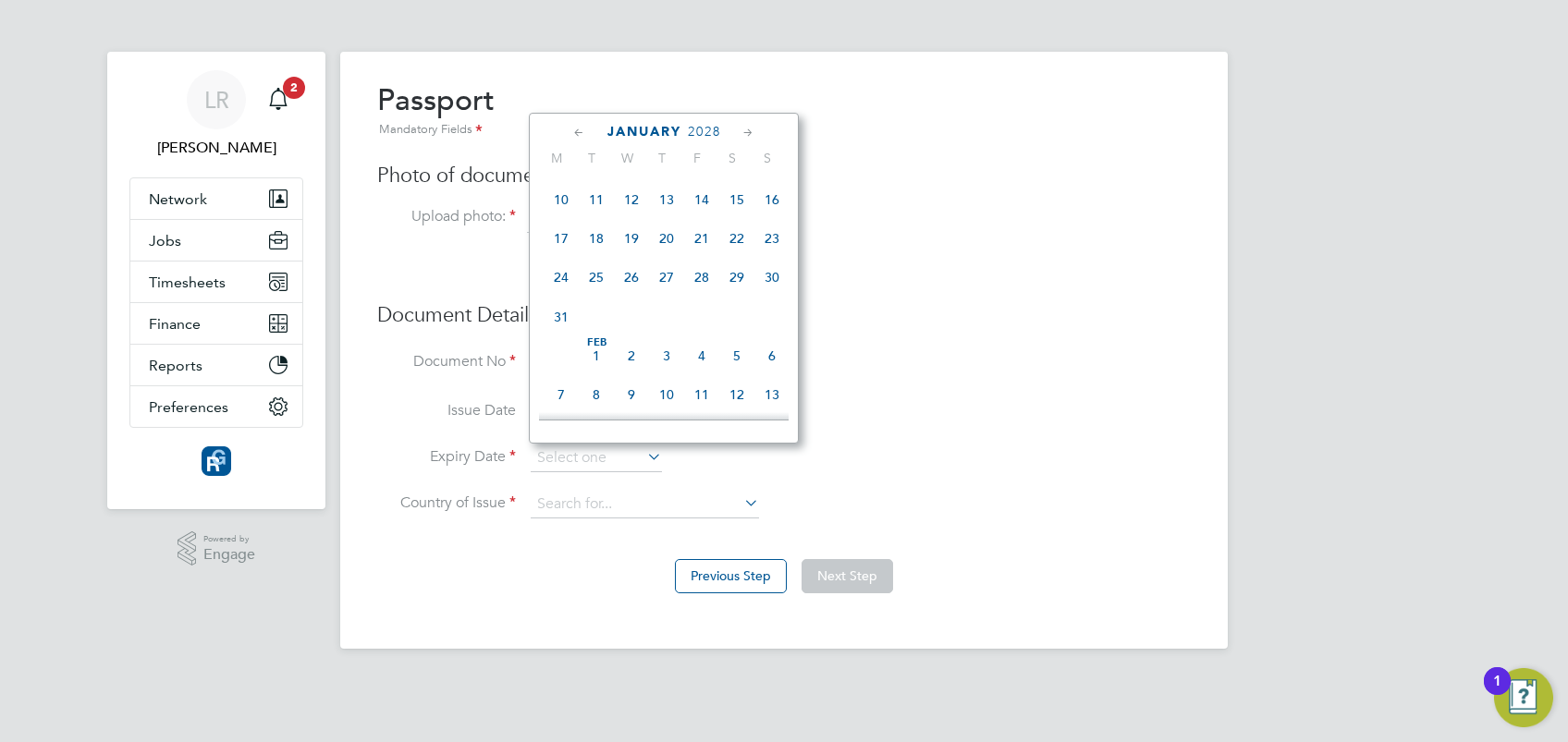
click at [598, 179] on span "4" at bounding box center [595, 160] width 35 height 35
type input "04 Jan 2028"
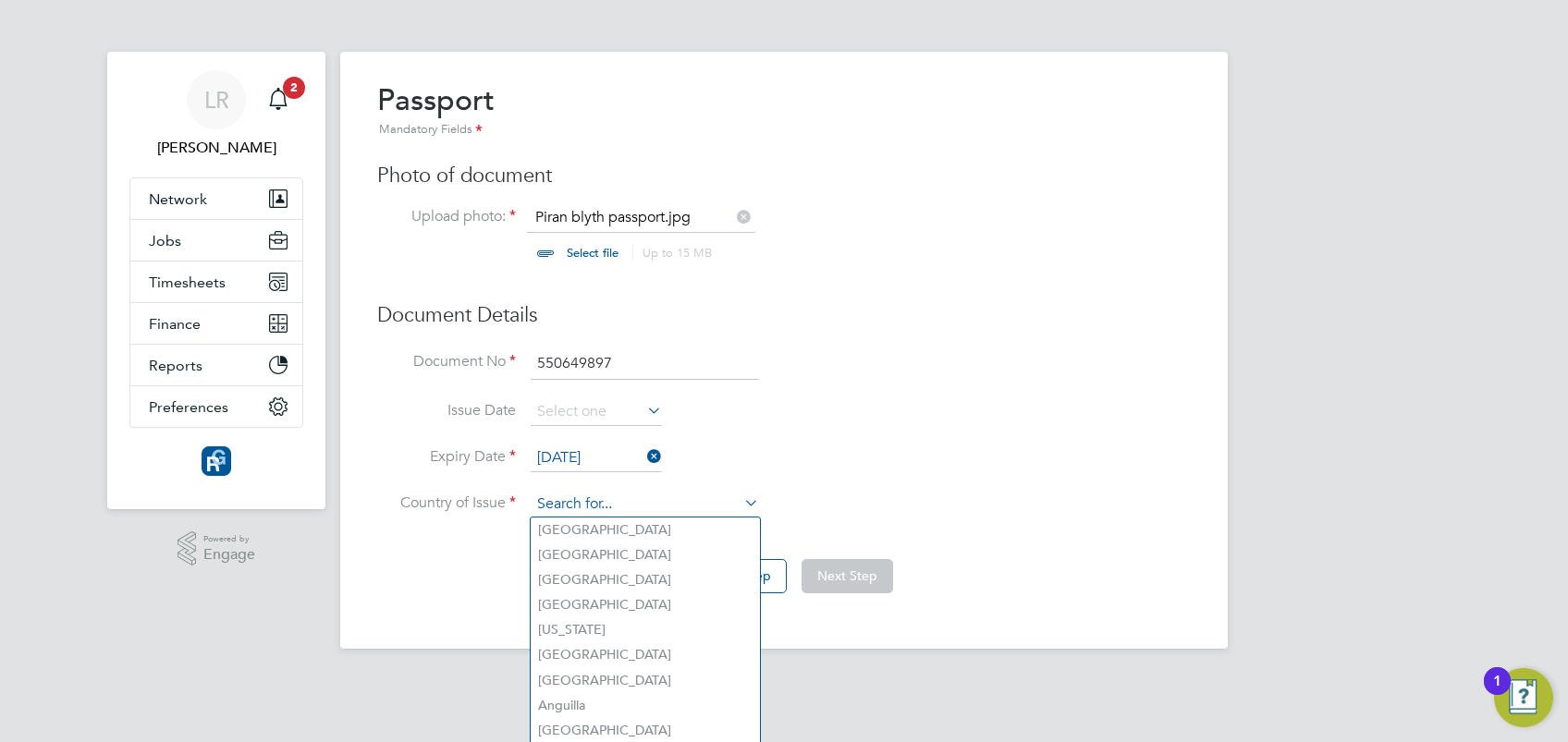
click at [619, 507] on input at bounding box center [645, 505] width 228 height 28
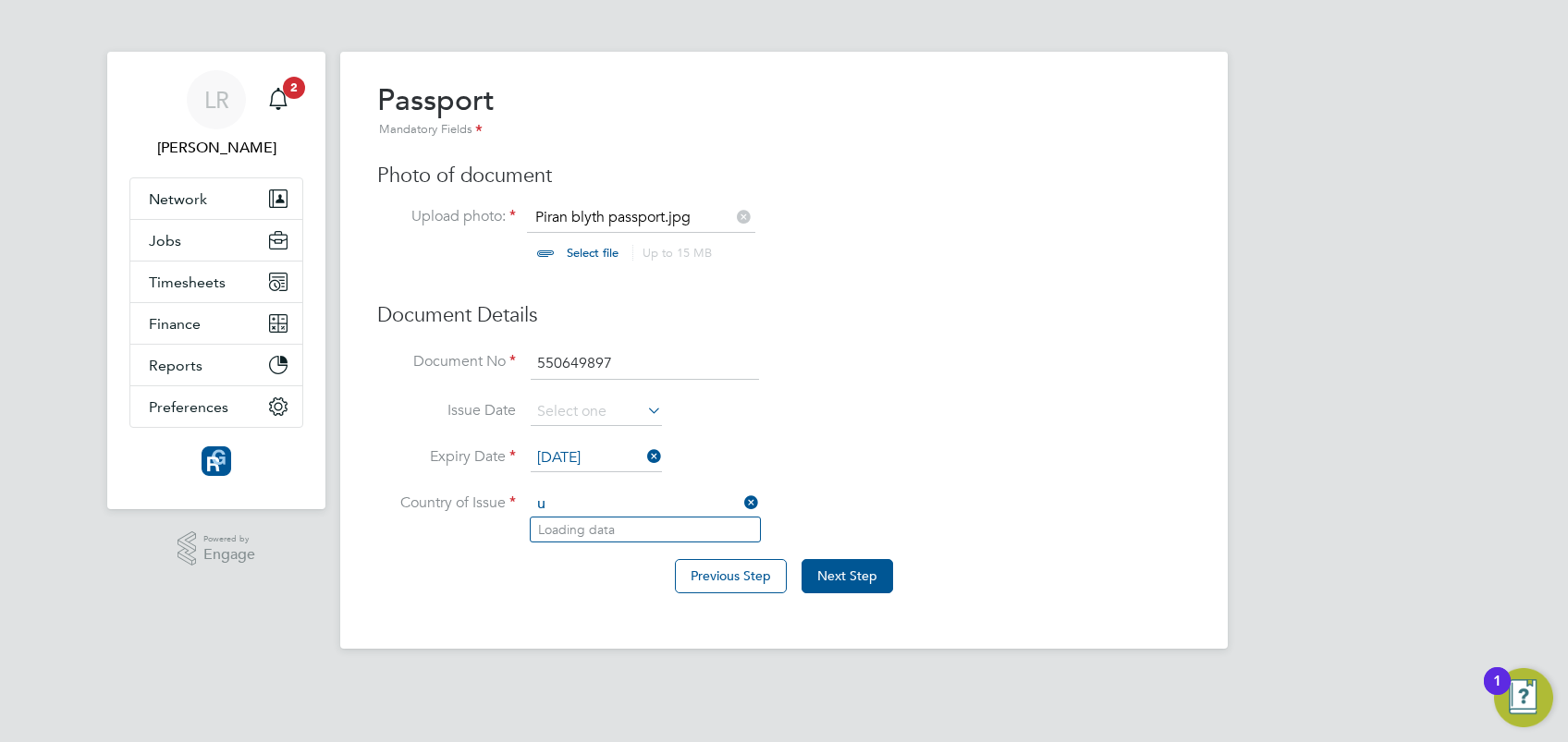
scroll to position [0, 0]
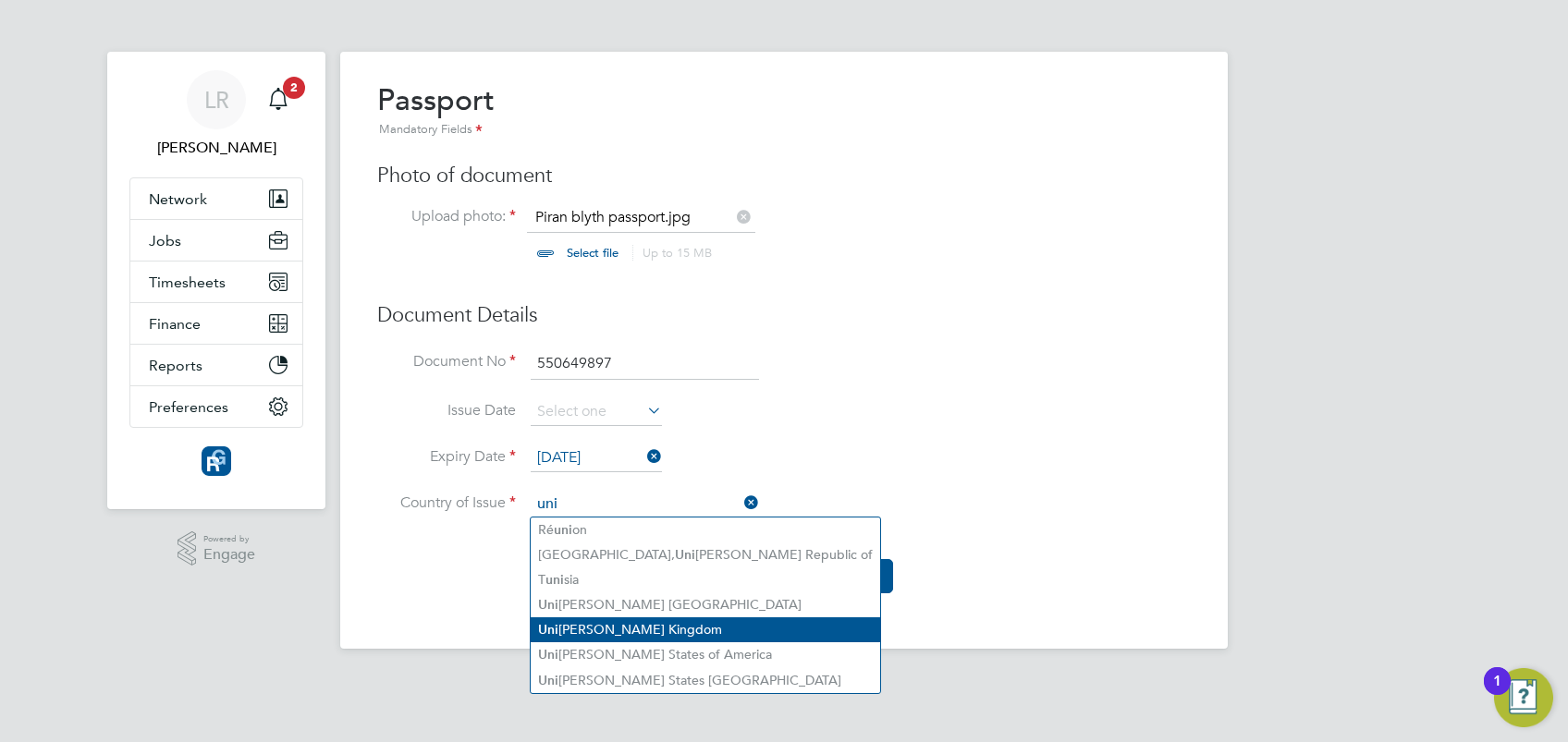
type input "uni"
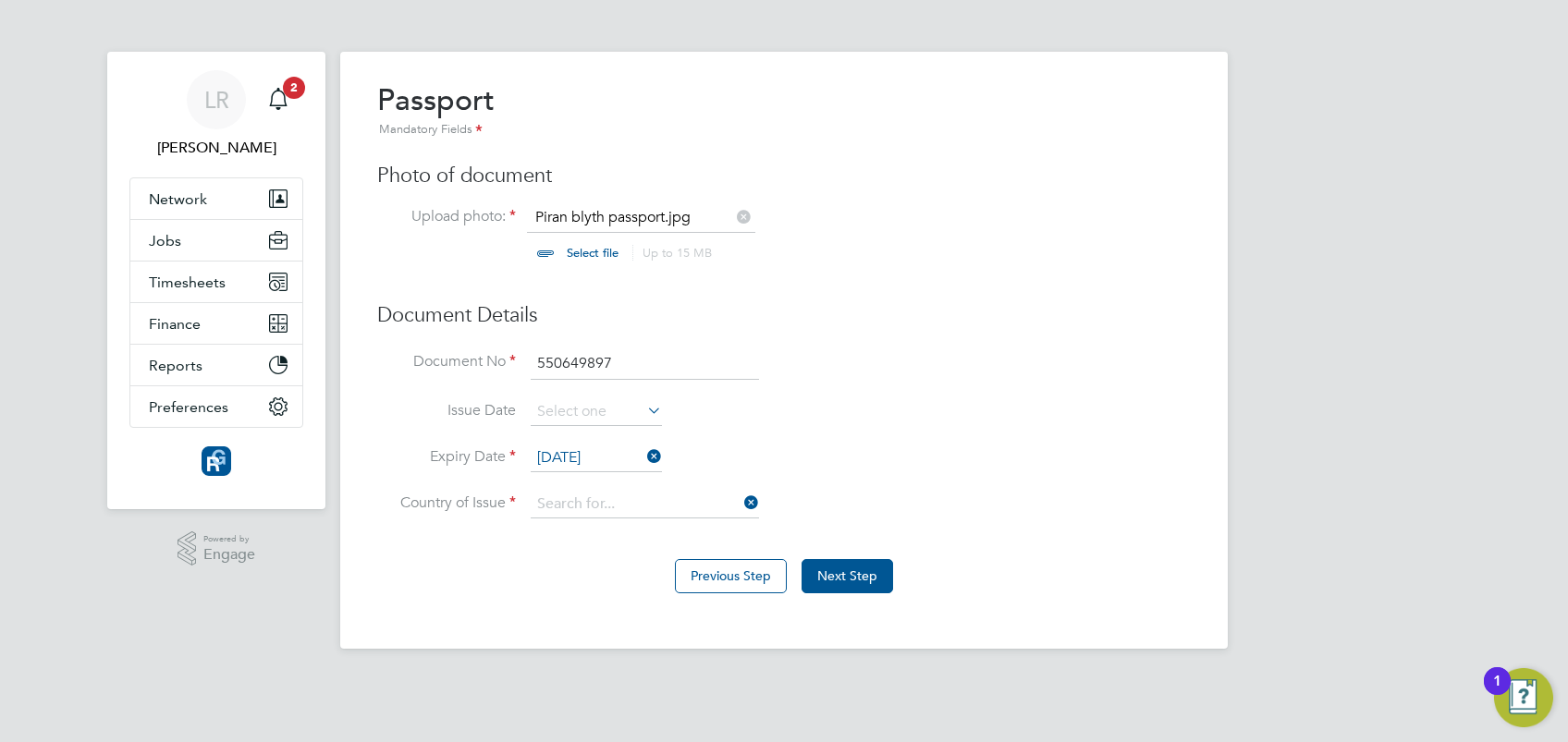
click at [627, 629] on li "Uni ted Kingdom" at bounding box center [706, 629] width 349 height 25
type input "United Kingdom"
click at [844, 569] on button "Next Step" at bounding box center [848, 576] width 91 height 34
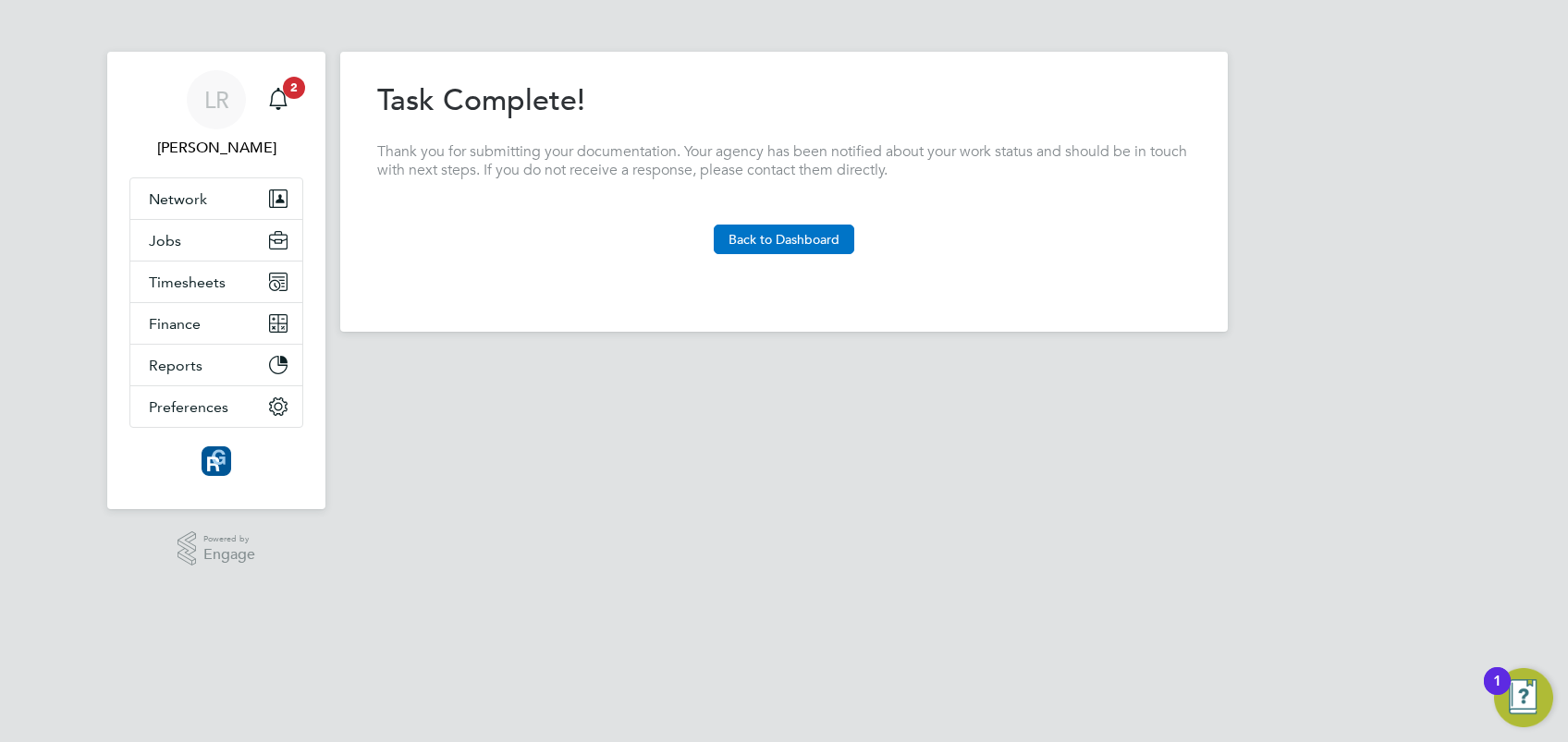
click at [762, 239] on button "Back to Dashboard" at bounding box center [784, 239] width 141 height 30
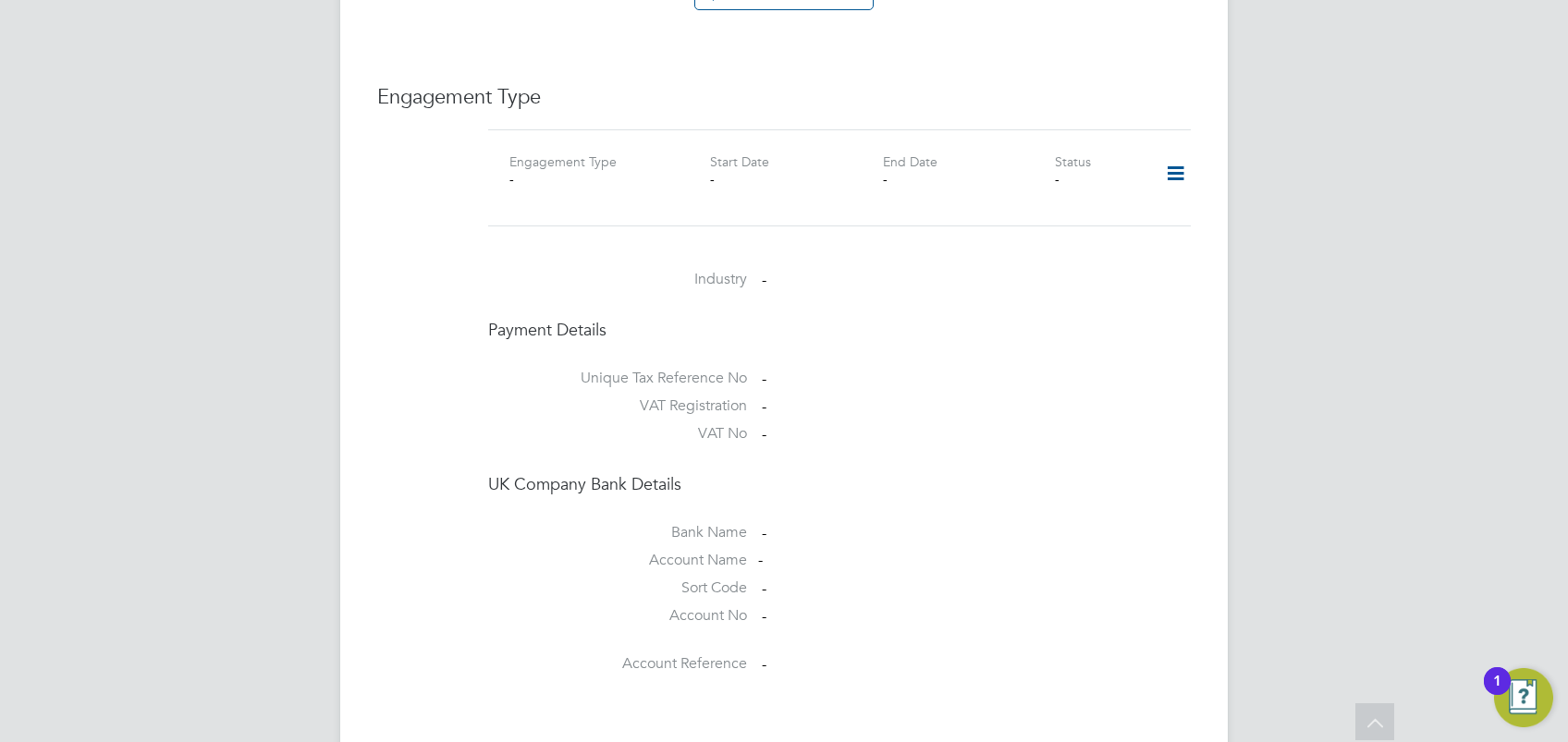
scroll to position [1235, 0]
click at [1172, 155] on icon at bounding box center [1175, 176] width 33 height 43
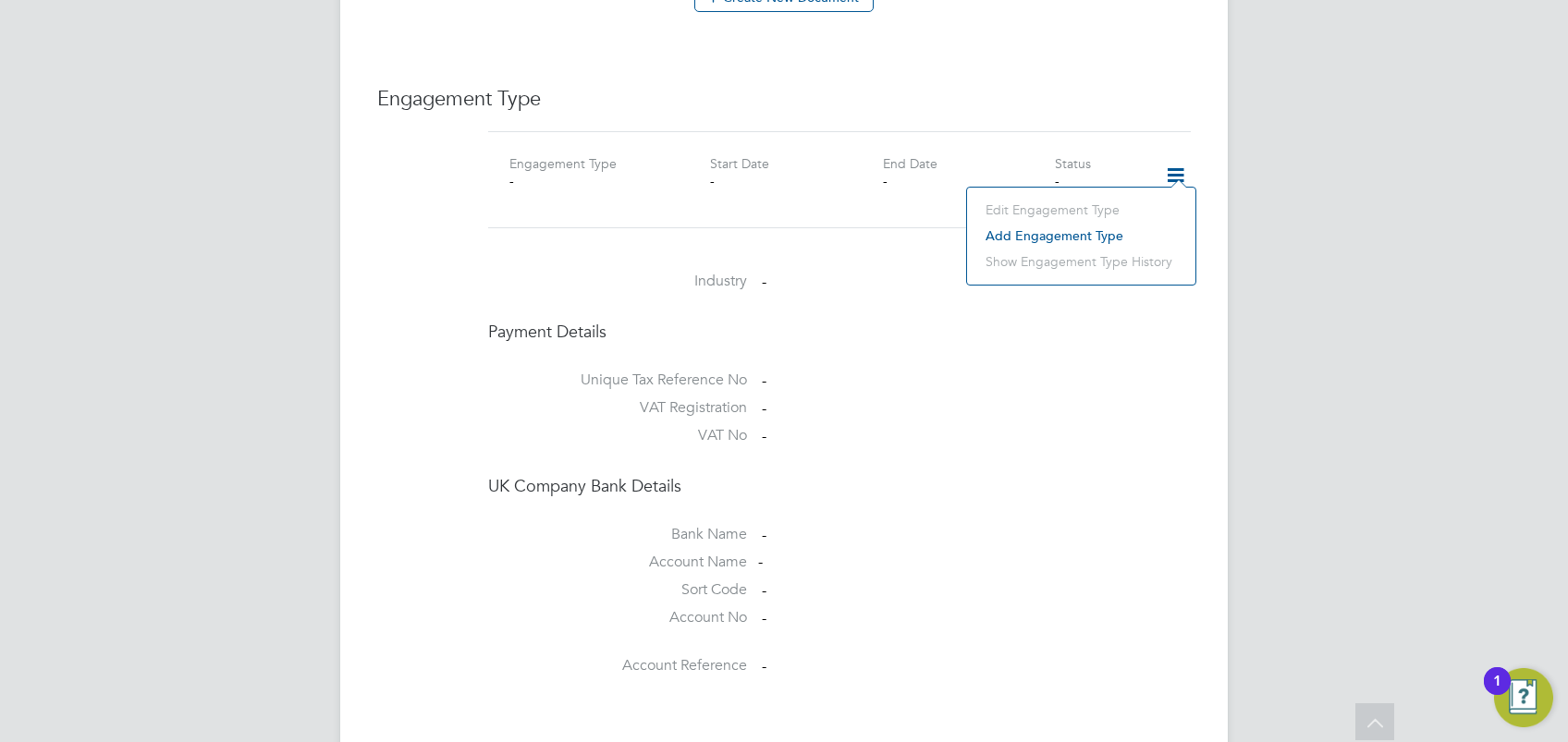
click at [1064, 233] on li "Add Engagement Type" at bounding box center [1081, 236] width 209 height 26
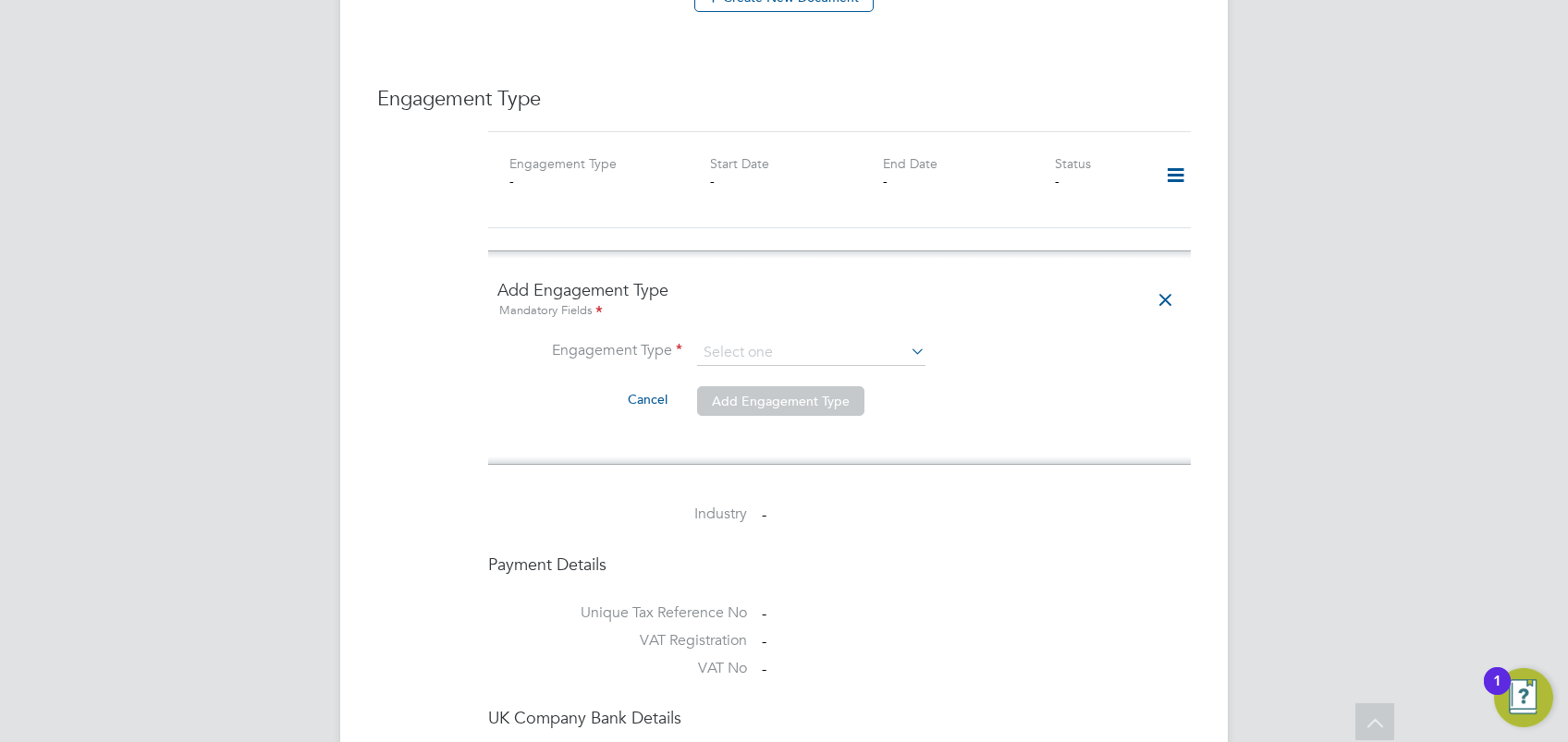
click at [907, 338] on icon at bounding box center [907, 351] width 0 height 26
click at [779, 340] on input at bounding box center [812, 353] width 228 height 26
click at [778, 434] on li "Umbrella" at bounding box center [812, 439] width 229 height 27
type input "Umbrella"
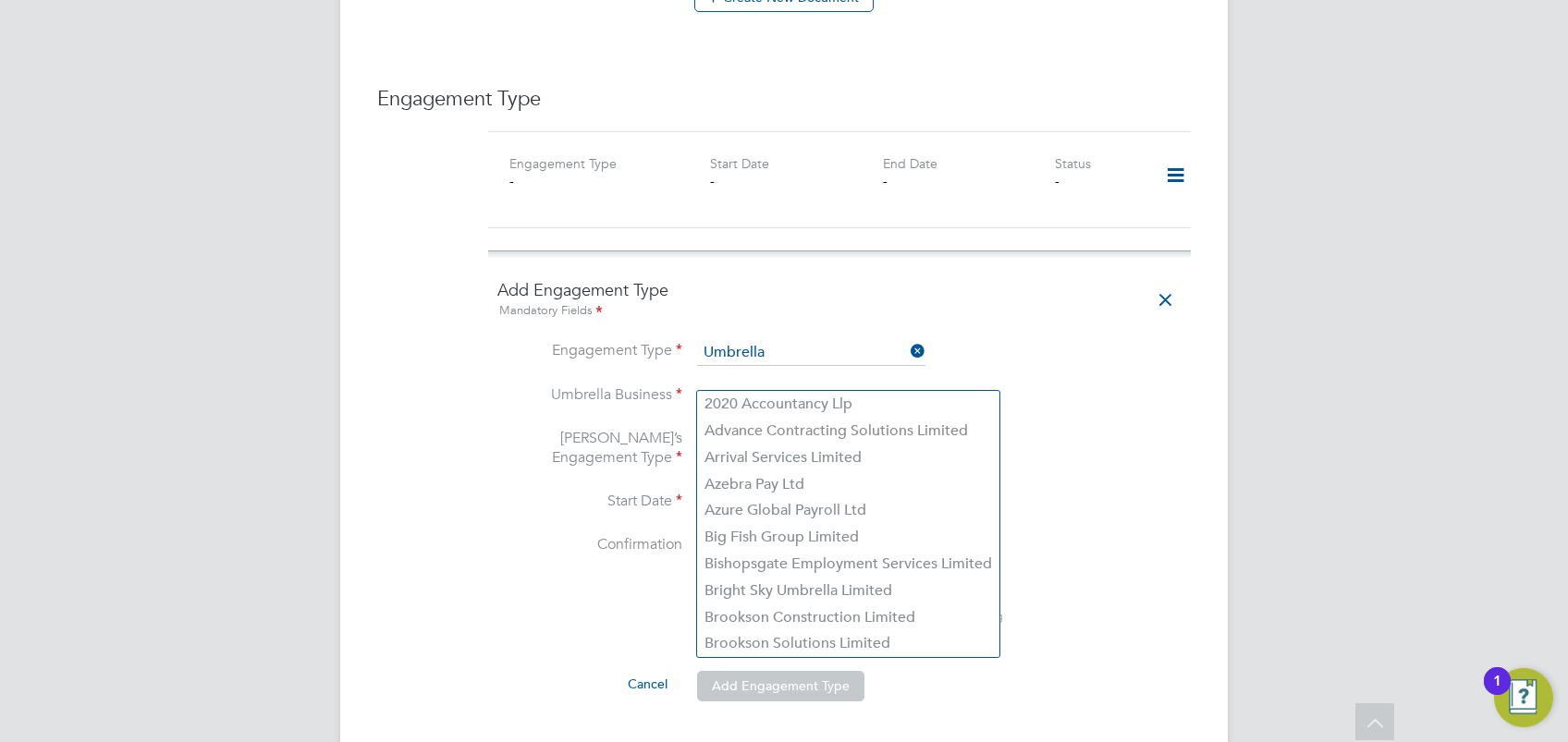
click at [764, 385] on input at bounding box center [812, 398] width 228 height 26
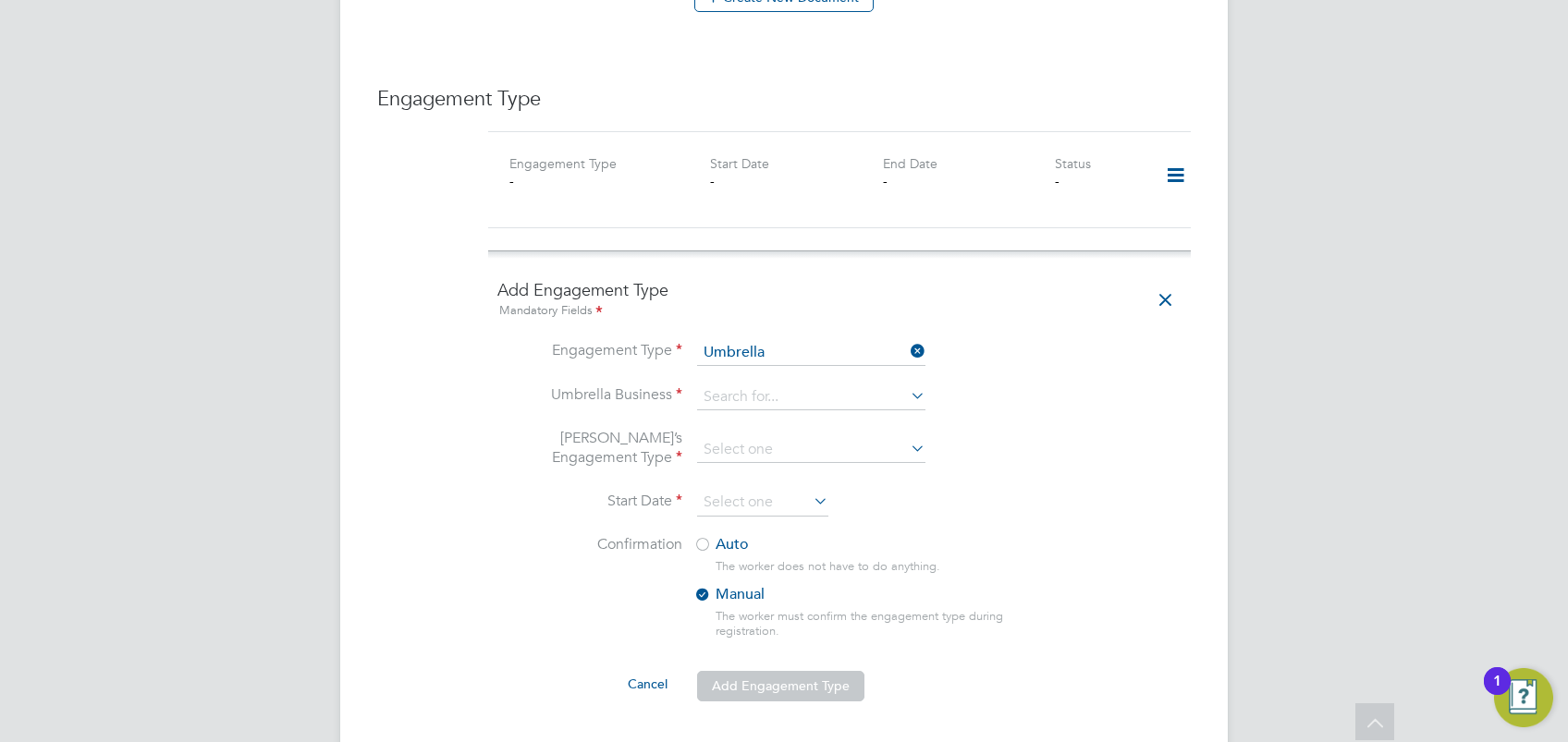
click at [829, 648] on li "Brookson Solutions Limited" at bounding box center [849, 643] width 303 height 27
type input "Brookson Solutions Limited"
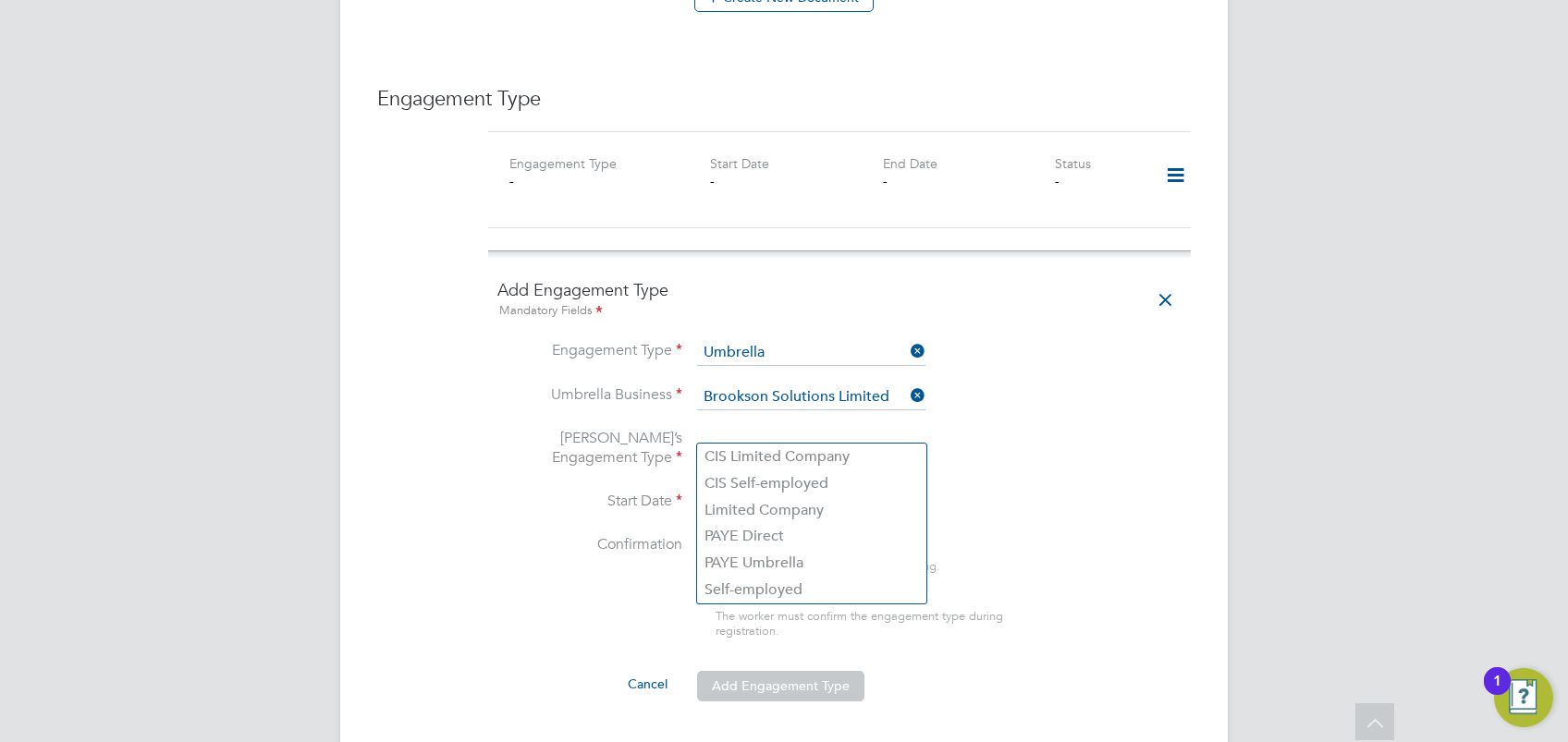
click at [770, 437] on input at bounding box center [812, 450] width 228 height 26
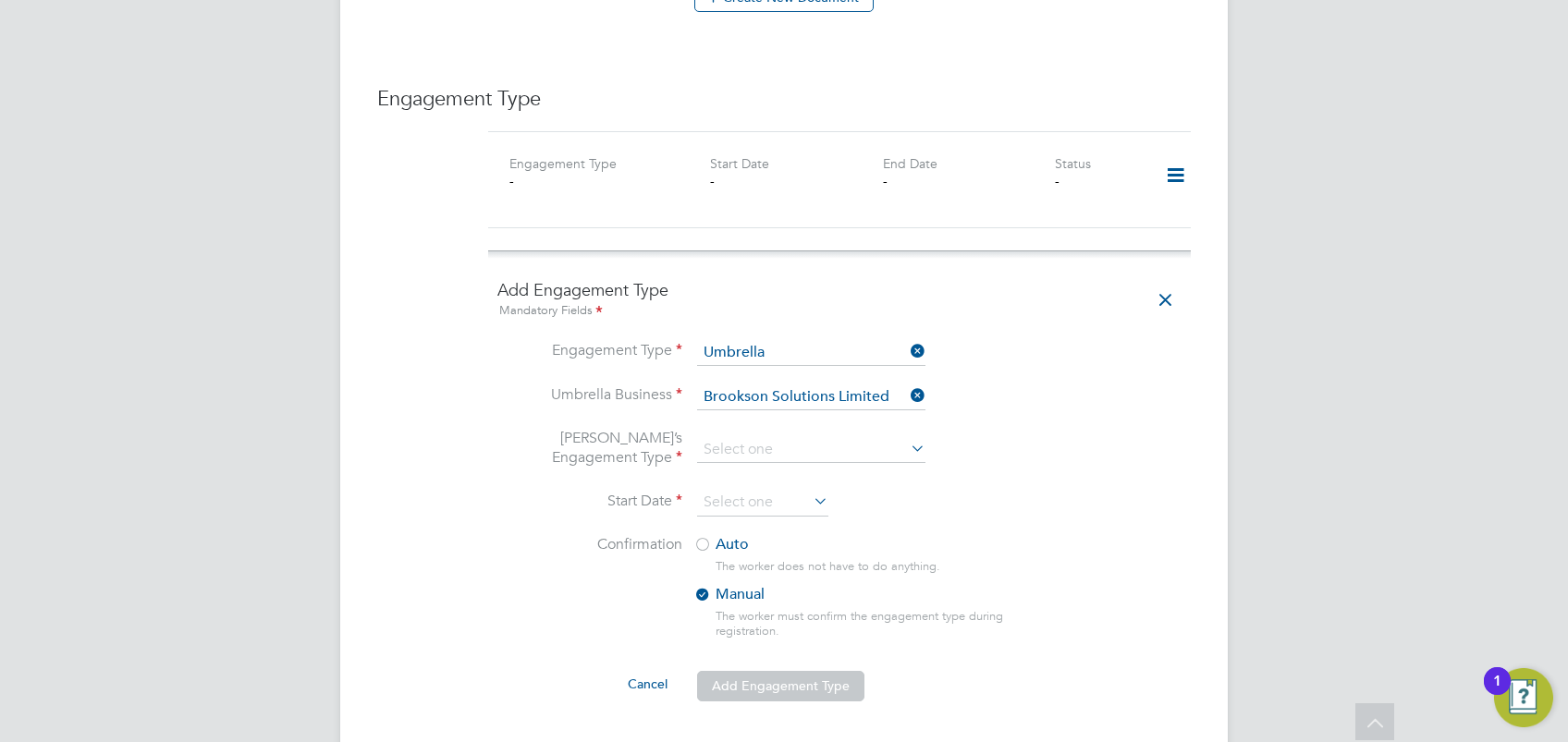
click at [780, 561] on li "PAYE Umbrella" at bounding box center [812, 562] width 229 height 27
type input "PAYE Umbrella"
click at [810, 488] on icon at bounding box center [810, 501] width 0 height 26
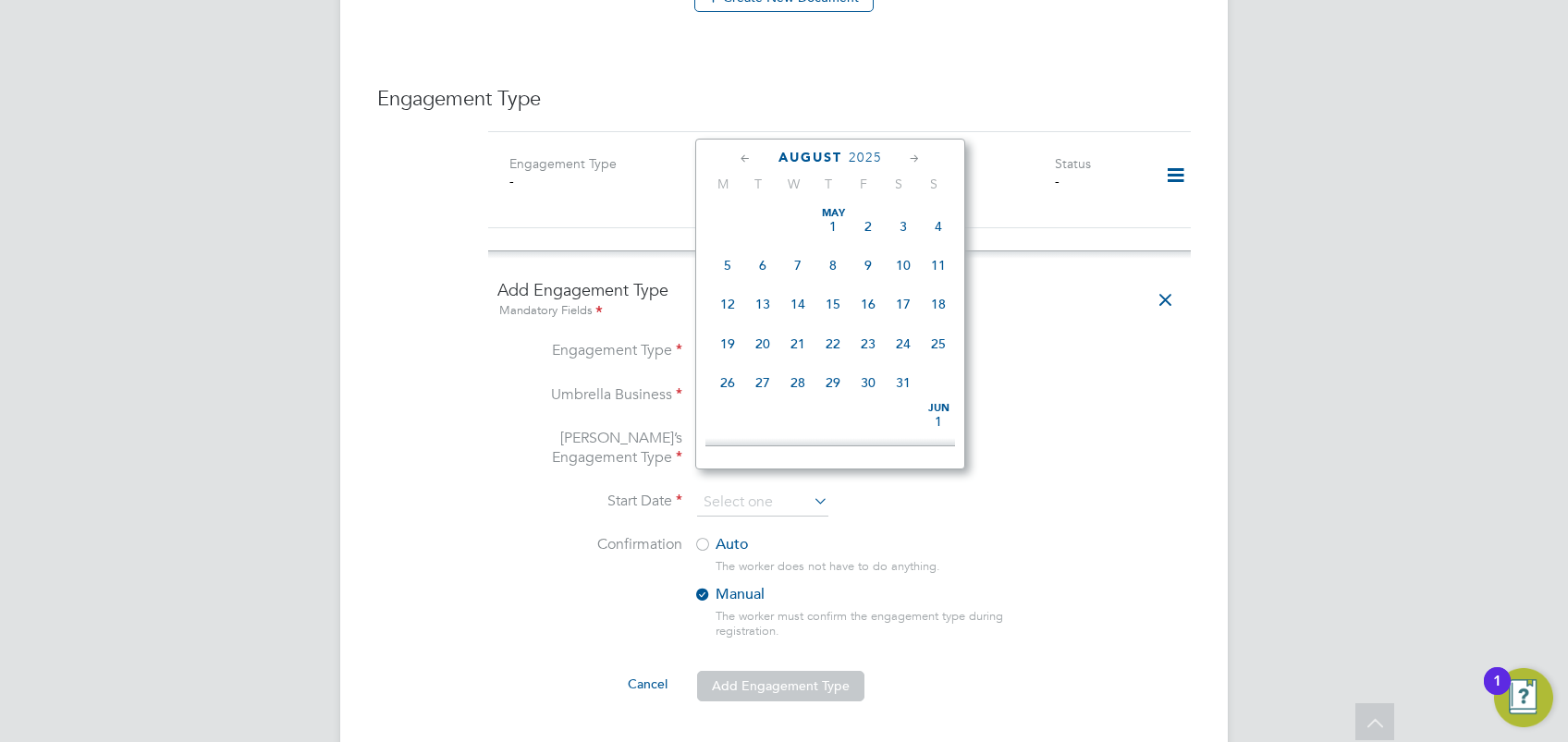
scroll to position [729, 0]
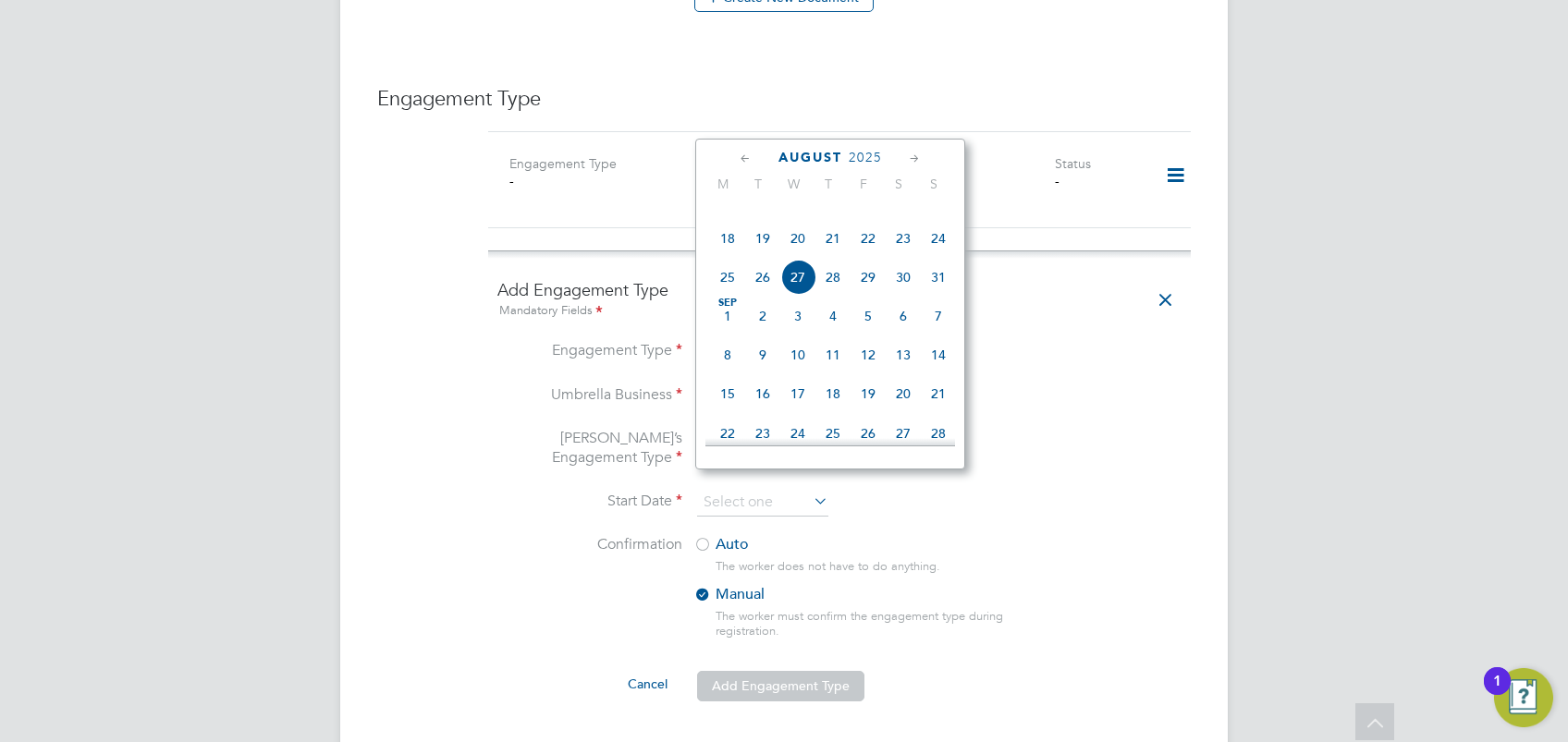
click at [935, 216] on span "17" at bounding box center [938, 198] width 35 height 35
type input "17 Aug 2025"
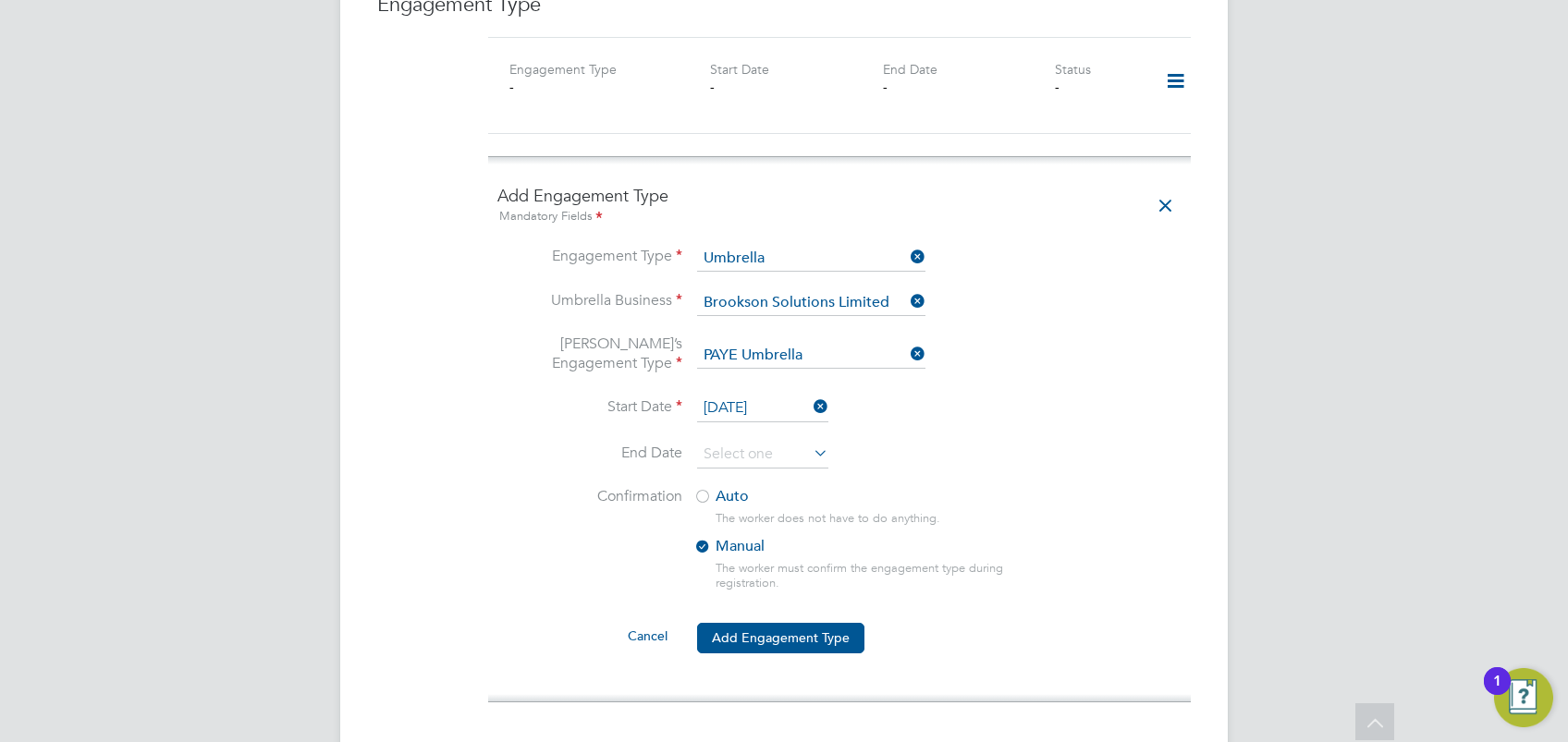
scroll to position [1338, 0]
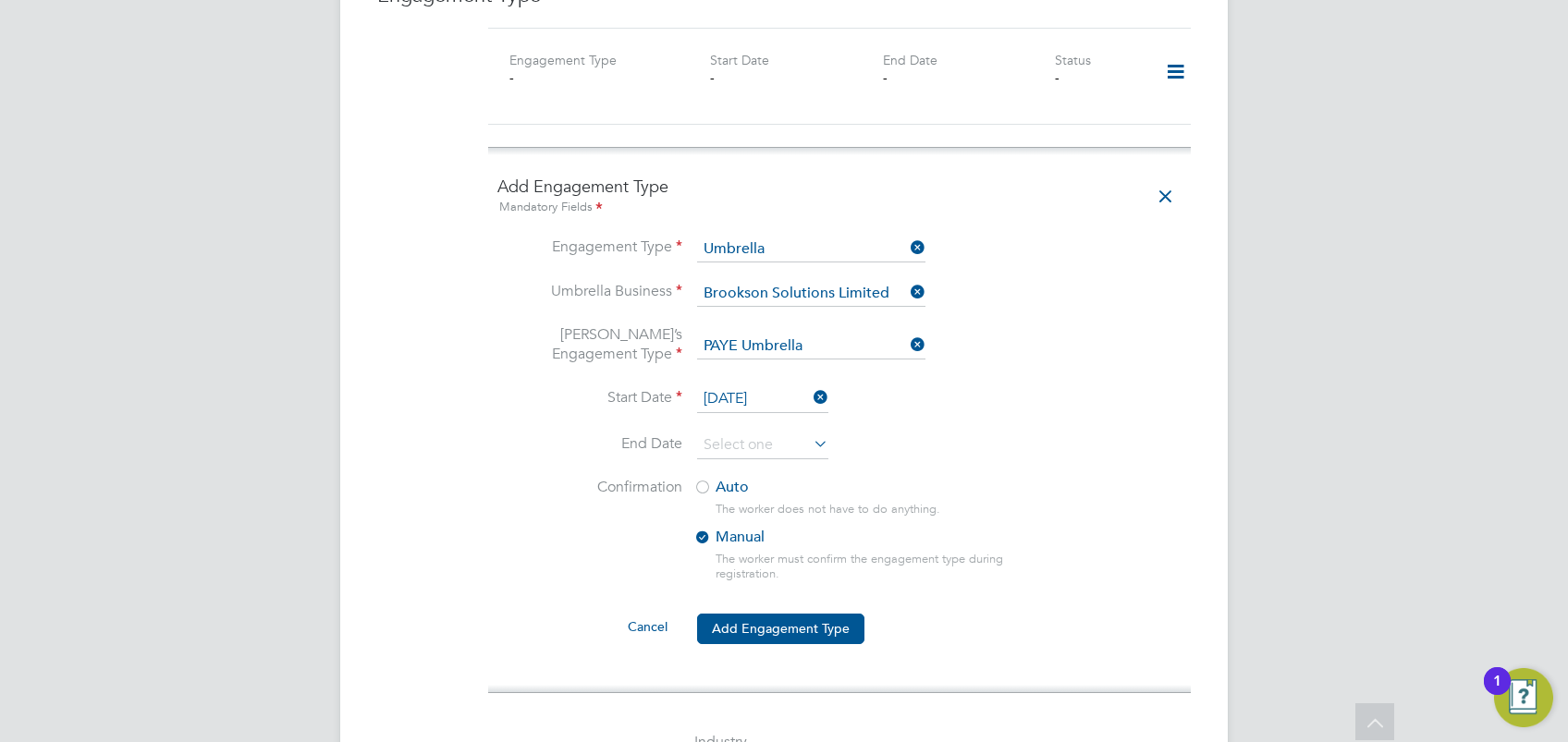
click at [708, 480] on div at bounding box center [703, 489] width 19 height 19
click at [814, 616] on button "Add Engagement Type" at bounding box center [781, 629] width 168 height 30
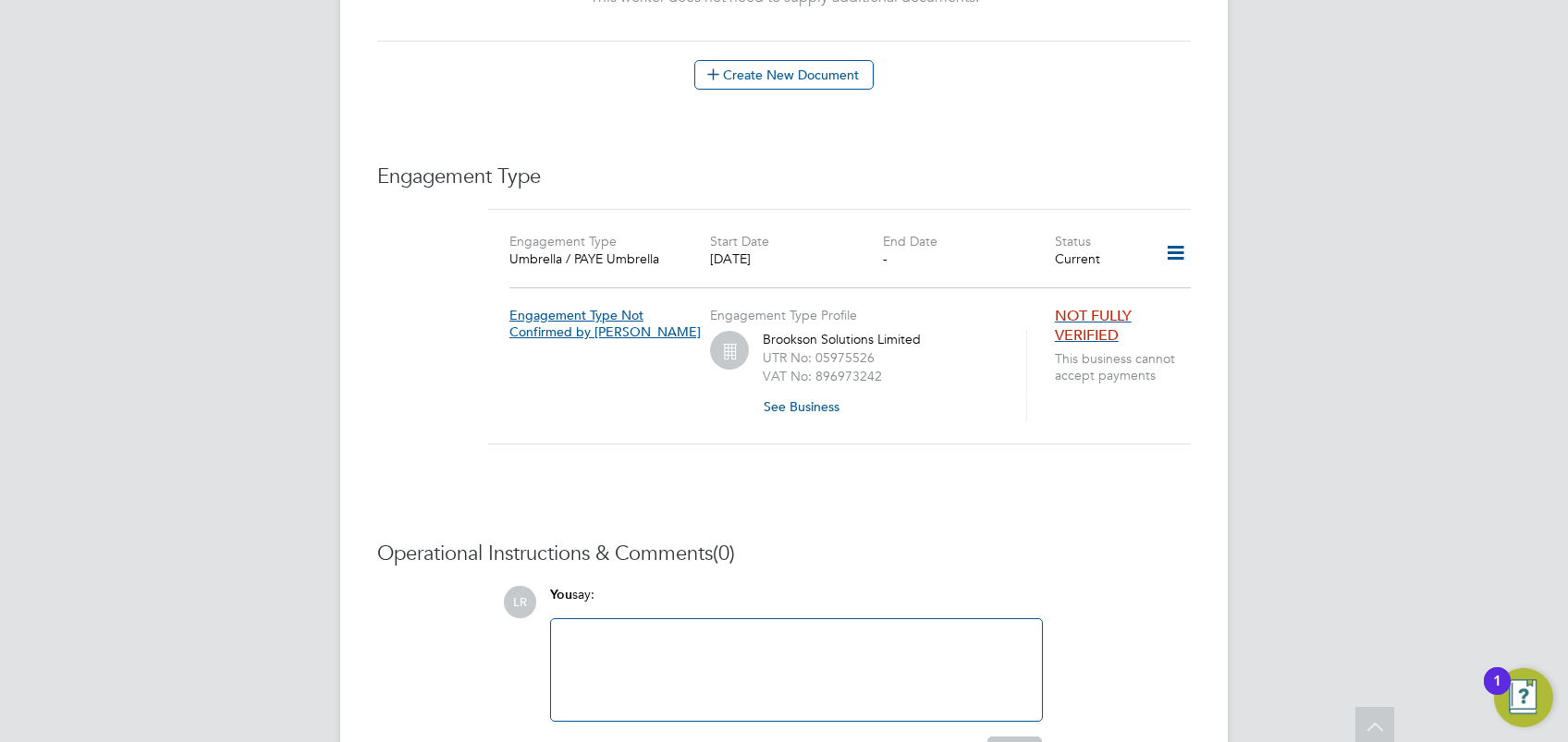
scroll to position [1253, 0]
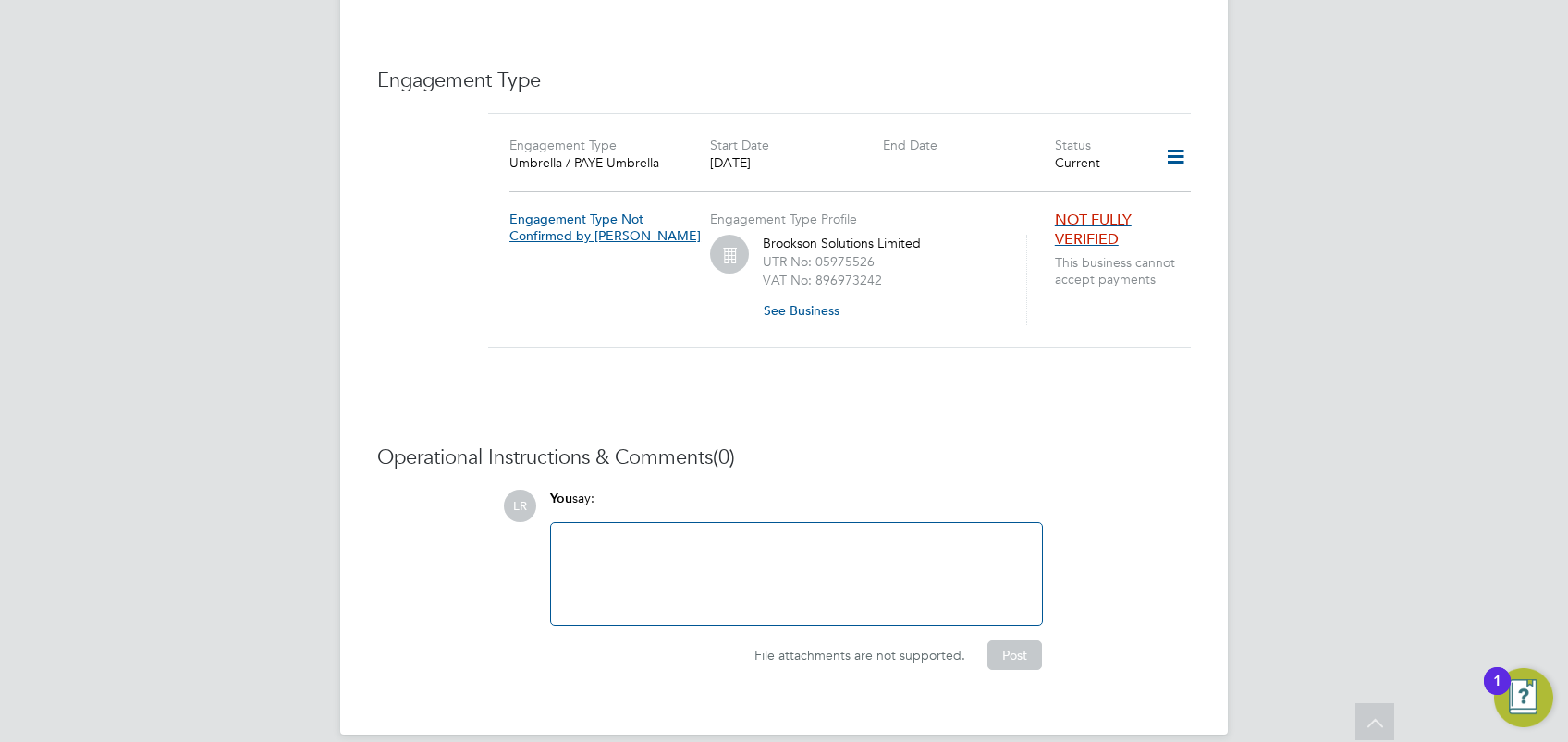
click at [1089, 214] on span "NOT FULLY VERIFIED" at bounding box center [1093, 229] width 76 height 38
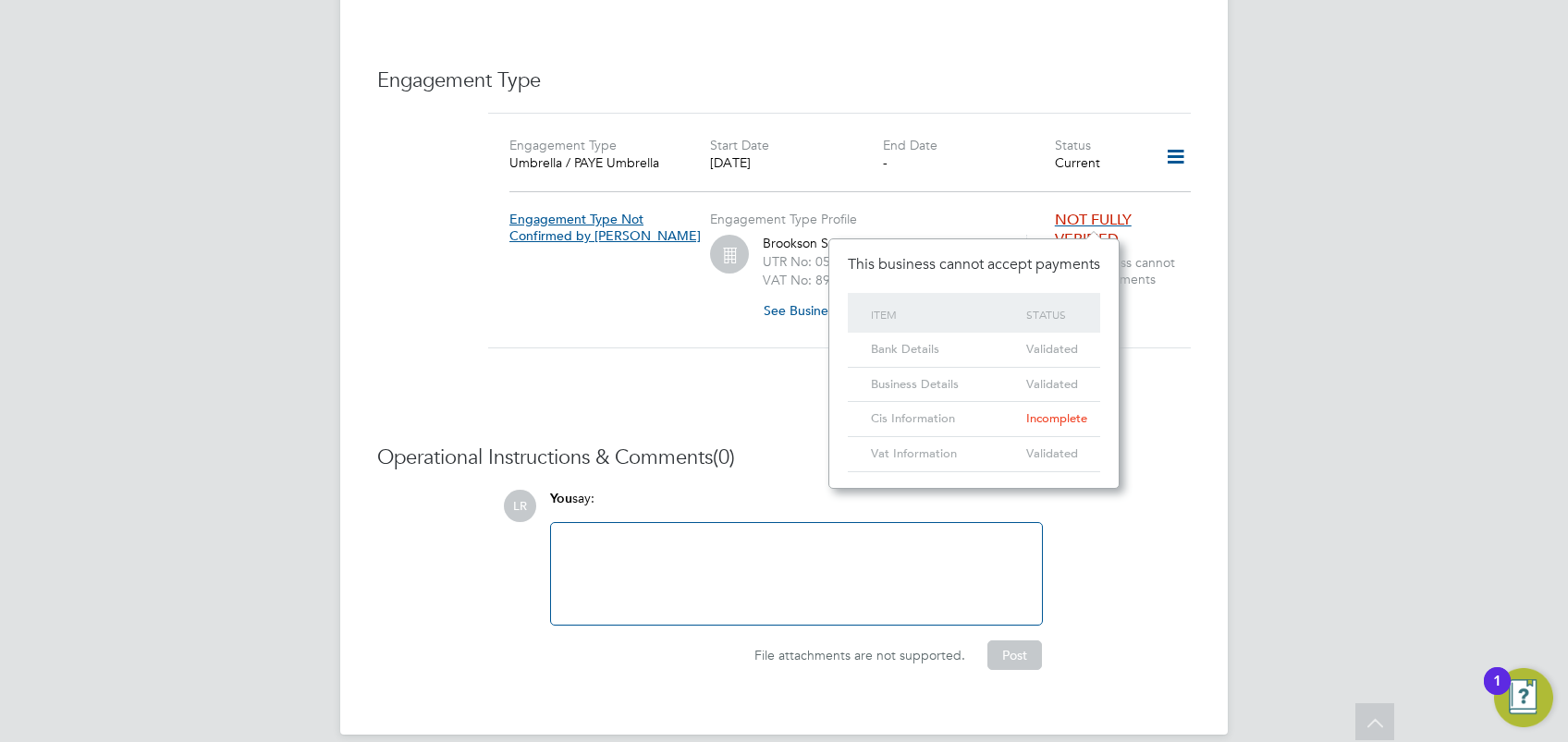
click at [1153, 334] on div "Engagement Type Umbrella / PAYE Umbrella Start Date 17 Aug 2025 End Date - Stat…" at bounding box center [840, 242] width 703 height 259
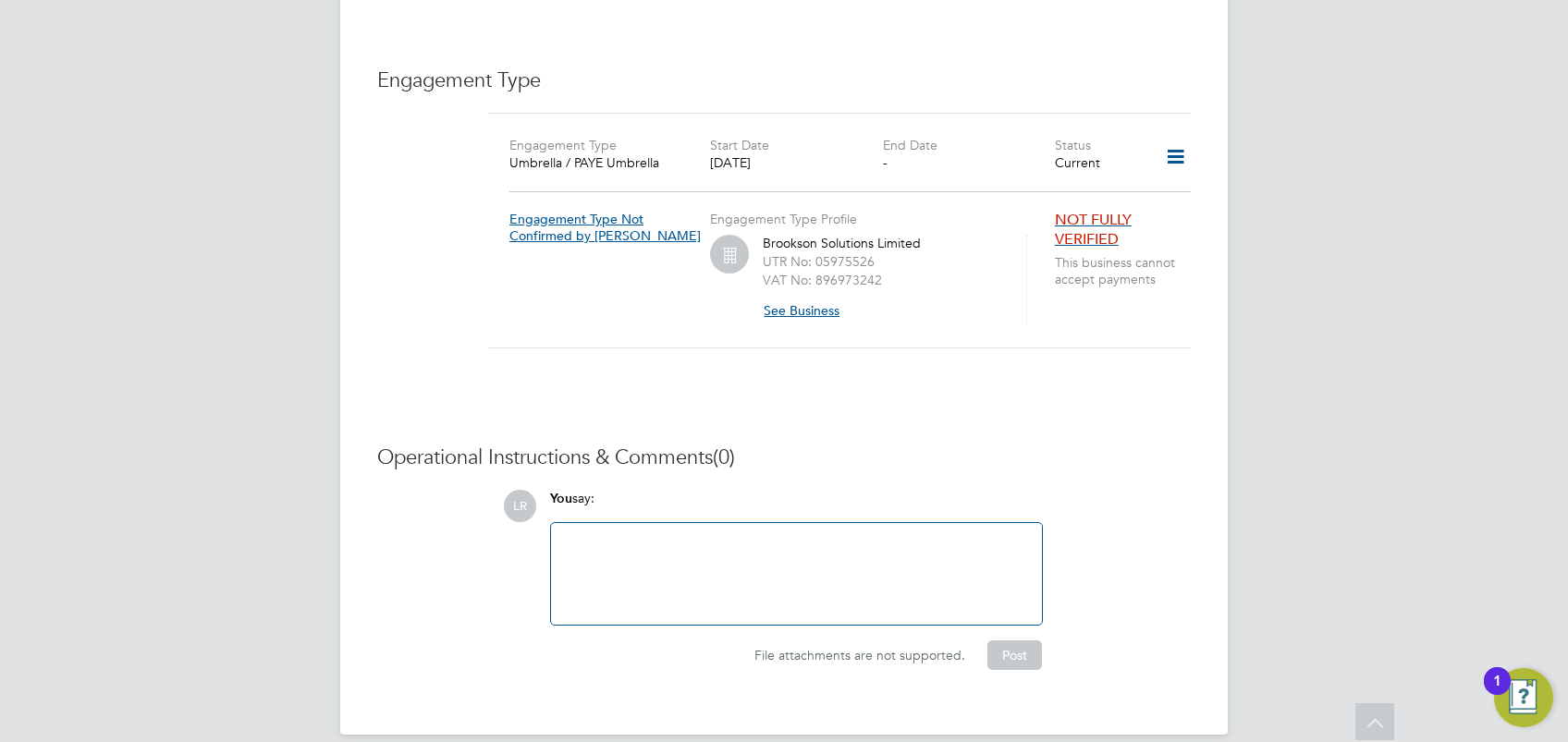
click at [808, 296] on button "See Business" at bounding box center [809, 310] width 91 height 30
